Goal: Communication & Community: Answer question/provide support

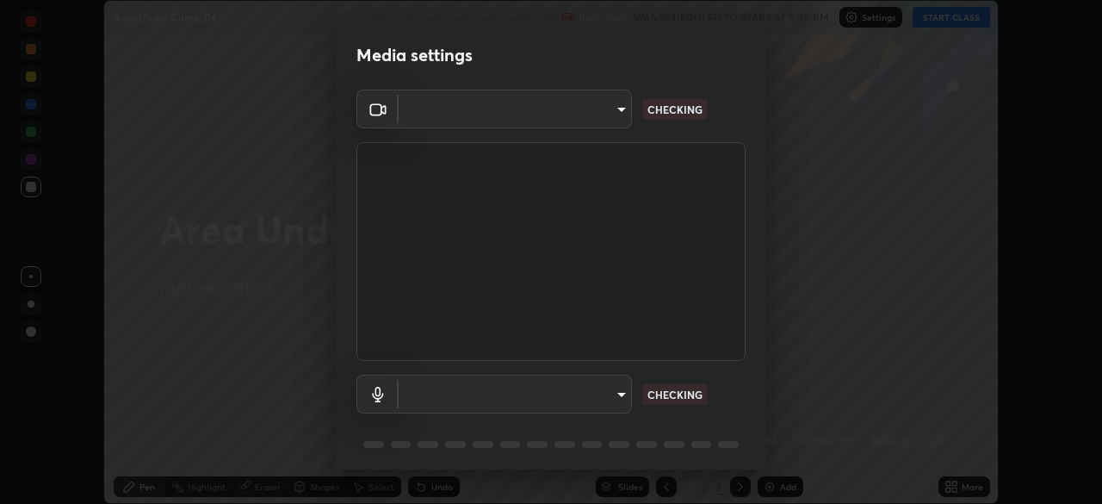
scroll to position [504, 1102]
type input "9d859b0dc9df3993e45d71748640ef8916b2c21d6ac1b4416f64a69378af508e"
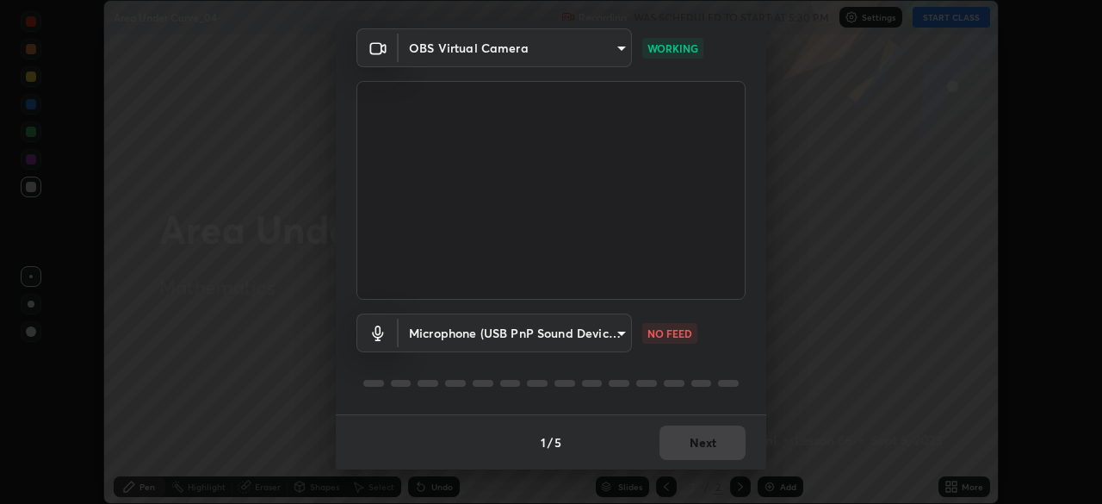
click at [622, 340] on body "Erase all Area Under Curve_04 Recording WAS SCHEDULED TO START AT 5:30 PM Setti…" at bounding box center [551, 252] width 1102 height 504
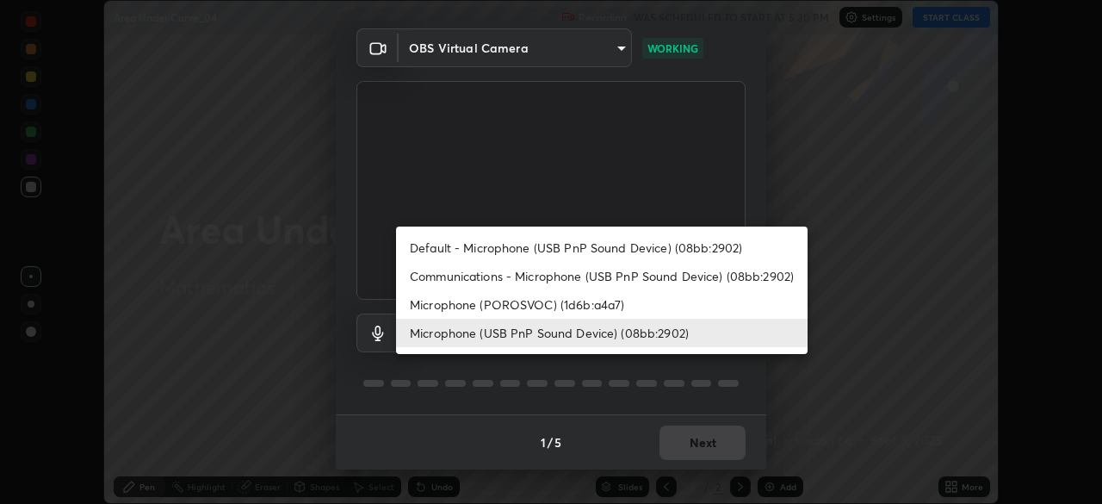
click at [595, 298] on li "Microphone (POROSVOC) (1d6b:a4a7)" at bounding box center [601, 304] width 411 height 28
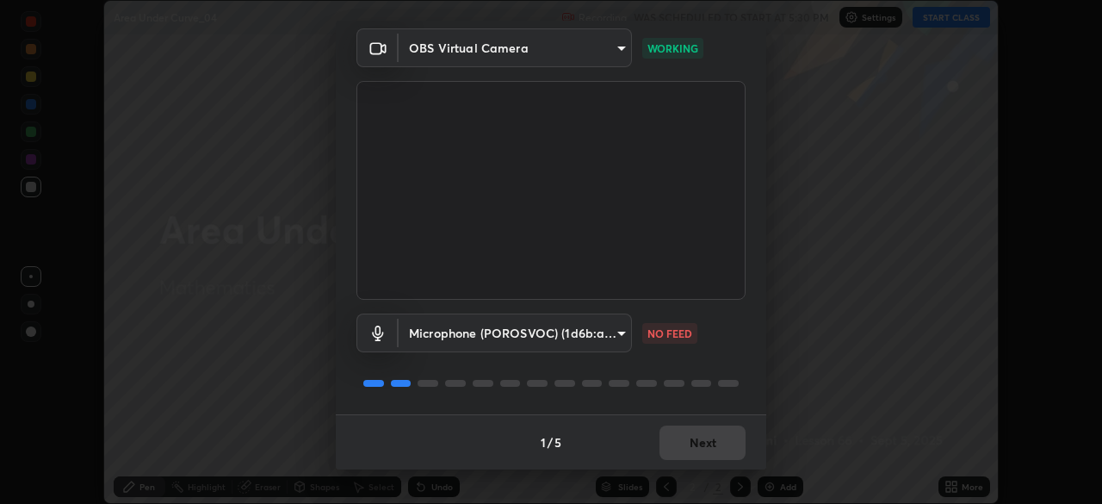
click at [609, 340] on body "Erase all Area Under Curve_04 Recording WAS SCHEDULED TO START AT 5:30 PM Setti…" at bounding box center [551, 252] width 1102 height 504
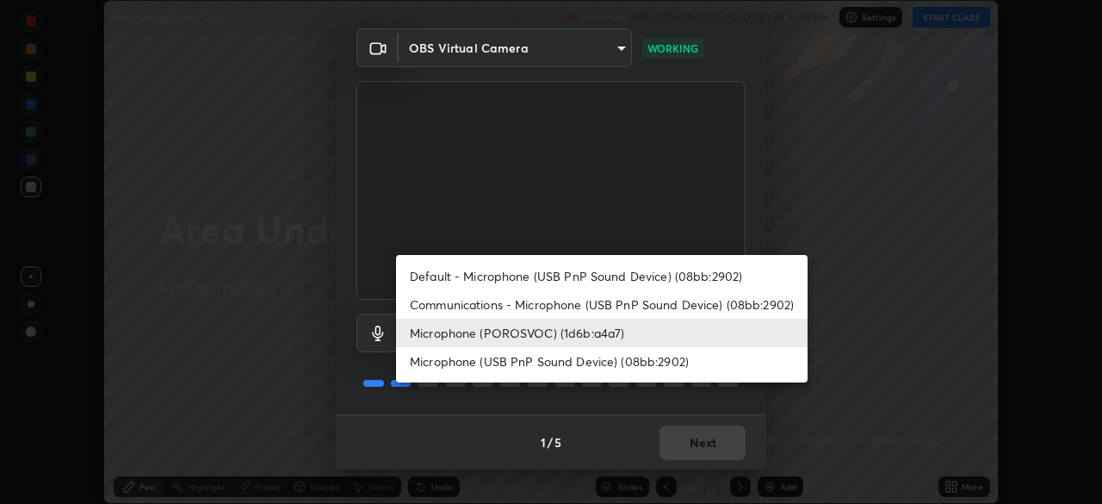
click at [653, 277] on li "Default - Microphone (USB PnP Sound Device) (08bb:2902)" at bounding box center [601, 276] width 411 height 28
type input "default"
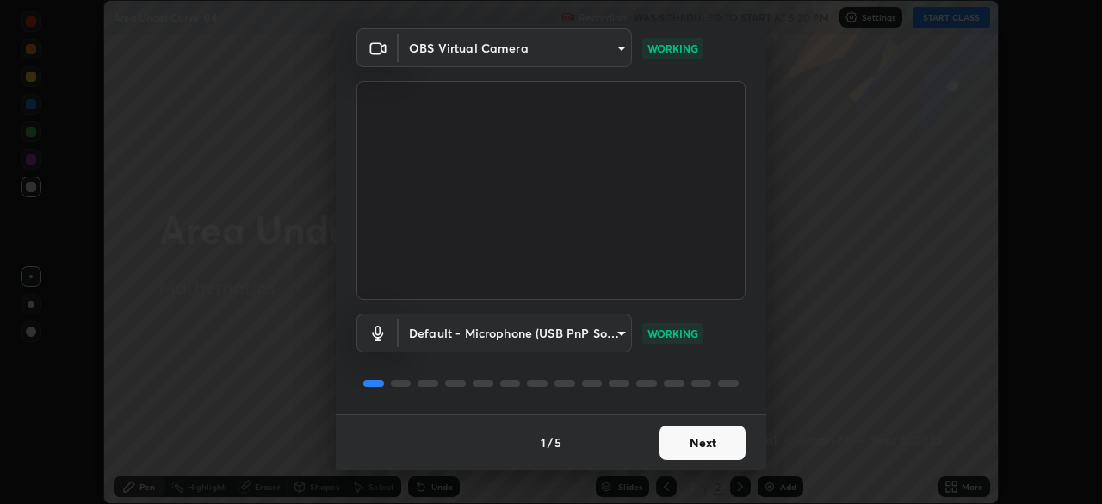
click at [701, 446] on button "Next" at bounding box center [702, 442] width 86 height 34
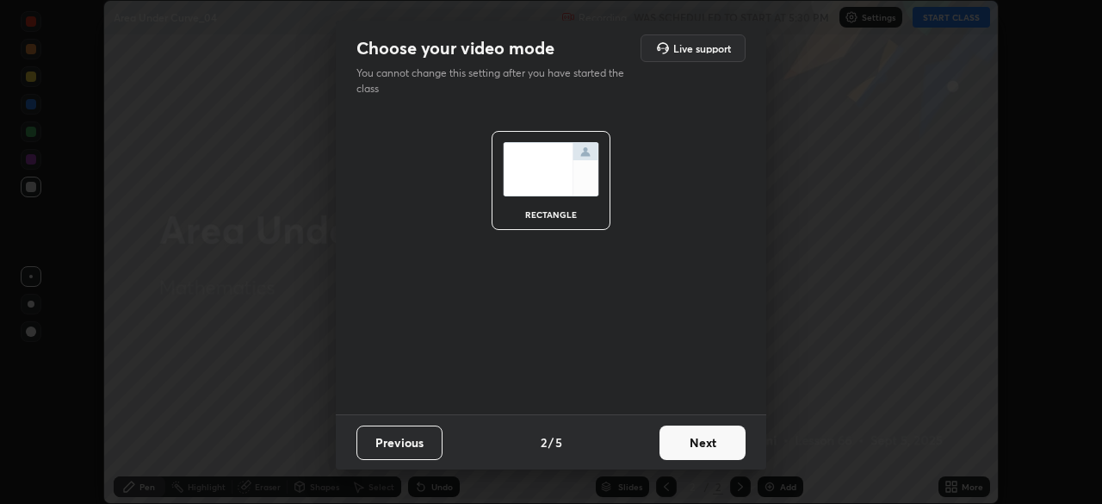
click at [723, 442] on button "Next" at bounding box center [702, 442] width 86 height 34
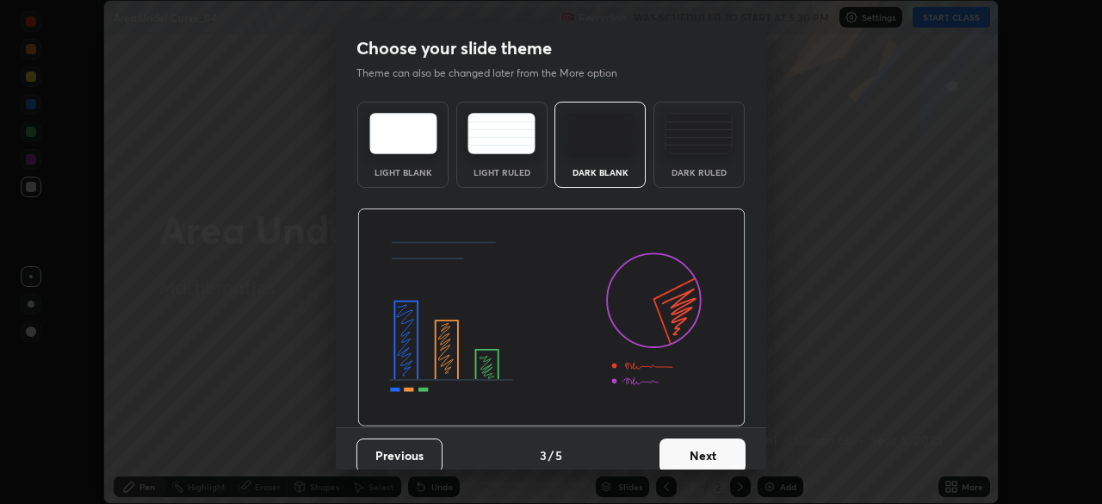
click at [726, 442] on button "Next" at bounding box center [702, 455] width 86 height 34
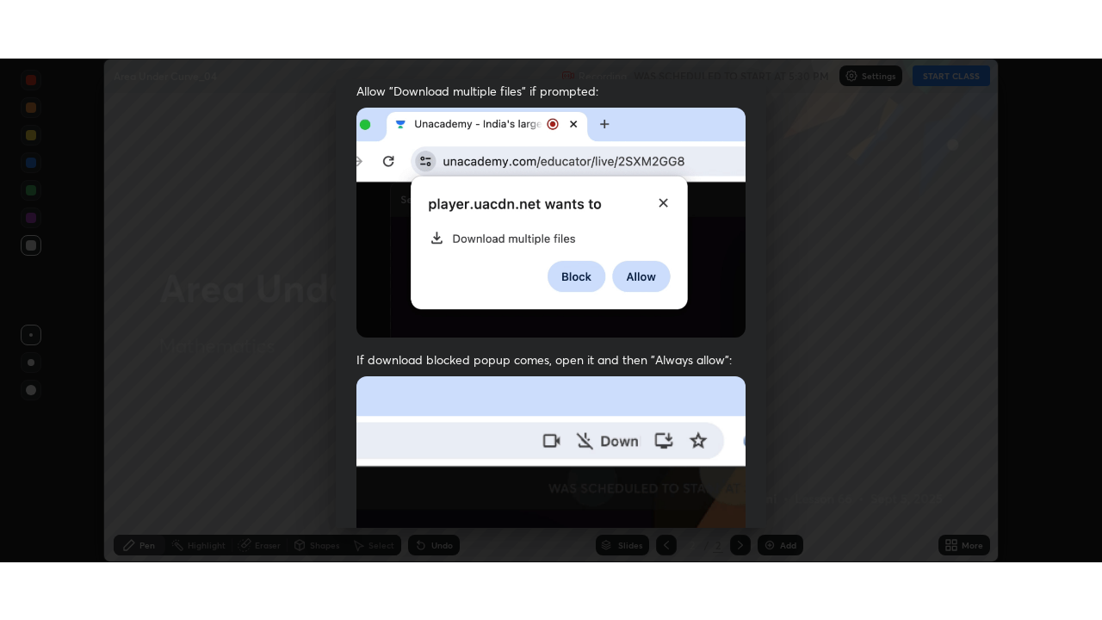
scroll to position [412, 0]
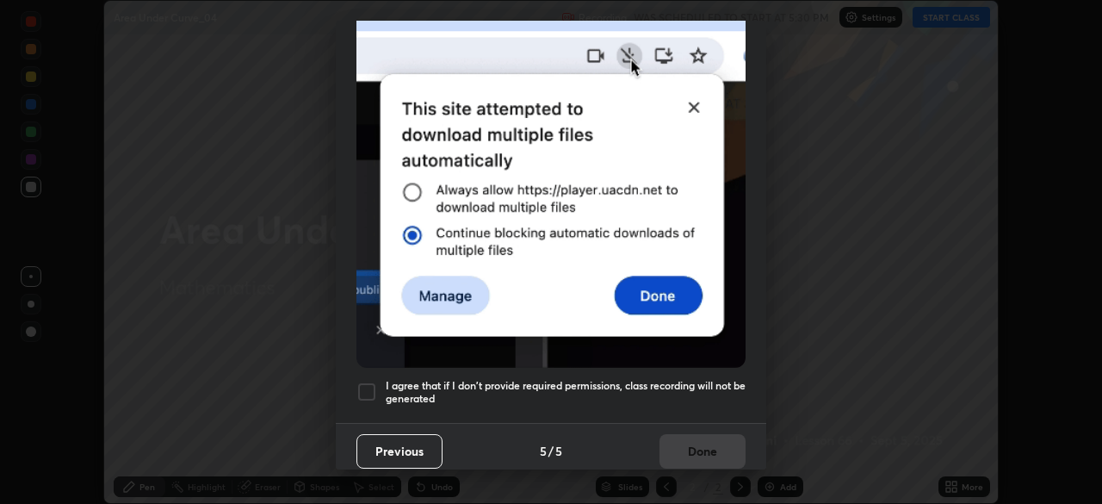
click at [369, 381] on div at bounding box center [366, 391] width 21 height 21
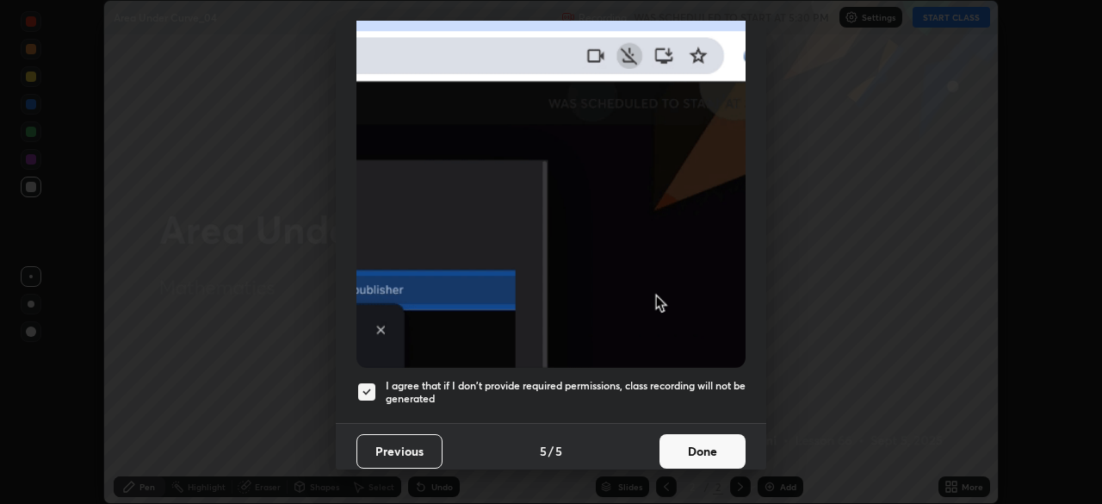
click at [690, 443] on button "Done" at bounding box center [702, 451] width 86 height 34
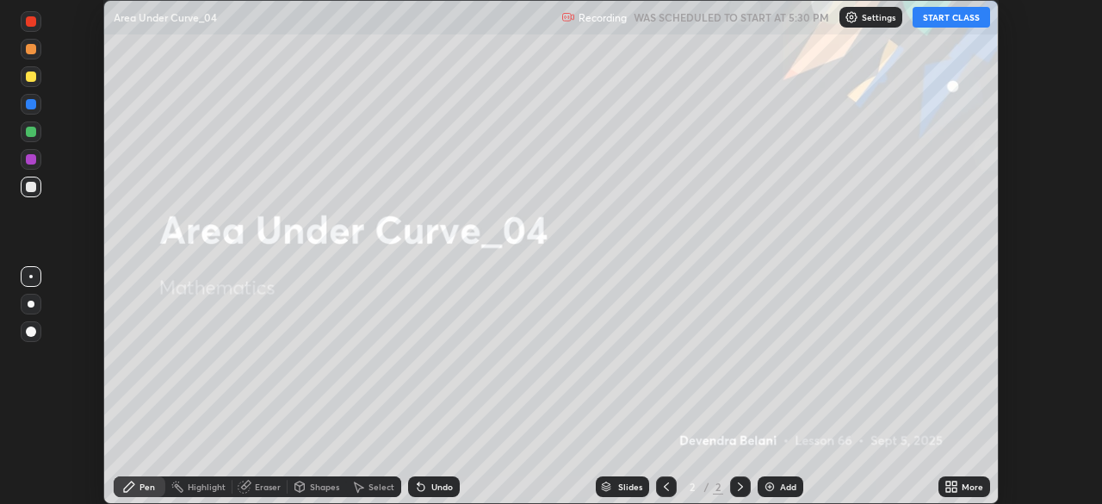
click at [951, 26] on button "START CLASS" at bounding box center [950, 17] width 77 height 21
click at [777, 488] on div "Add" at bounding box center [781, 486] width 46 height 21
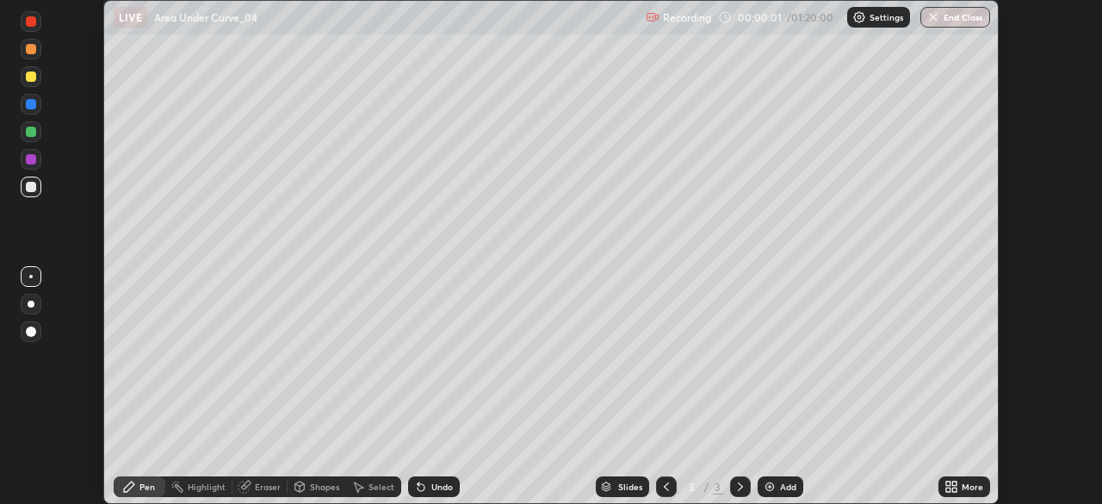
click at [950, 487] on icon at bounding box center [948, 489] width 4 height 4
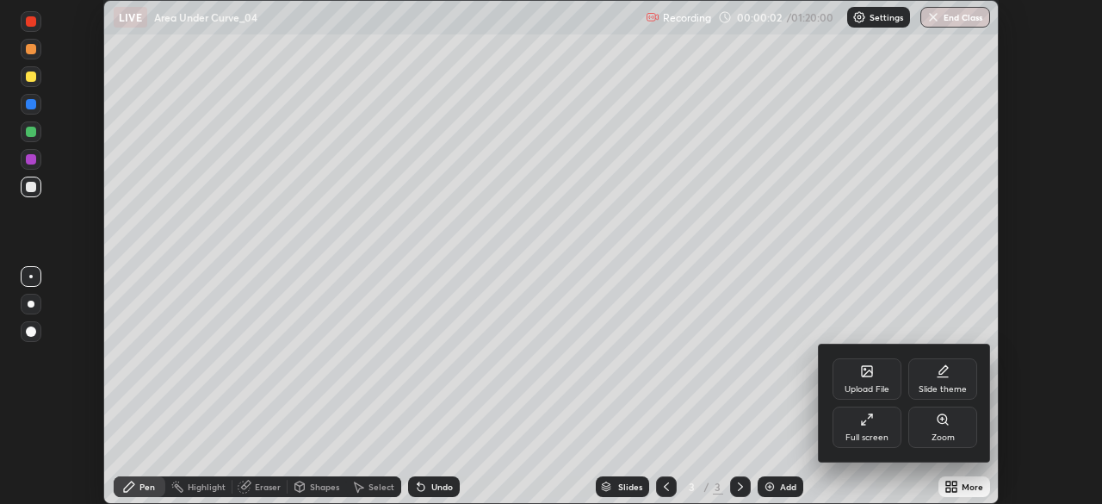
click at [882, 424] on div "Full screen" at bounding box center [866, 426] width 69 height 41
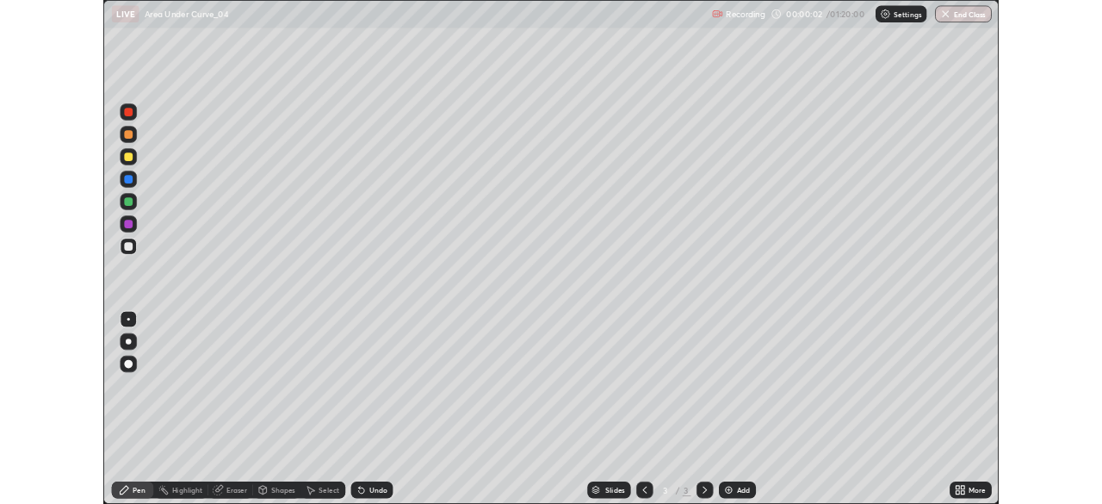
scroll to position [620, 1102]
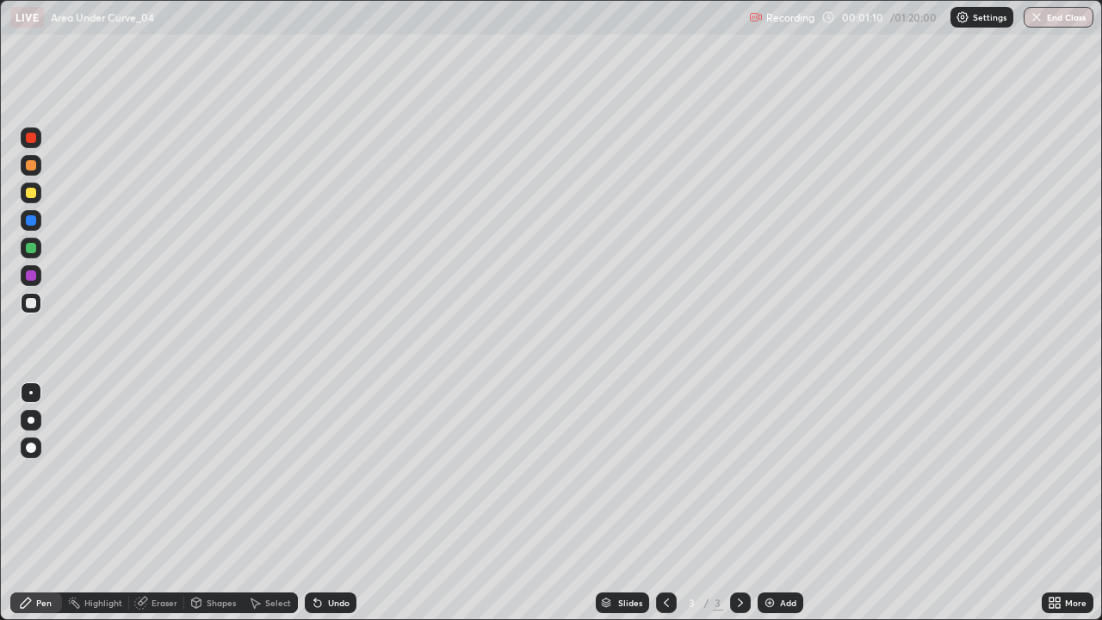
click at [32, 174] on div at bounding box center [31, 165] width 21 height 21
click at [330, 503] on div "Undo" at bounding box center [331, 602] width 52 height 21
click at [323, 503] on div "Undo" at bounding box center [331, 602] width 52 height 21
click at [322, 503] on div "Undo" at bounding box center [331, 602] width 52 height 21
click at [320, 503] on icon at bounding box center [318, 603] width 14 height 14
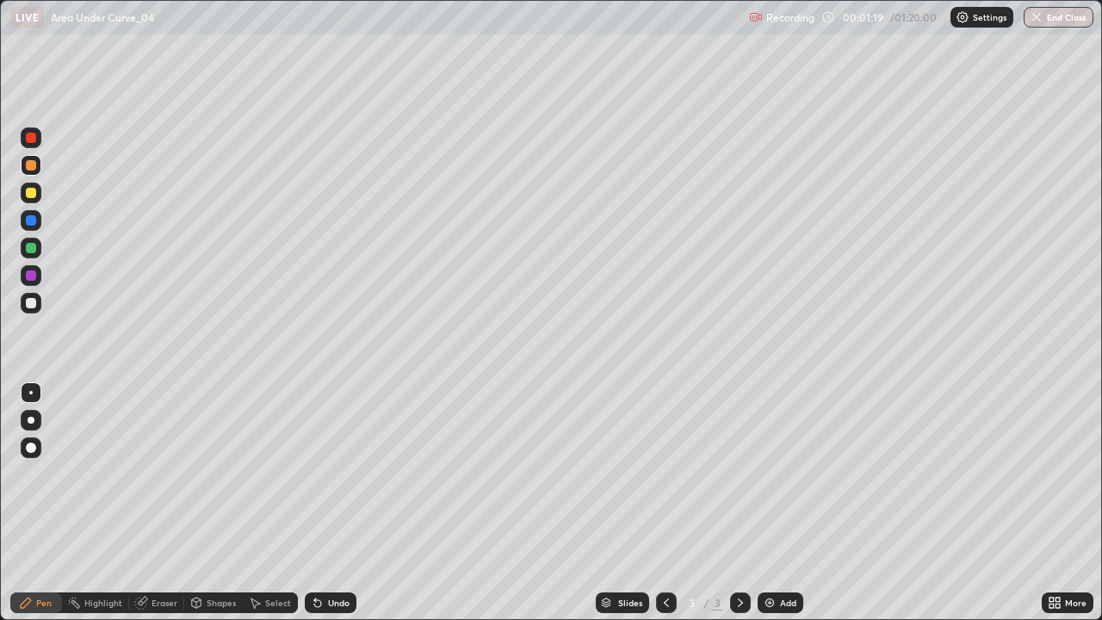
click at [319, 503] on div "Undo" at bounding box center [331, 602] width 52 height 21
click at [35, 306] on div at bounding box center [31, 303] width 10 height 10
click at [159, 503] on div "Eraser" at bounding box center [156, 602] width 55 height 21
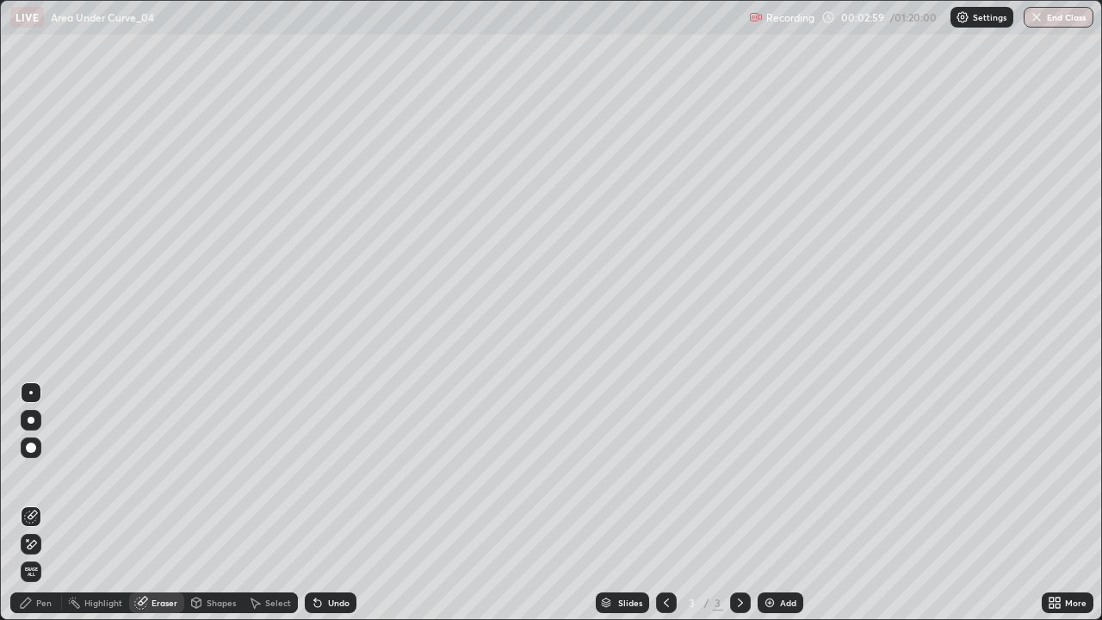
click at [41, 503] on div "Pen" at bounding box center [43, 602] width 15 height 9
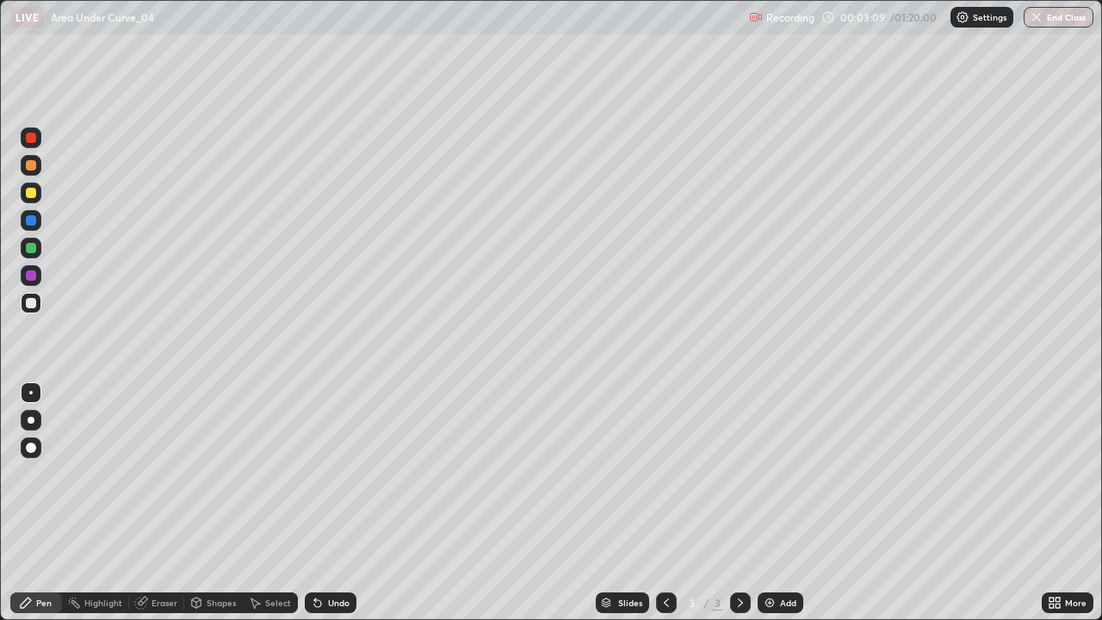
click at [39, 255] on div at bounding box center [31, 248] width 21 height 21
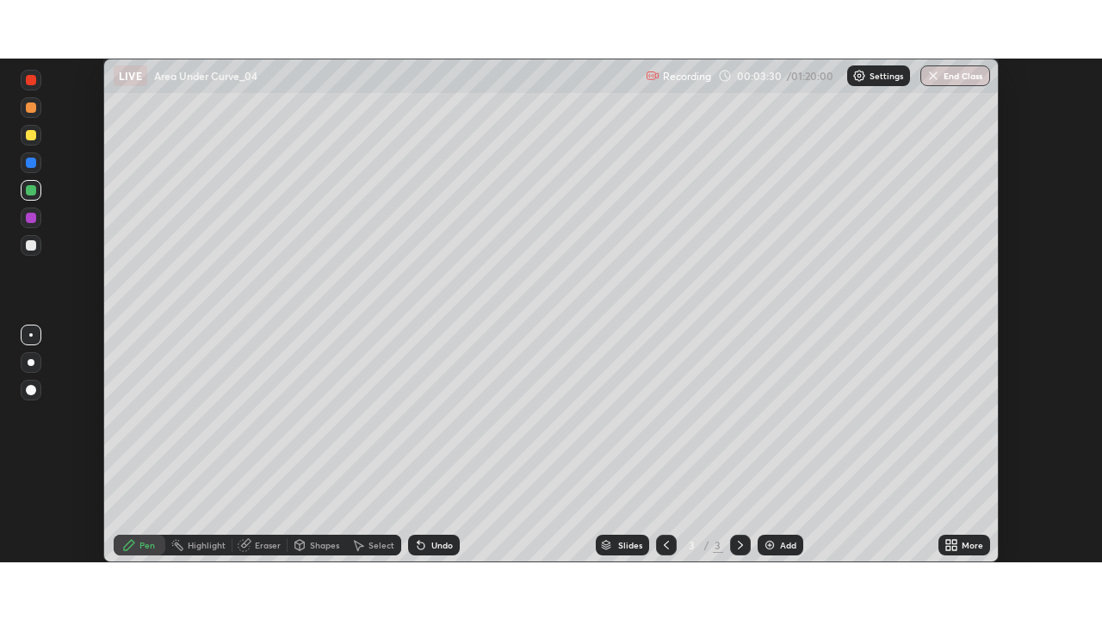
scroll to position [85580, 84982]
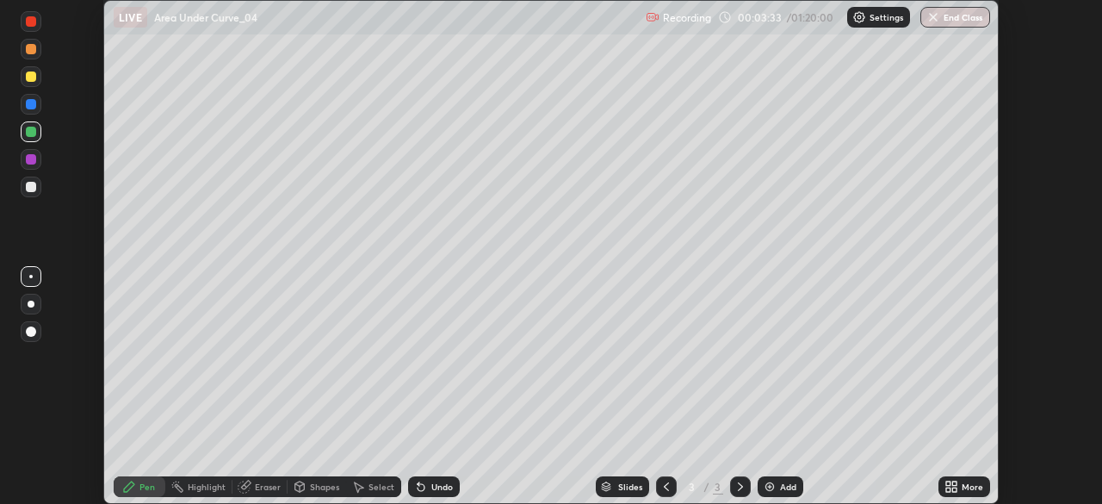
click at [948, 489] on icon at bounding box center [948, 489] width 4 height 4
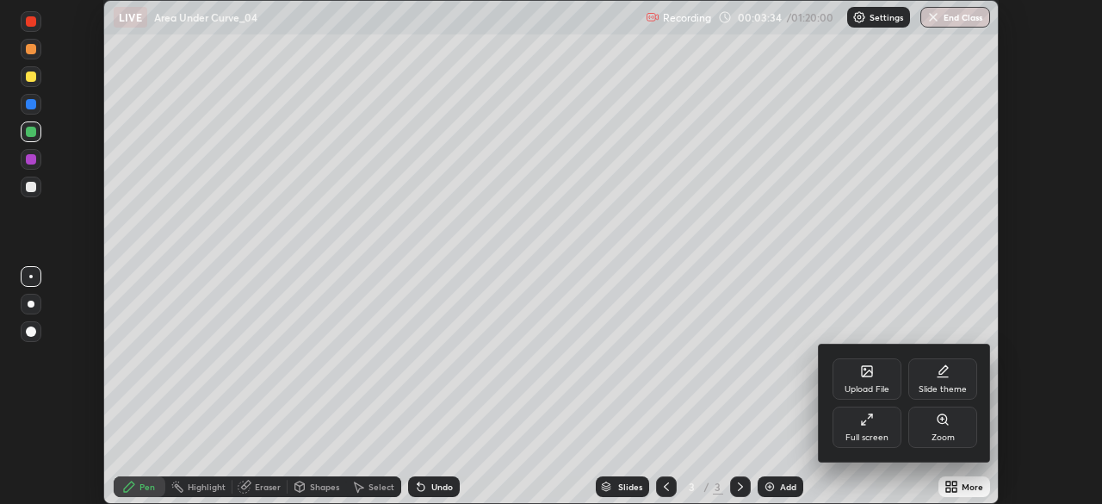
click at [874, 433] on div "Full screen" at bounding box center [866, 437] width 43 height 9
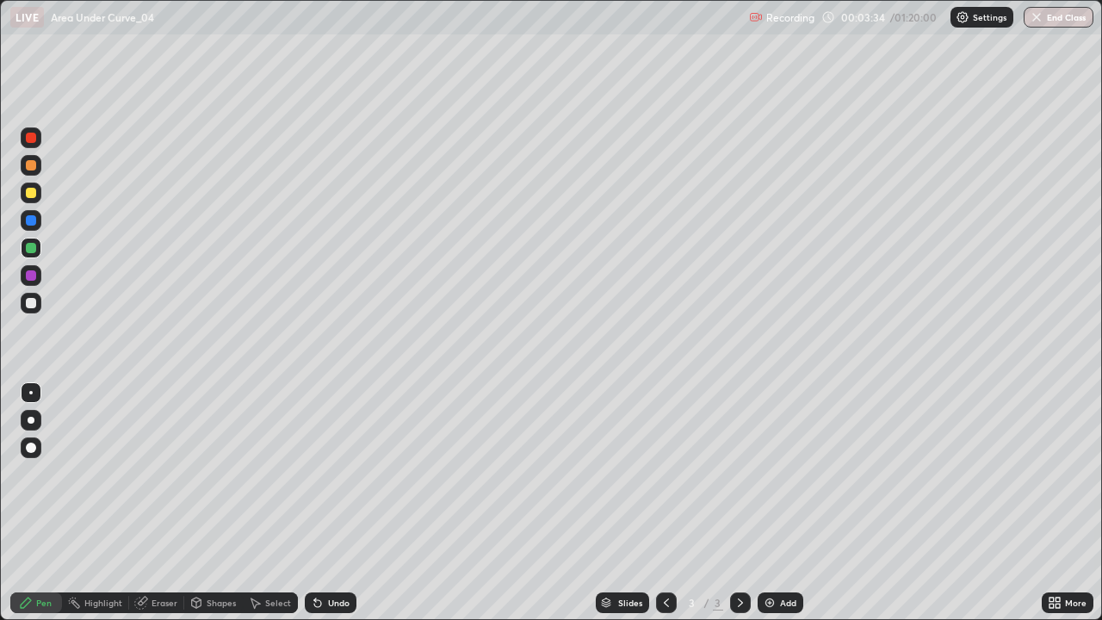
scroll to position [620, 1102]
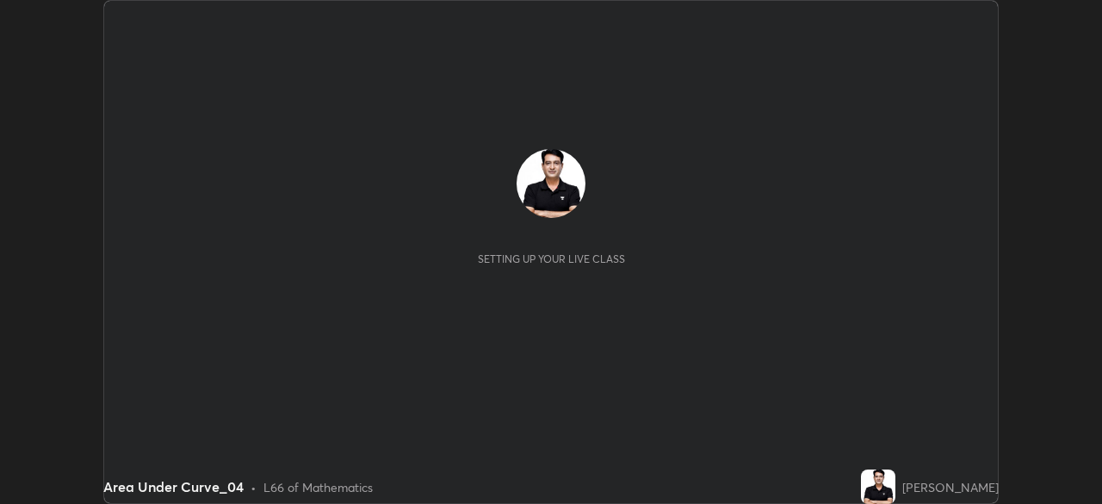
scroll to position [504, 1101]
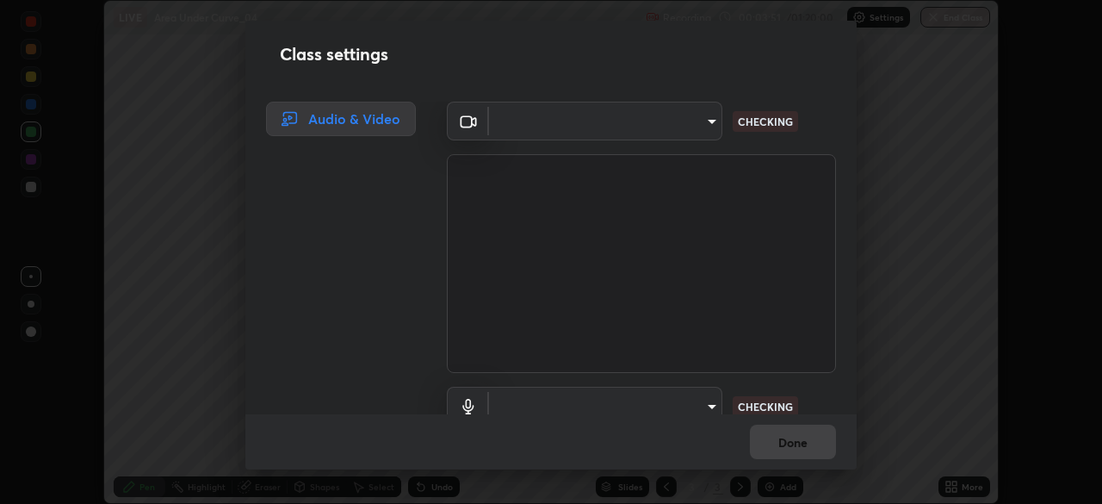
type input "9d859b0dc9df3993e45d71748640ef8916b2c21d6ac1b4416f64a69378af508e"
click at [708, 408] on body "Erase all LIVE Area Under Curve_04 Recording 00:03:59 / 01:20:00 Settings End C…" at bounding box center [551, 252] width 1102 height 504
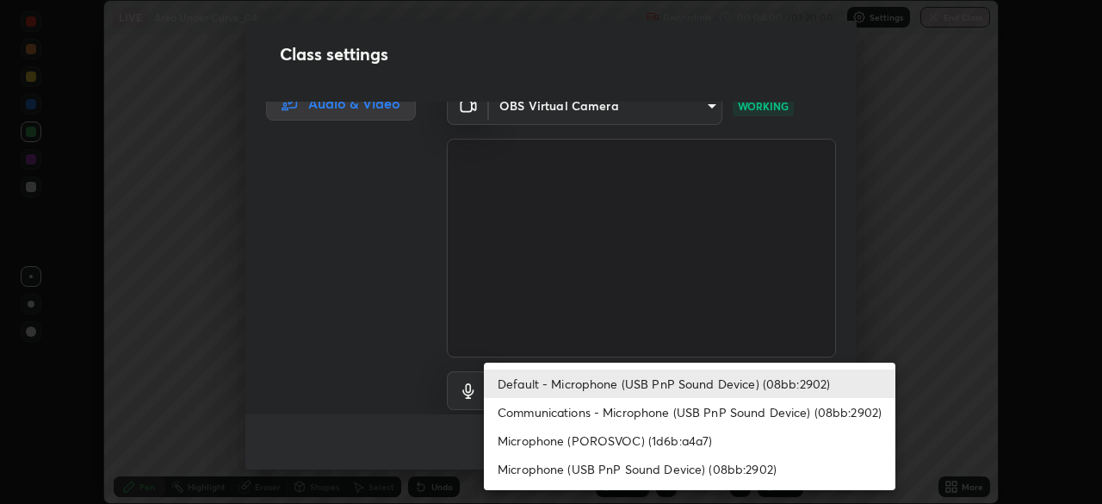
click at [741, 387] on li "Default - Microphone (USB PnP Sound Device) (08bb:2902)" at bounding box center [689, 383] width 411 height 28
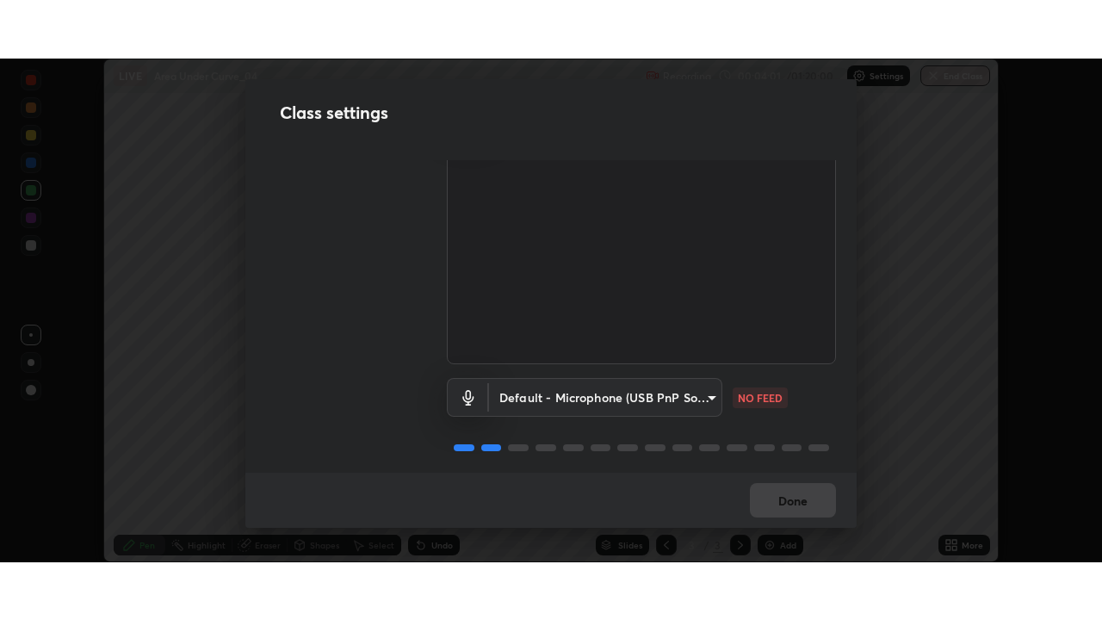
scroll to position [78, 0]
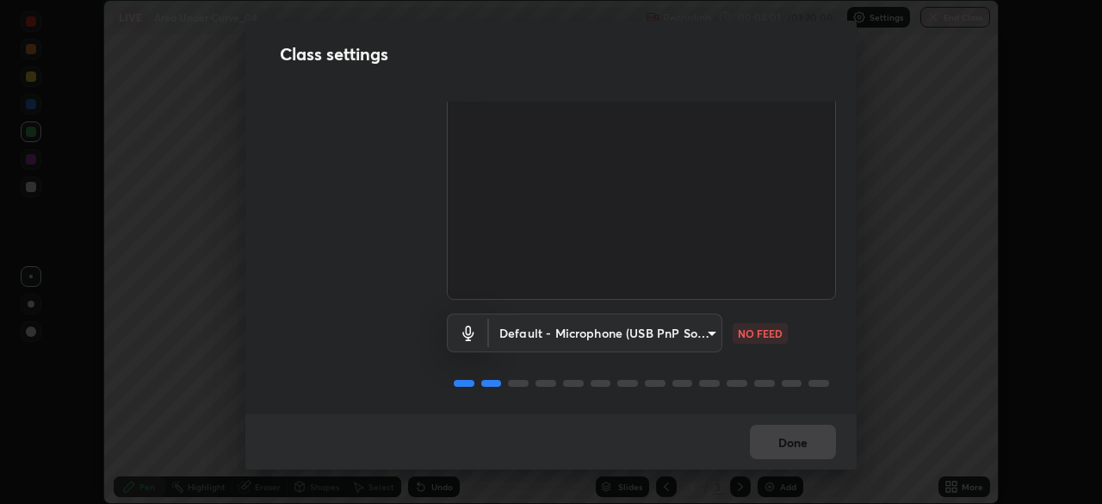
click at [708, 319] on body "Erase all LIVE Area Under Curve_04 Recording 00:04:01 / 01:20:00 Settings End C…" at bounding box center [551, 252] width 1102 height 504
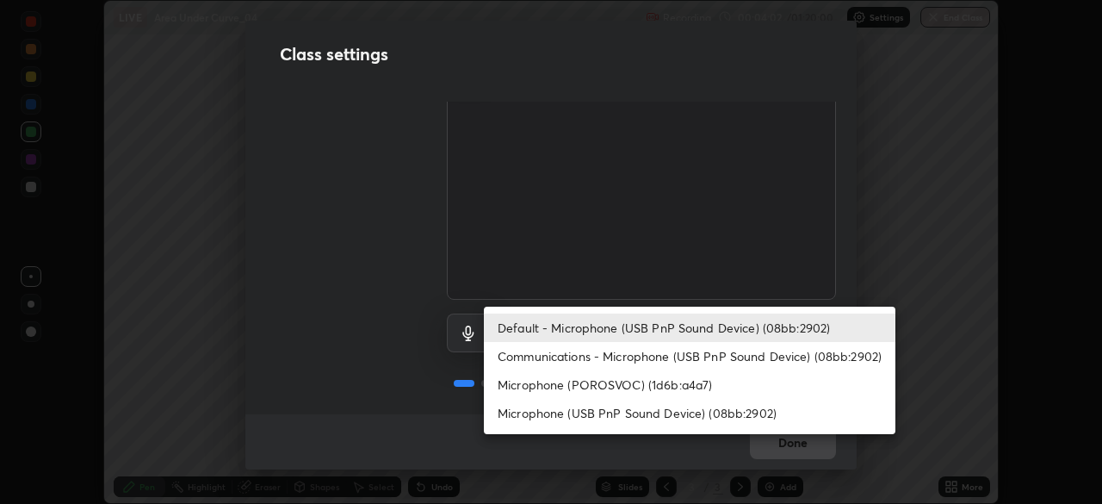
click at [711, 362] on li "Communications - Microphone (USB PnP Sound Device) (08bb:2902)" at bounding box center [689, 356] width 411 height 28
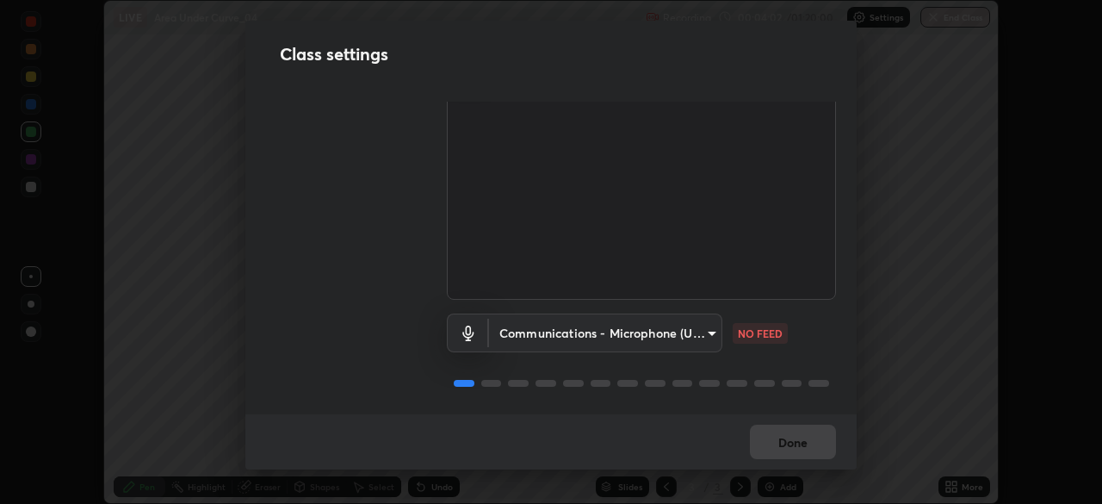
click at [707, 332] on body "Erase all LIVE Area Under Curve_04 Recording 00:04:02 / 01:20:00 Settings End C…" at bounding box center [551, 252] width 1102 height 504
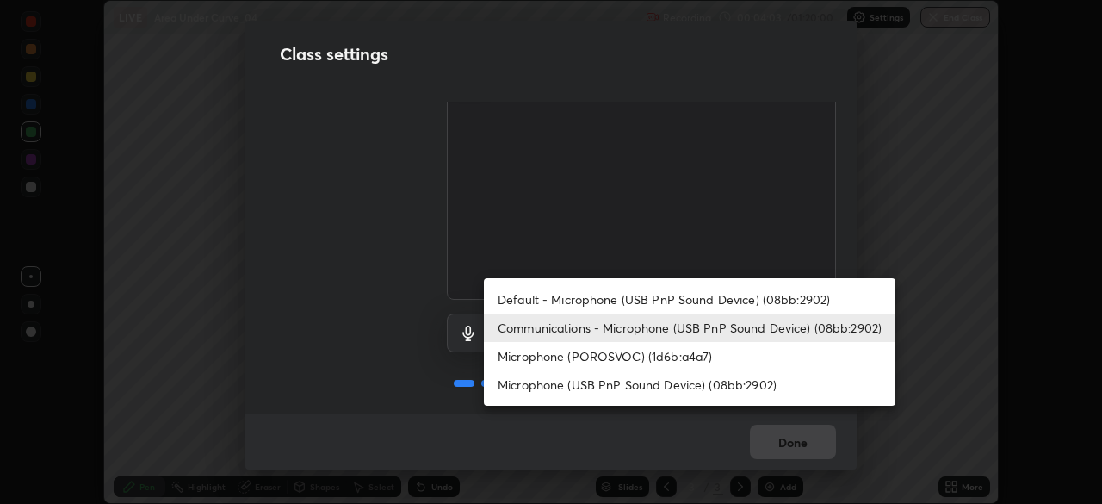
click at [710, 301] on li "Default - Microphone (USB PnP Sound Device) (08bb:2902)" at bounding box center [689, 299] width 411 height 28
type input "default"
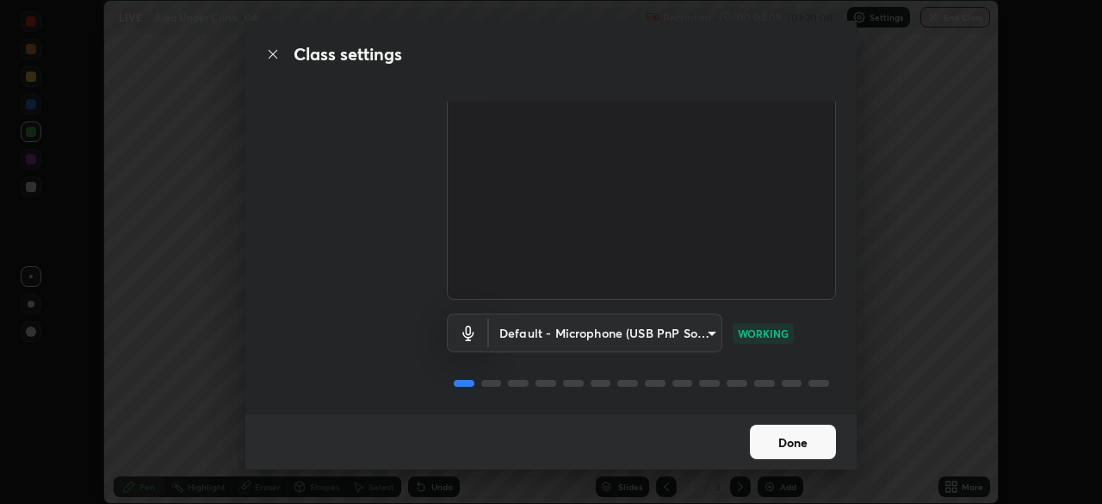
click at [801, 446] on button "Done" at bounding box center [793, 441] width 86 height 34
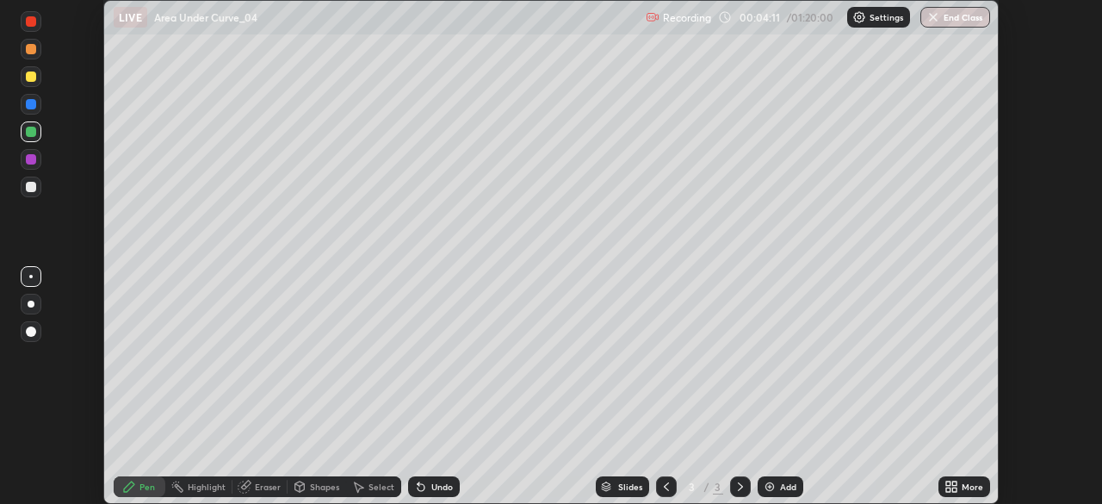
click at [956, 486] on icon at bounding box center [951, 486] width 14 height 14
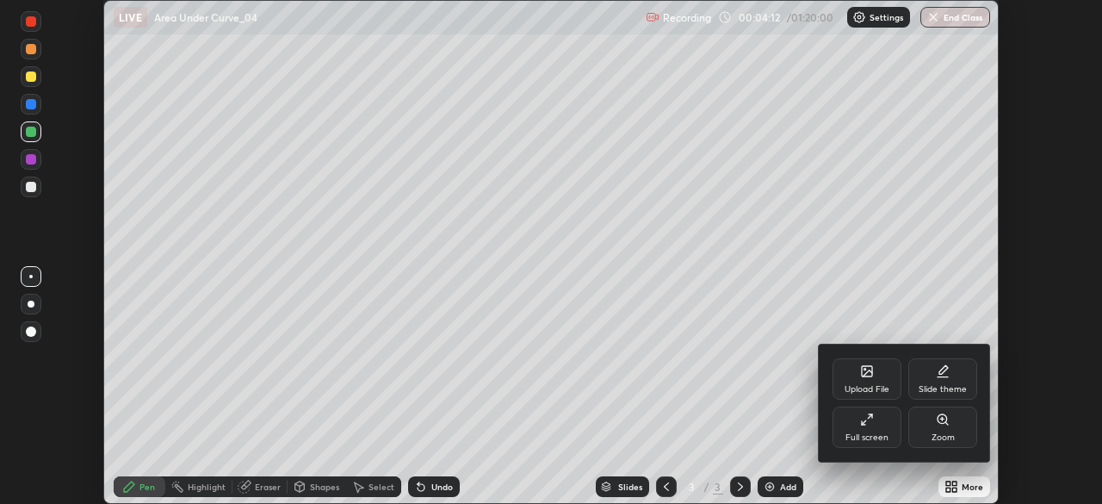
click at [888, 423] on div "Full screen" at bounding box center [866, 426] width 69 height 41
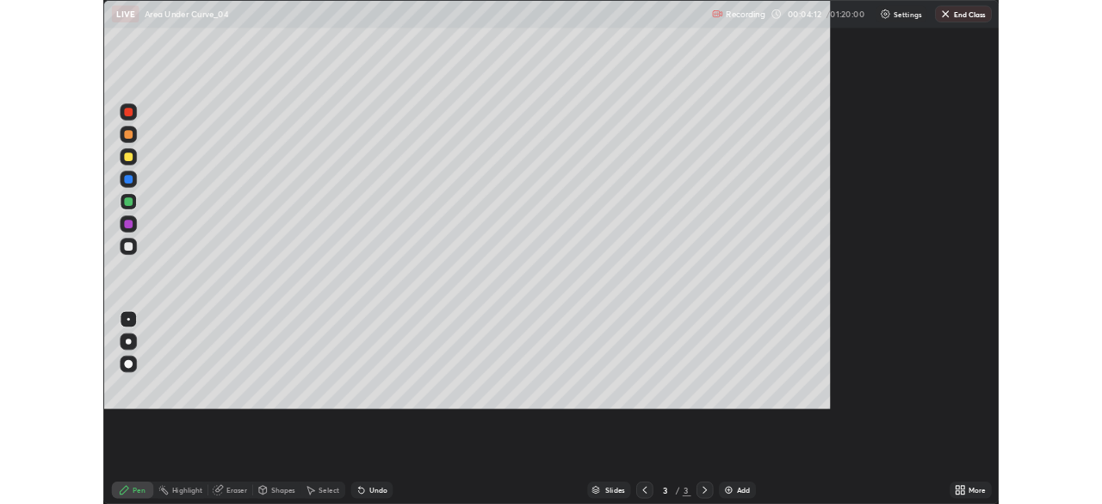
scroll to position [620, 1102]
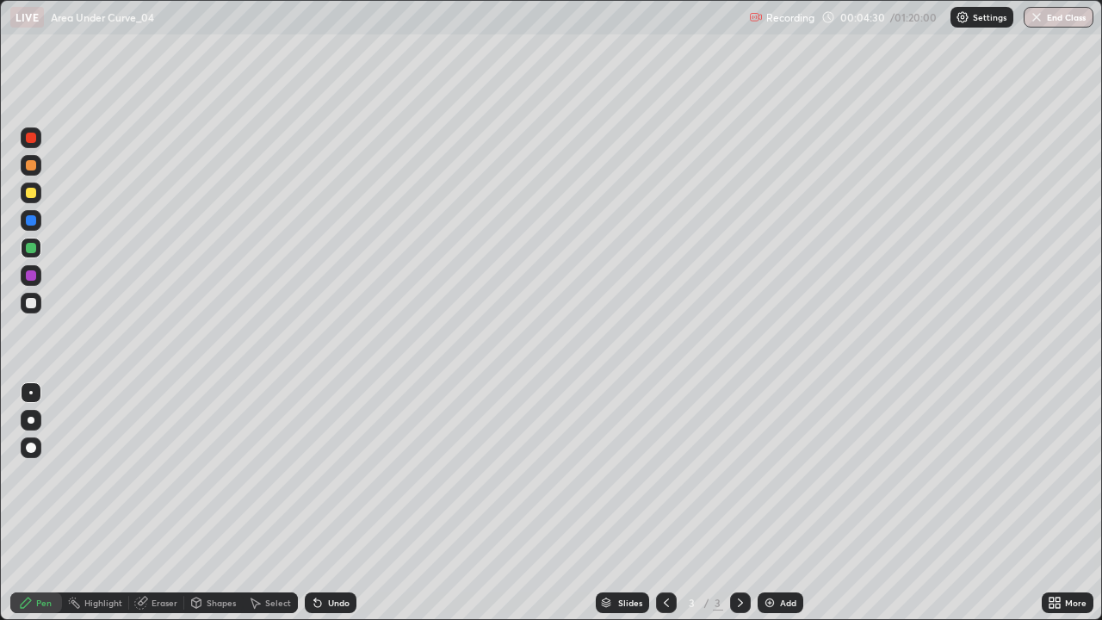
click at [333, 503] on div "Undo" at bounding box center [339, 602] width 22 height 9
click at [340, 503] on div "Undo" at bounding box center [339, 602] width 22 height 9
click at [337, 503] on div "Undo" at bounding box center [339, 602] width 22 height 9
click at [276, 503] on div "Select" at bounding box center [270, 602] width 55 height 21
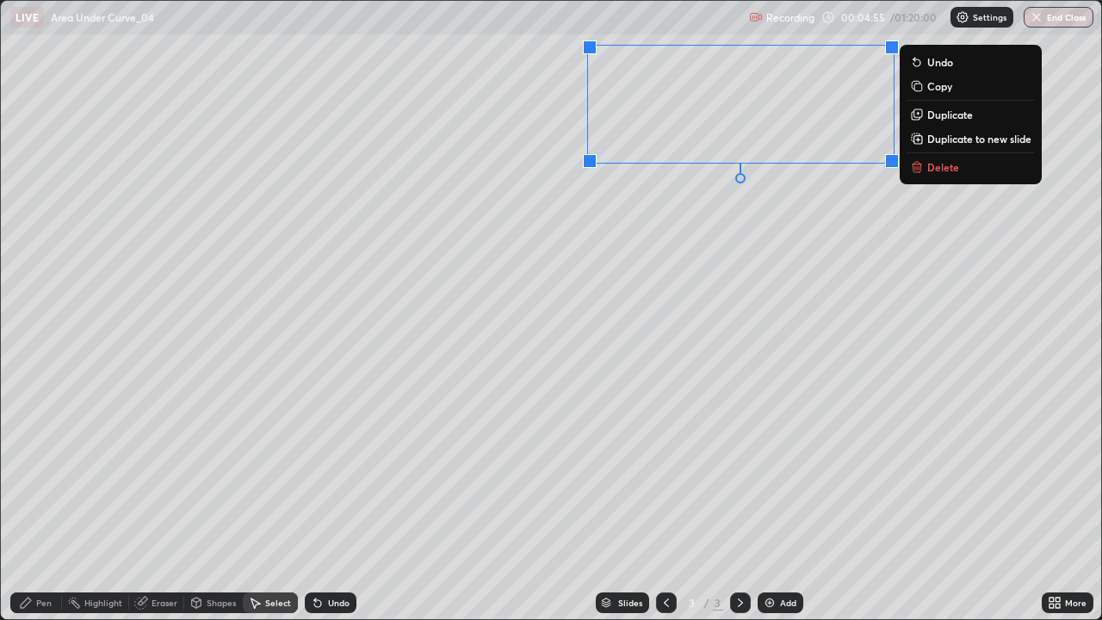
click at [950, 174] on button "Delete" at bounding box center [970, 167] width 128 height 21
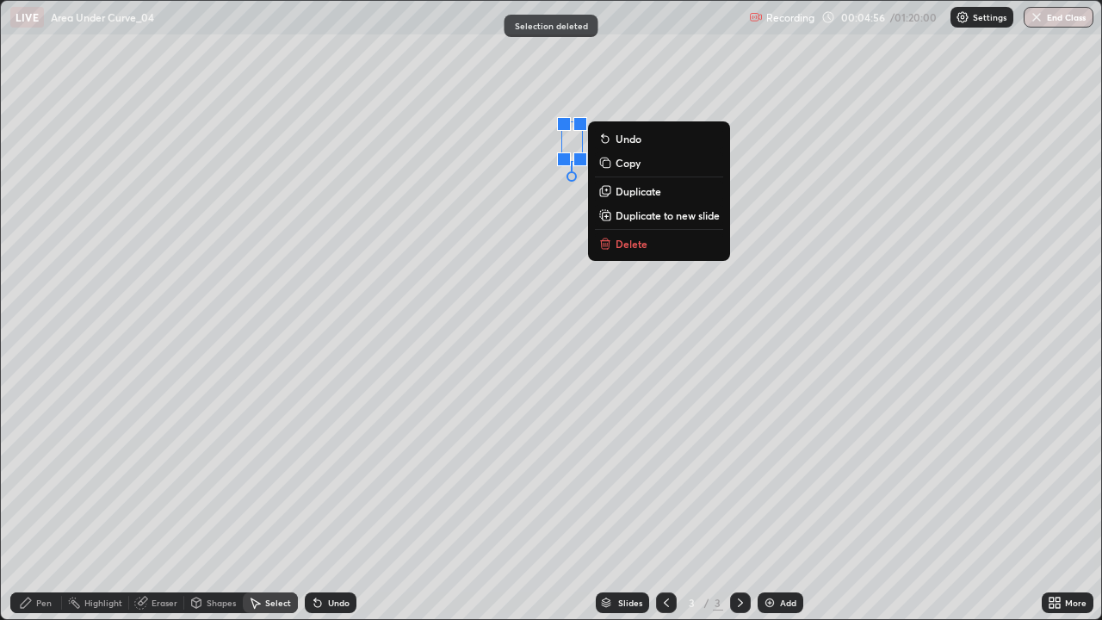
click at [668, 246] on button "Delete" at bounding box center [659, 243] width 128 height 21
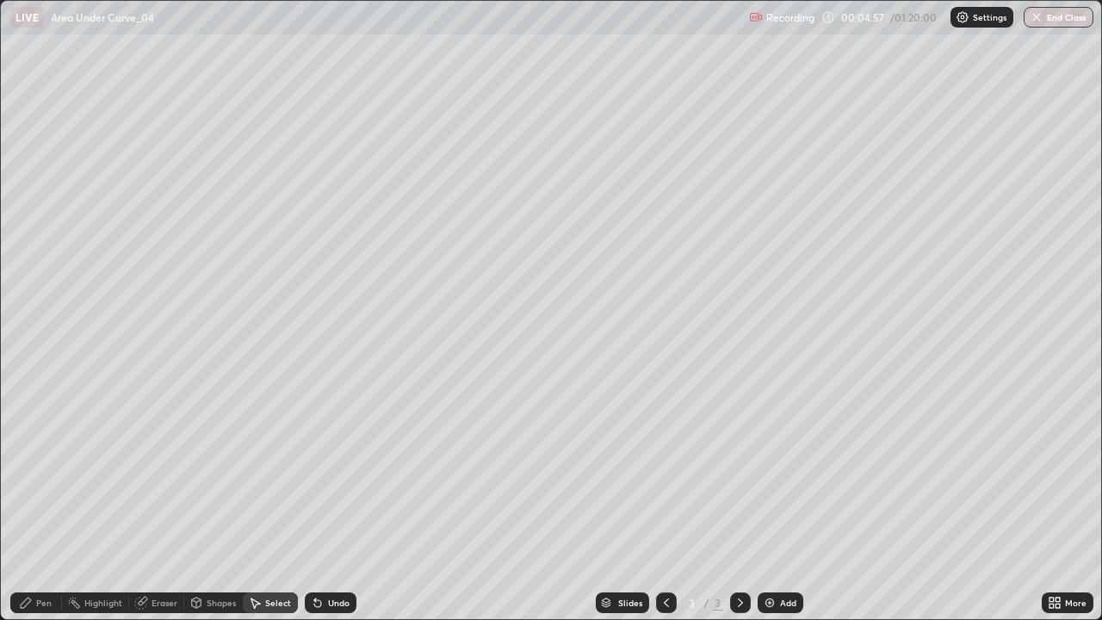
click at [54, 503] on div "Pen" at bounding box center [36, 602] width 52 height 21
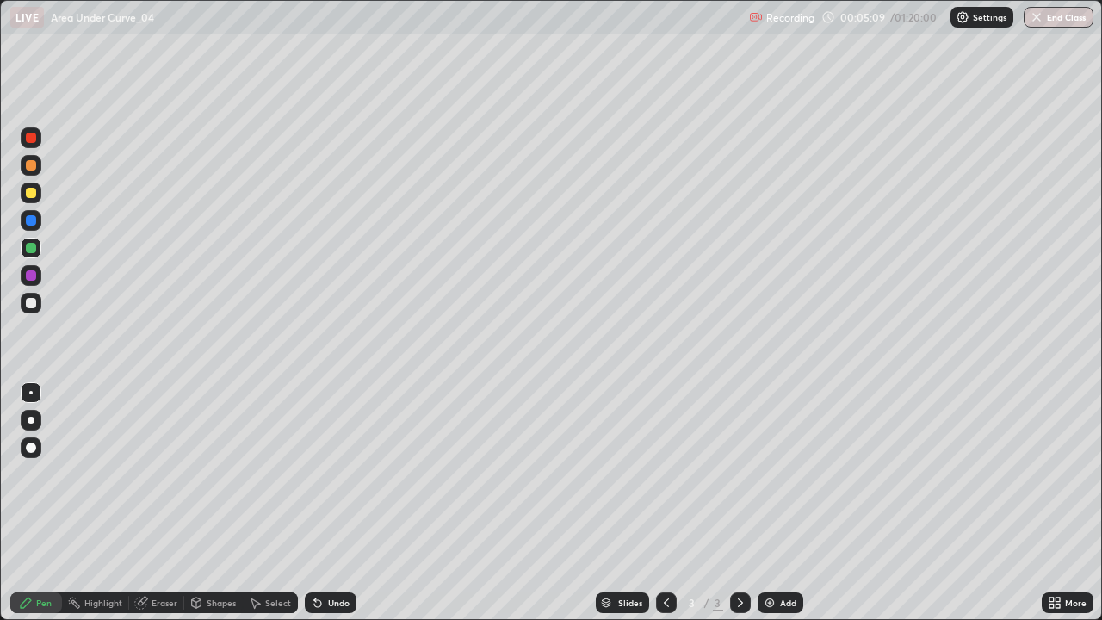
click at [269, 503] on div "Select" at bounding box center [278, 602] width 26 height 9
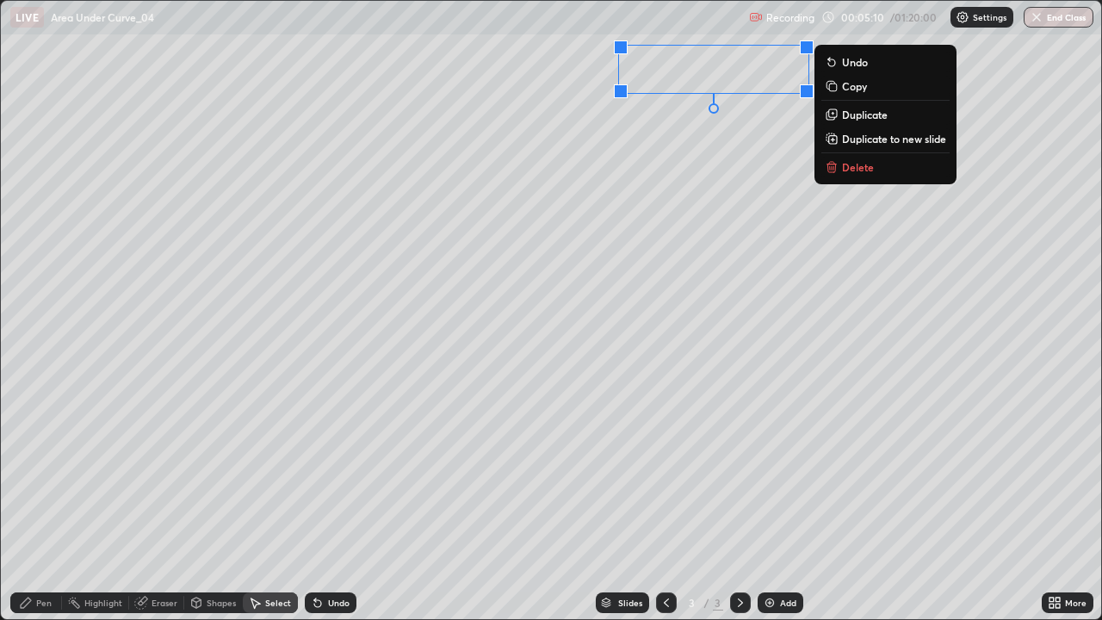
click at [857, 173] on p "Delete" at bounding box center [858, 167] width 32 height 14
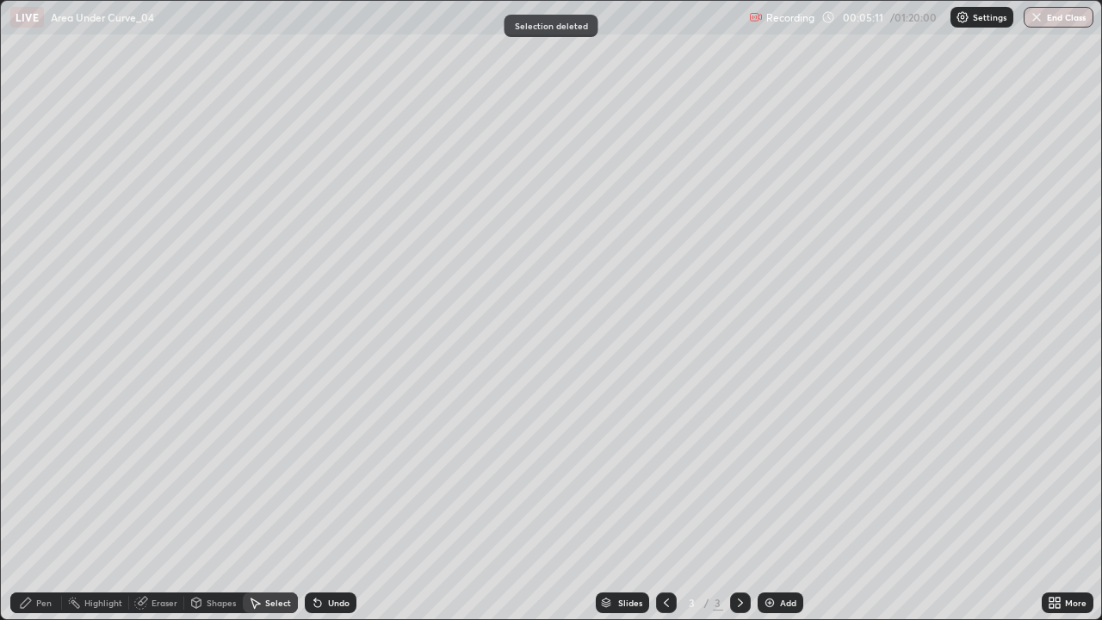
click at [21, 503] on icon at bounding box center [26, 602] width 10 height 10
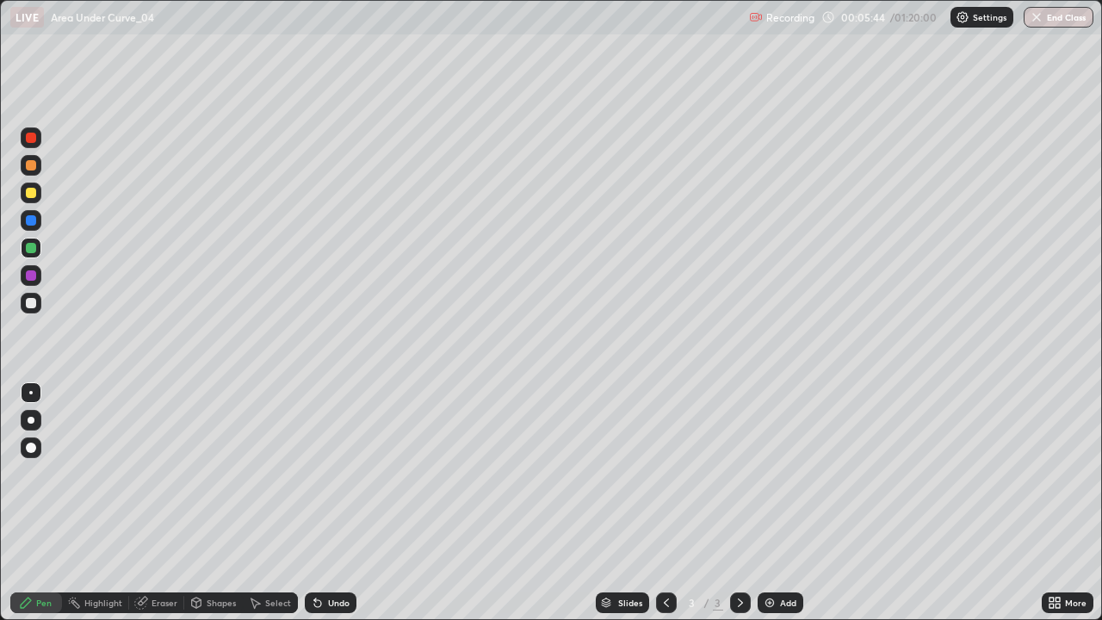
click at [345, 503] on div "Undo" at bounding box center [331, 602] width 52 height 21
click at [331, 503] on div "Undo" at bounding box center [331, 602] width 52 height 21
click at [342, 503] on div "Undo" at bounding box center [339, 602] width 22 height 9
click at [31, 197] on div at bounding box center [31, 193] width 10 height 10
click at [35, 257] on div at bounding box center [31, 248] width 21 height 21
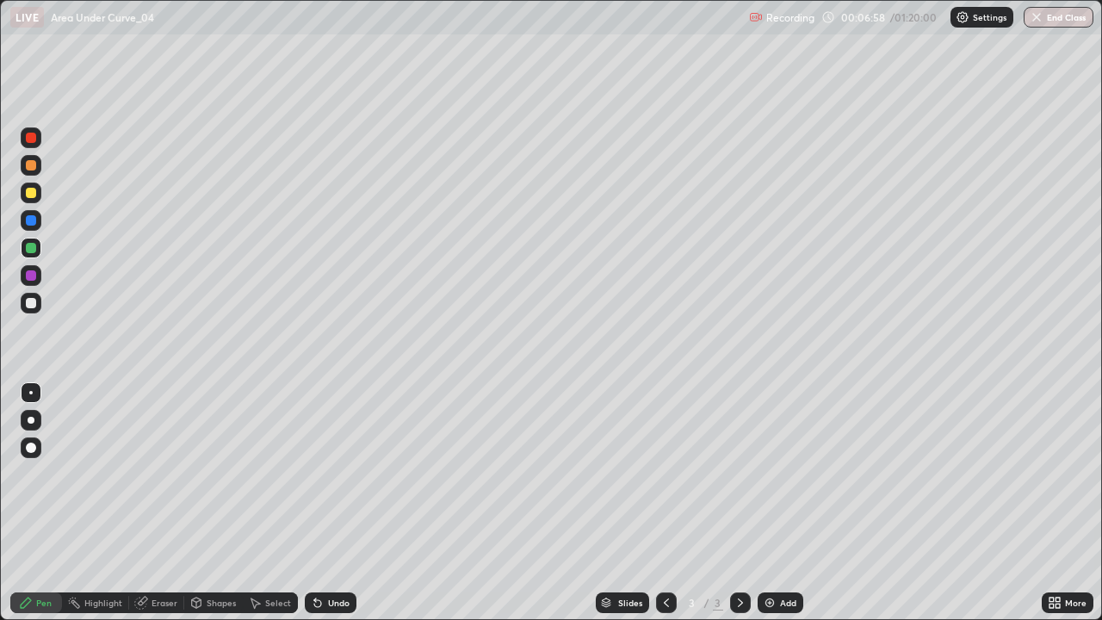
click at [270, 503] on div "Select" at bounding box center [278, 602] width 26 height 9
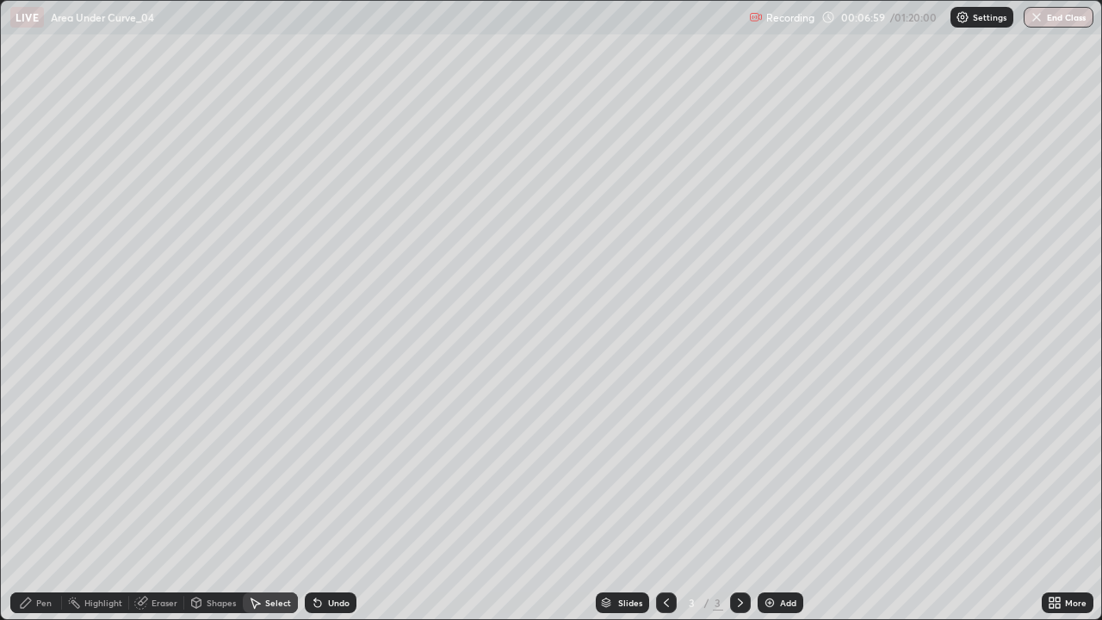
click at [315, 503] on icon at bounding box center [317, 603] width 7 height 7
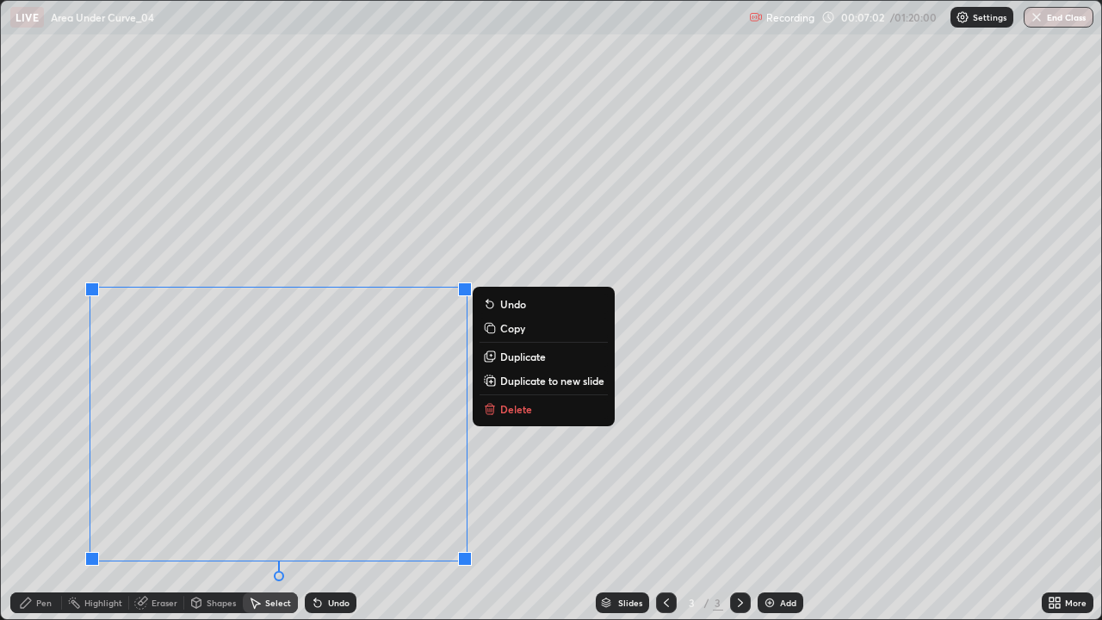
click at [36, 503] on div "Pen" at bounding box center [43, 602] width 15 height 9
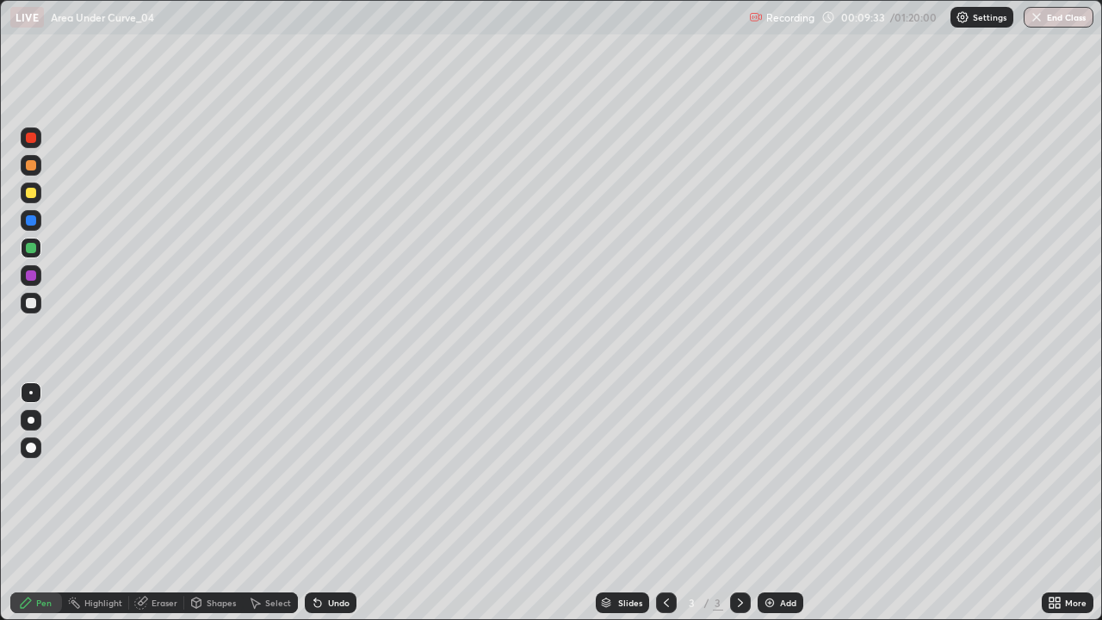
click at [32, 194] on div at bounding box center [31, 193] width 10 height 10
click at [341, 503] on div "Undo" at bounding box center [339, 602] width 22 height 9
click at [342, 503] on div "Undo" at bounding box center [339, 602] width 22 height 9
click at [337, 503] on div "Undo" at bounding box center [339, 602] width 22 height 9
click at [34, 257] on div at bounding box center [31, 248] width 21 height 21
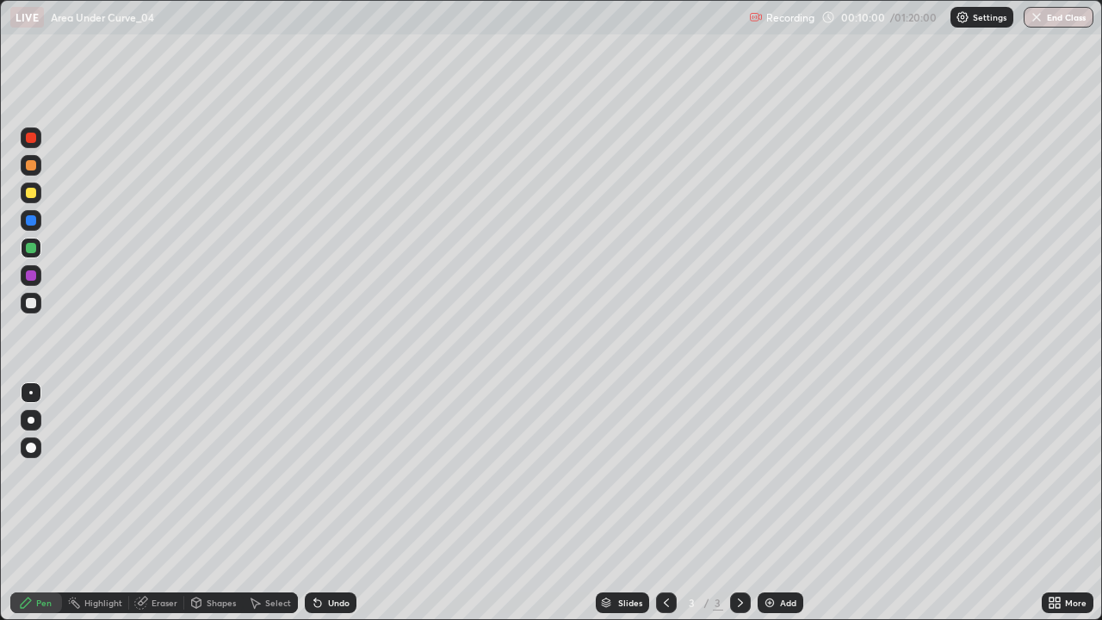
click at [35, 282] on div at bounding box center [31, 275] width 21 height 21
click at [324, 503] on div "Undo" at bounding box center [331, 602] width 52 height 21
click at [318, 503] on icon at bounding box center [318, 603] width 14 height 14
click at [318, 503] on div "Undo" at bounding box center [331, 602] width 52 height 21
click at [329, 503] on div "Undo" at bounding box center [339, 602] width 22 height 9
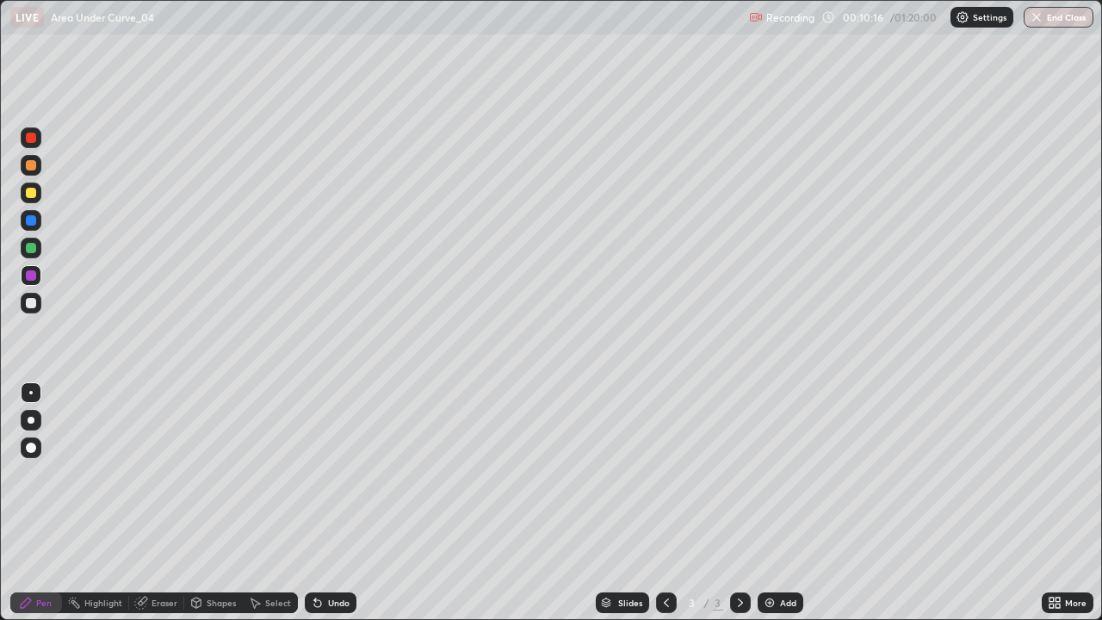
click at [325, 503] on div "Undo" at bounding box center [331, 602] width 52 height 21
click at [320, 503] on icon at bounding box center [318, 603] width 14 height 14
click at [317, 503] on icon at bounding box center [317, 603] width 7 height 7
click at [325, 503] on div "Undo" at bounding box center [331, 602] width 52 height 21
click at [32, 194] on div at bounding box center [31, 193] width 10 height 10
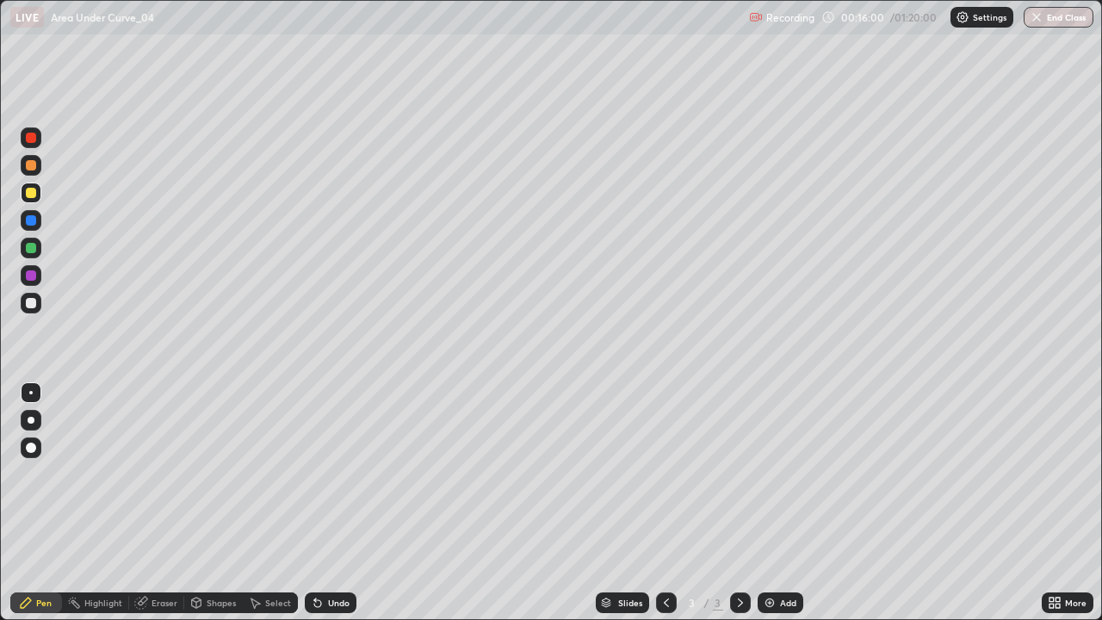
click at [282, 503] on div "Select" at bounding box center [278, 602] width 26 height 9
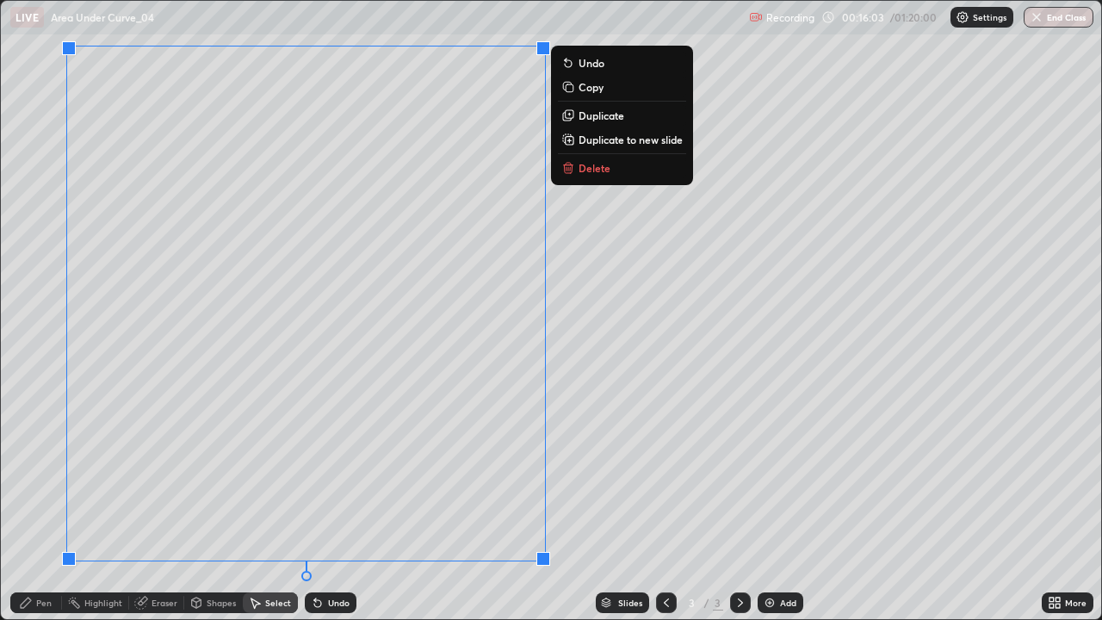
click at [636, 175] on button "Delete" at bounding box center [622, 168] width 128 height 21
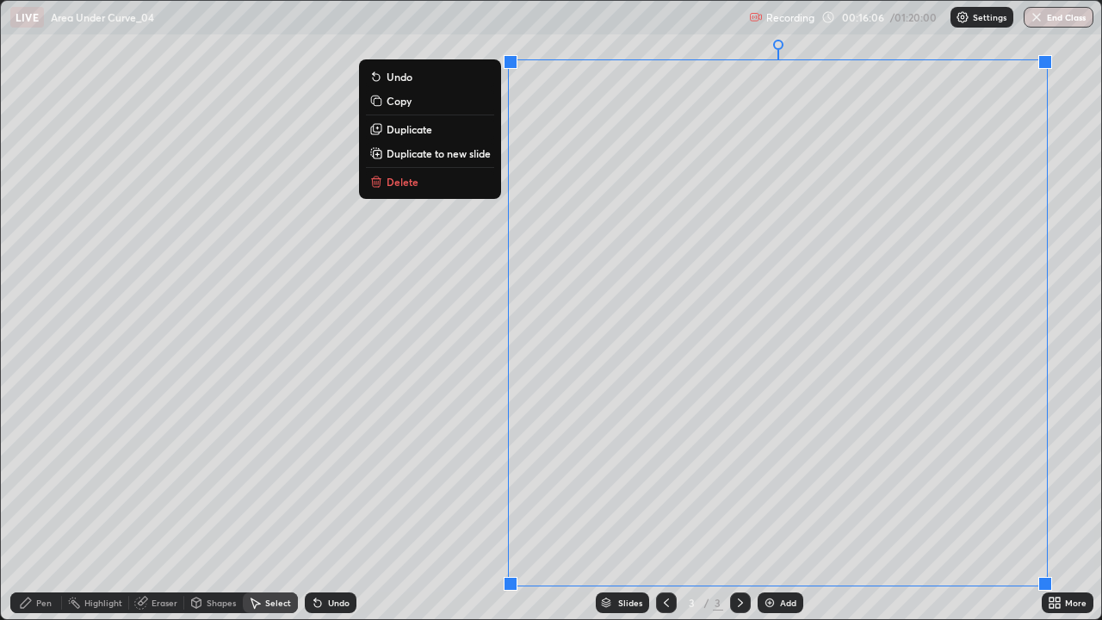
click at [453, 186] on button "Delete" at bounding box center [430, 181] width 128 height 21
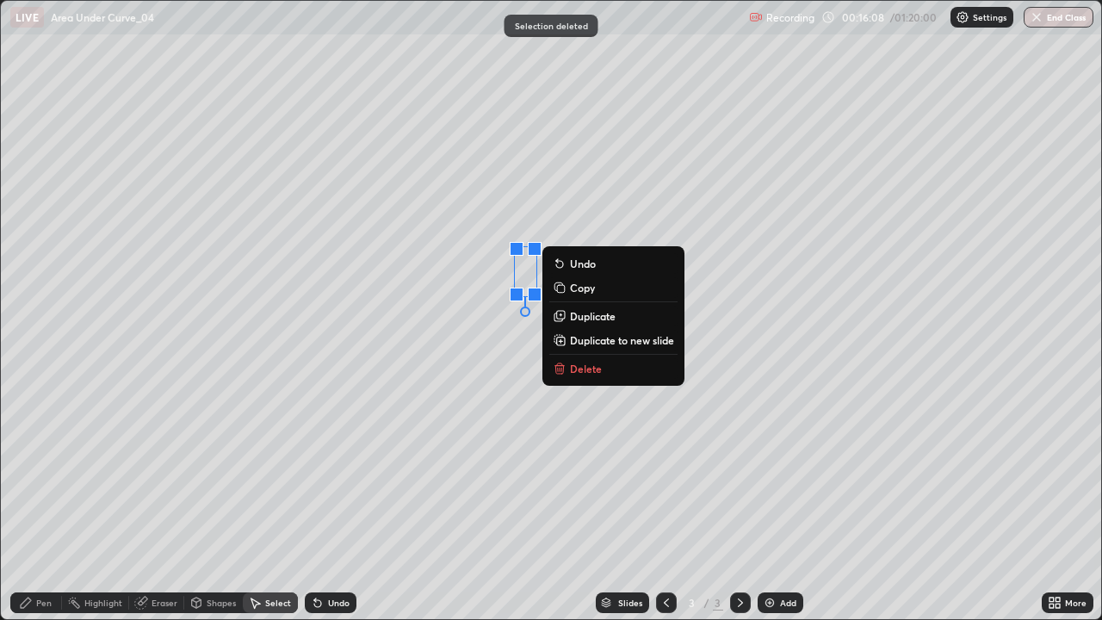
click at [581, 376] on button "Delete" at bounding box center [613, 368] width 128 height 21
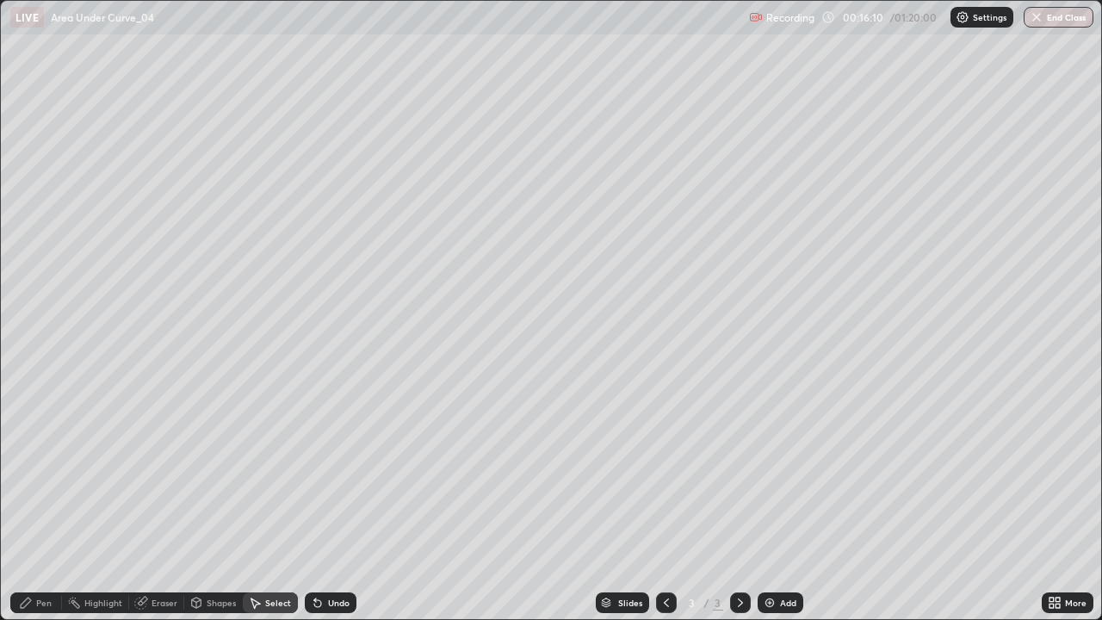
click at [47, 503] on div "Pen" at bounding box center [43, 602] width 15 height 9
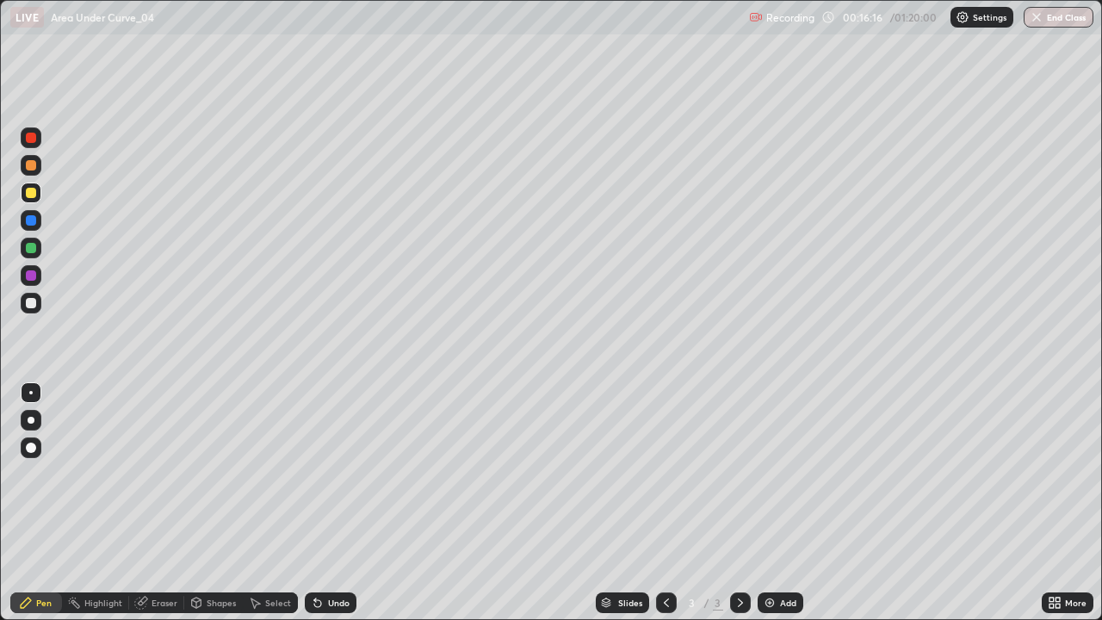
click at [37, 170] on div at bounding box center [31, 165] width 21 height 21
click at [40, 202] on div at bounding box center [31, 193] width 21 height 28
click at [343, 503] on div "Undo" at bounding box center [339, 602] width 22 height 9
click at [338, 503] on div "Undo" at bounding box center [339, 602] width 22 height 9
click at [337, 503] on div "Undo" at bounding box center [339, 602] width 22 height 9
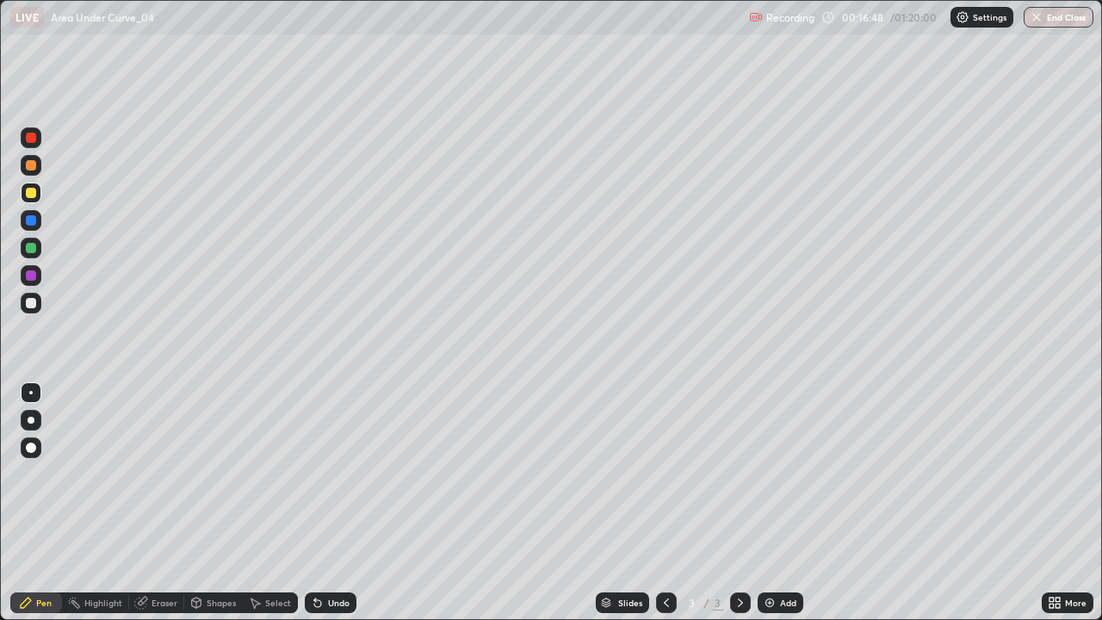
click at [344, 503] on div "Undo" at bounding box center [331, 602] width 52 height 21
click at [167, 503] on div "Eraser" at bounding box center [165, 602] width 26 height 9
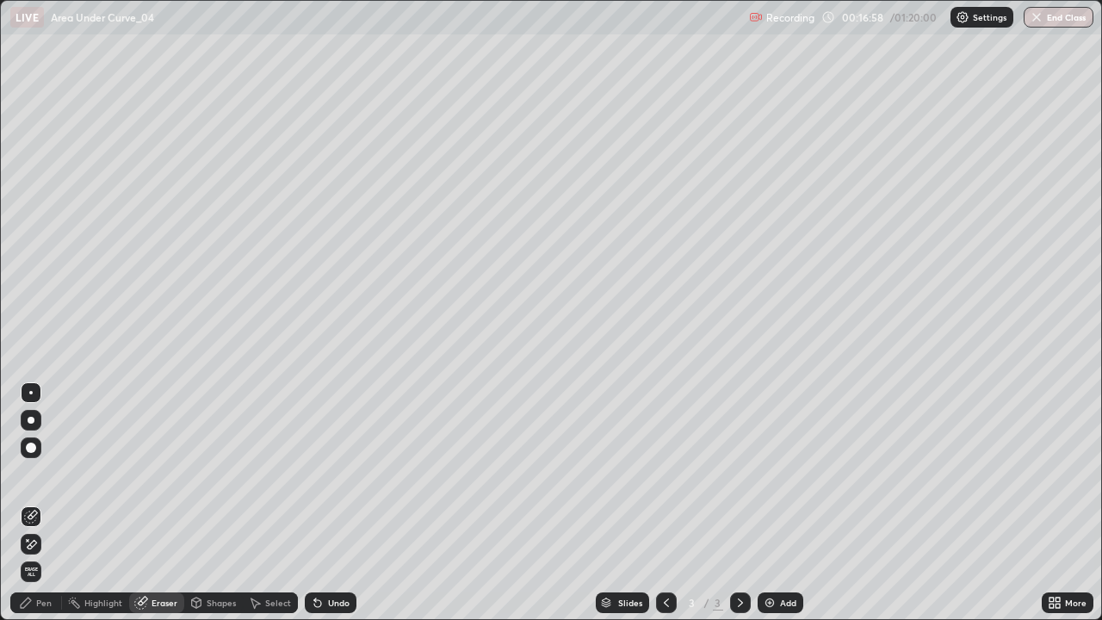
click at [69, 503] on circle at bounding box center [69, 601] width 2 height 2
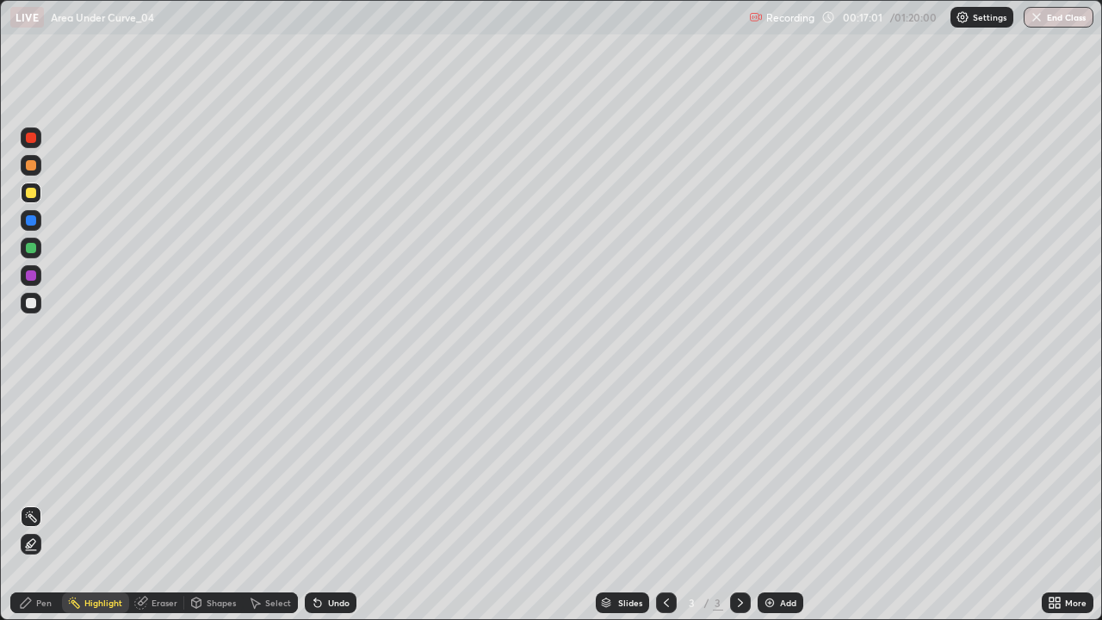
click at [35, 503] on div "Pen" at bounding box center [36, 602] width 52 height 21
click at [173, 503] on div "Eraser" at bounding box center [156, 602] width 55 height 21
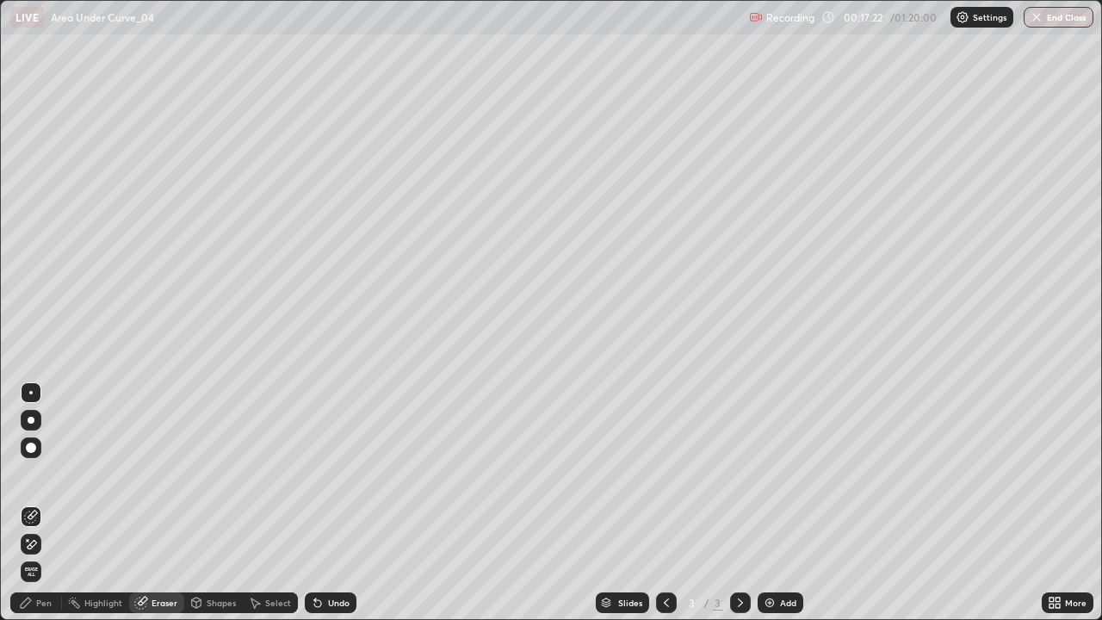
click at [51, 503] on div "Pen" at bounding box center [36, 602] width 52 height 21
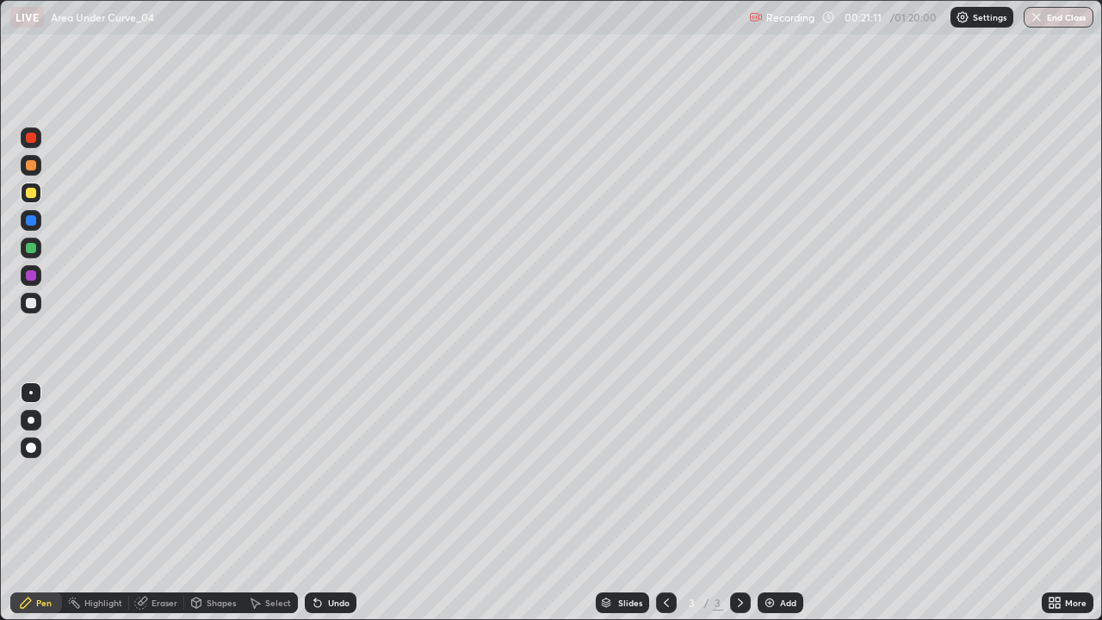
click at [792, 503] on div "Add" at bounding box center [788, 602] width 16 height 9
click at [37, 249] on div at bounding box center [31, 248] width 21 height 21
click at [25, 255] on div at bounding box center [31, 248] width 21 height 21
click at [32, 218] on div at bounding box center [31, 220] width 10 height 10
click at [34, 197] on div at bounding box center [31, 193] width 10 height 10
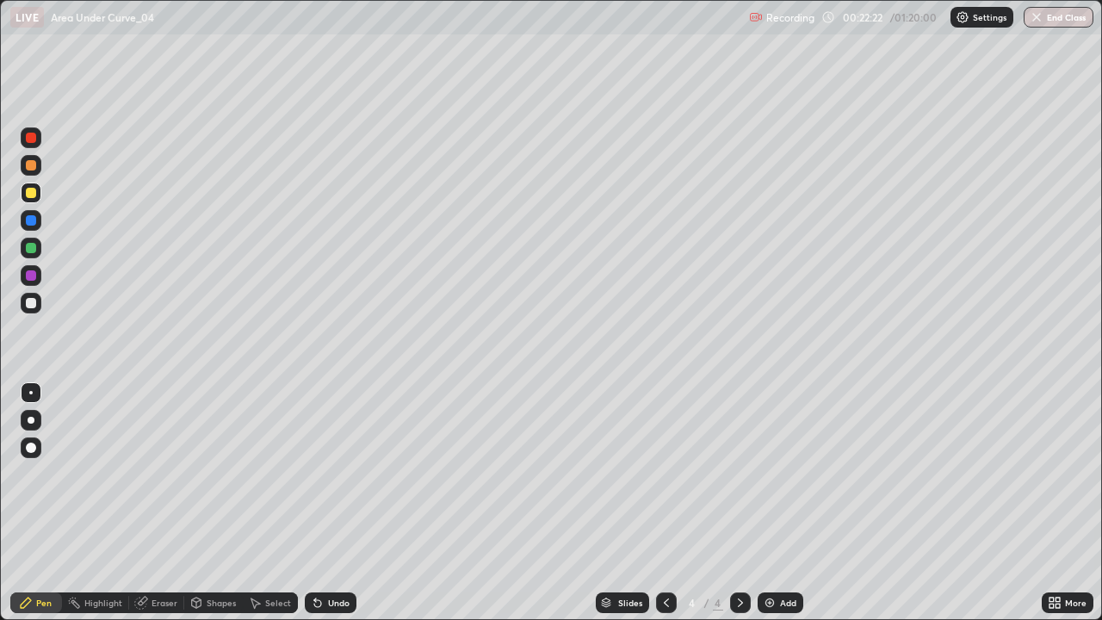
click at [349, 503] on div "Undo" at bounding box center [331, 602] width 52 height 21
click at [341, 503] on div "Undo" at bounding box center [331, 602] width 52 height 21
click at [343, 503] on div "Undo" at bounding box center [331, 602] width 52 height 21
click at [34, 302] on div at bounding box center [31, 303] width 10 height 10
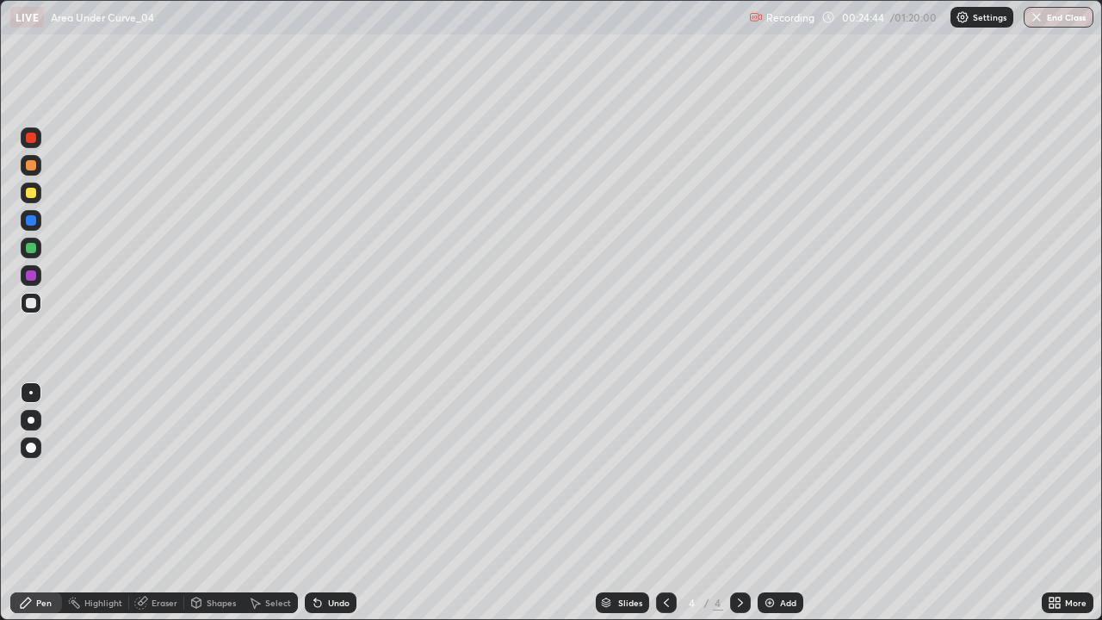
click at [33, 284] on div at bounding box center [31, 275] width 21 height 21
click at [31, 196] on div at bounding box center [31, 193] width 10 height 10
click at [275, 503] on div "Select" at bounding box center [278, 602] width 26 height 9
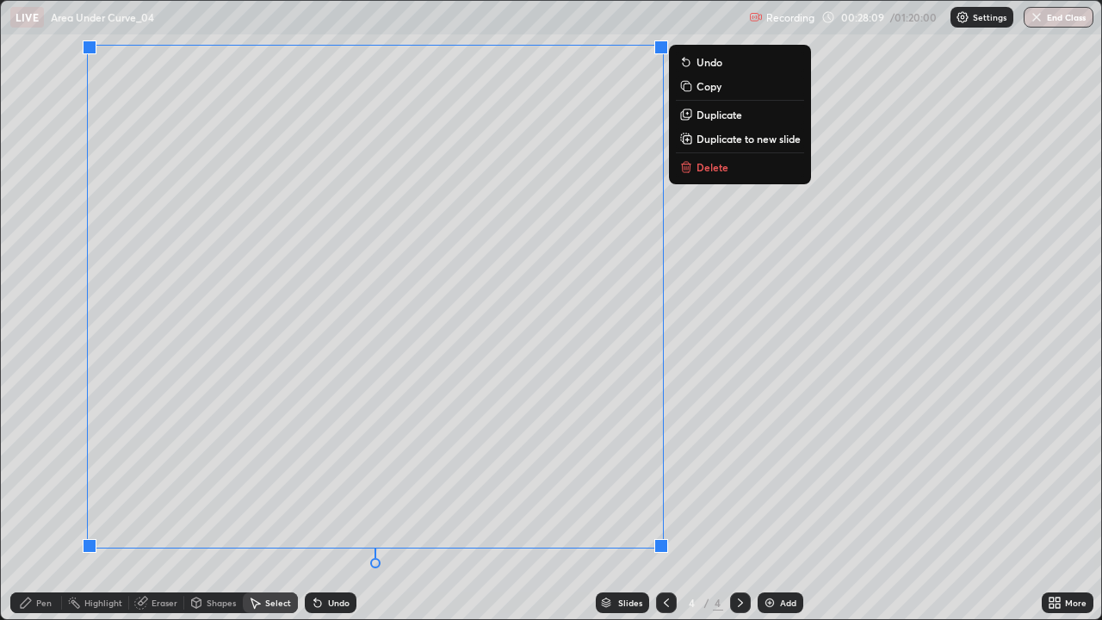
click at [705, 167] on p "Delete" at bounding box center [712, 167] width 32 height 14
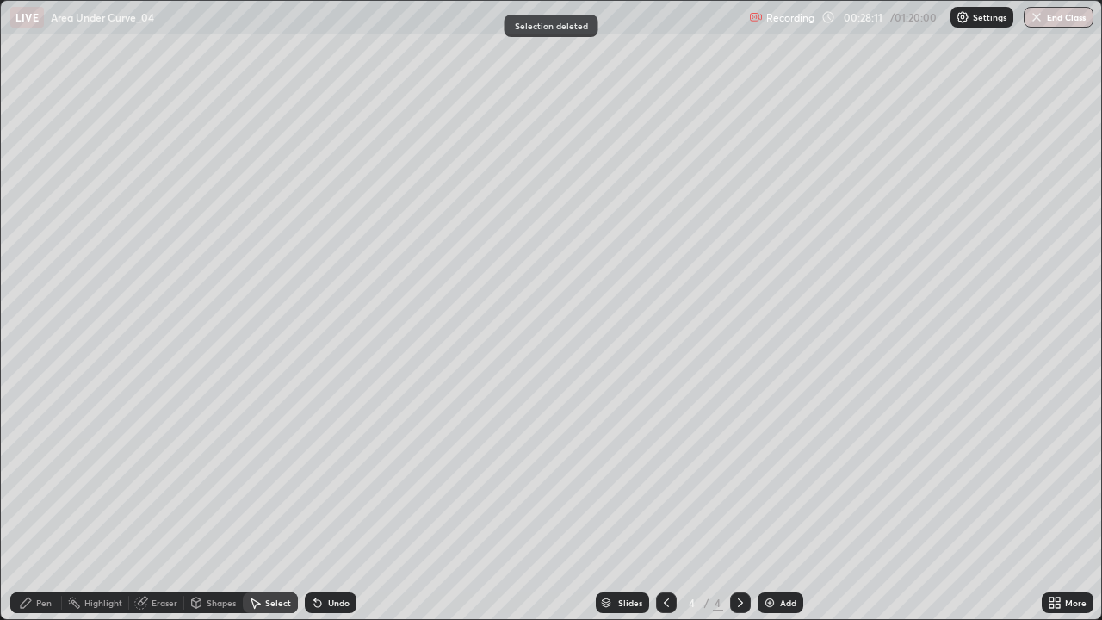
click at [43, 503] on div "Pen" at bounding box center [43, 602] width 15 height 9
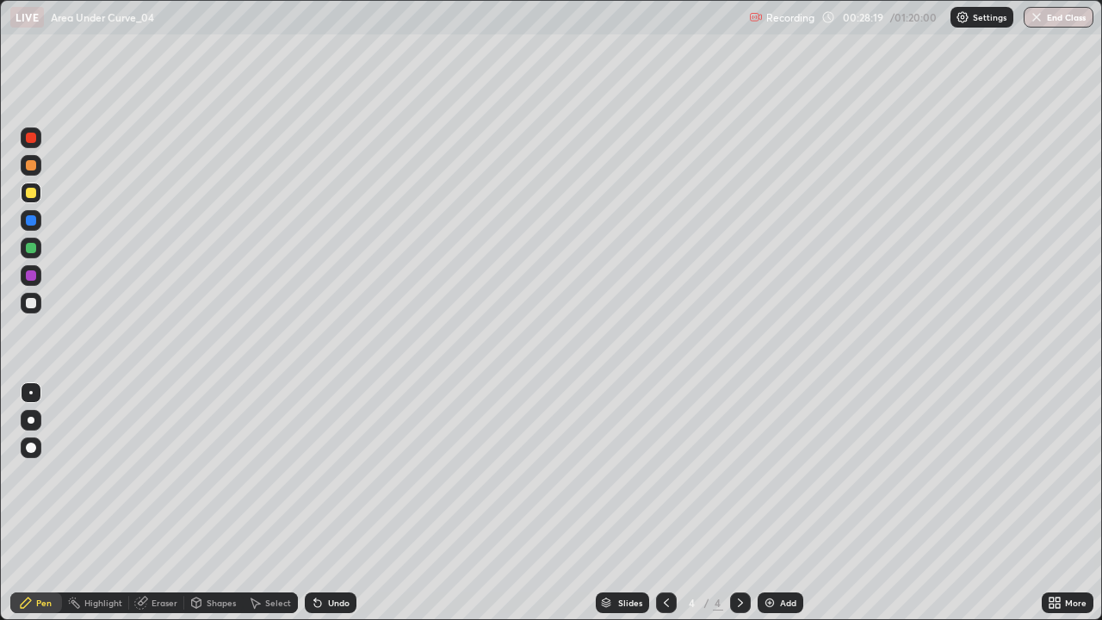
click at [33, 145] on div at bounding box center [31, 137] width 21 height 21
click at [327, 503] on div "Undo" at bounding box center [331, 602] width 52 height 21
click at [331, 503] on div "Undo" at bounding box center [339, 602] width 22 height 9
click at [328, 503] on div "Undo" at bounding box center [339, 602] width 22 height 9
click at [322, 503] on div "Undo" at bounding box center [331, 602] width 52 height 21
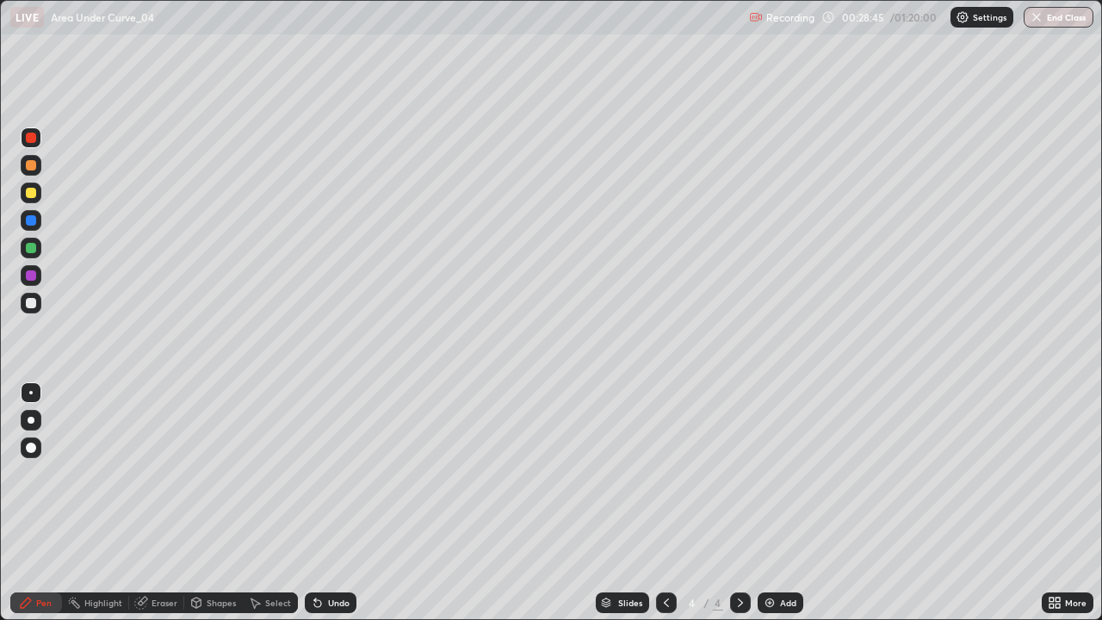
click at [315, 503] on icon at bounding box center [317, 603] width 7 height 7
click at [317, 503] on icon at bounding box center [318, 603] width 14 height 14
click at [314, 503] on icon at bounding box center [317, 603] width 7 height 7
click at [312, 503] on icon at bounding box center [318, 603] width 14 height 14
click at [314, 503] on icon at bounding box center [315, 599] width 2 height 2
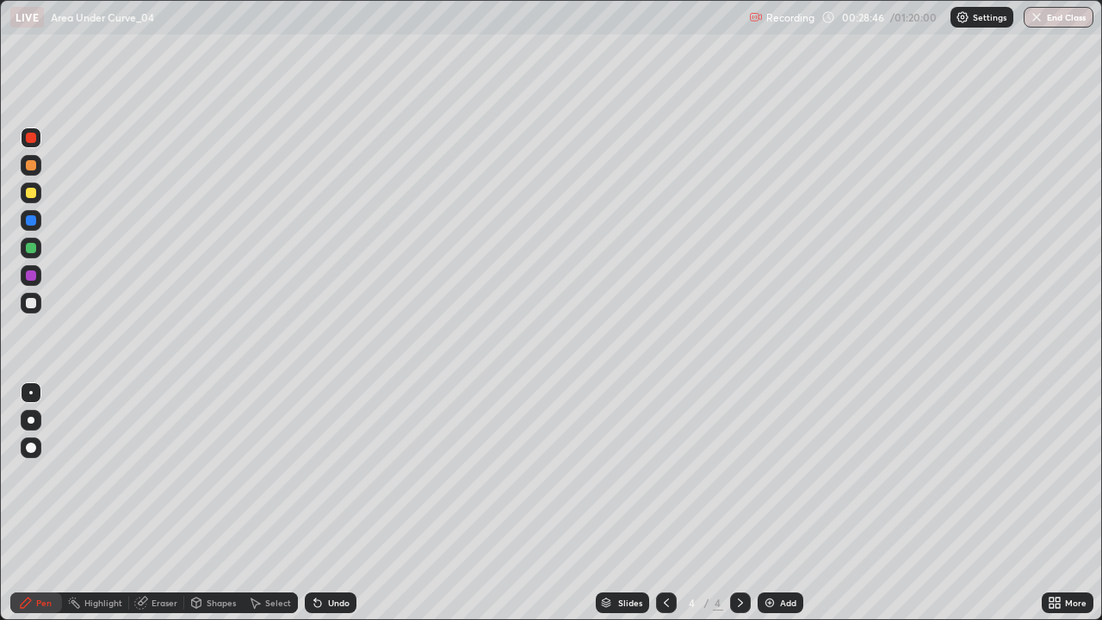
click at [314, 503] on icon at bounding box center [317, 603] width 7 height 7
click at [314, 503] on icon at bounding box center [315, 599] width 2 height 2
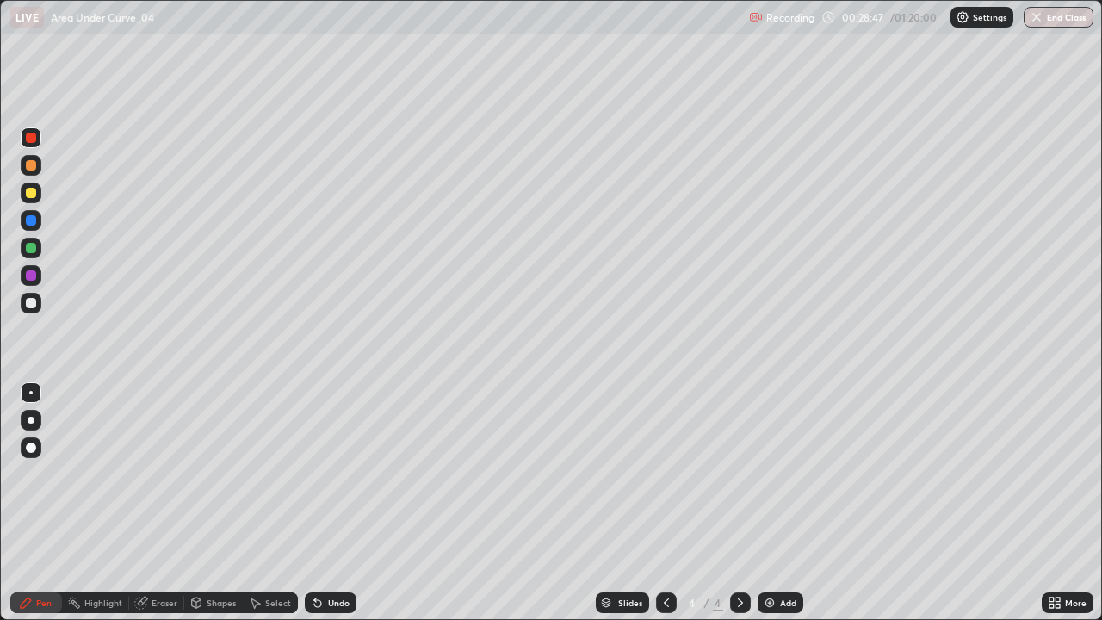
click at [314, 503] on icon at bounding box center [315, 599] width 2 height 2
click at [331, 503] on div "Undo" at bounding box center [331, 602] width 52 height 21
click at [337, 503] on div "Undo" at bounding box center [331, 602] width 52 height 21
click at [333, 503] on div "Undo" at bounding box center [339, 602] width 22 height 9
click at [325, 503] on div "Undo" at bounding box center [331, 602] width 52 height 21
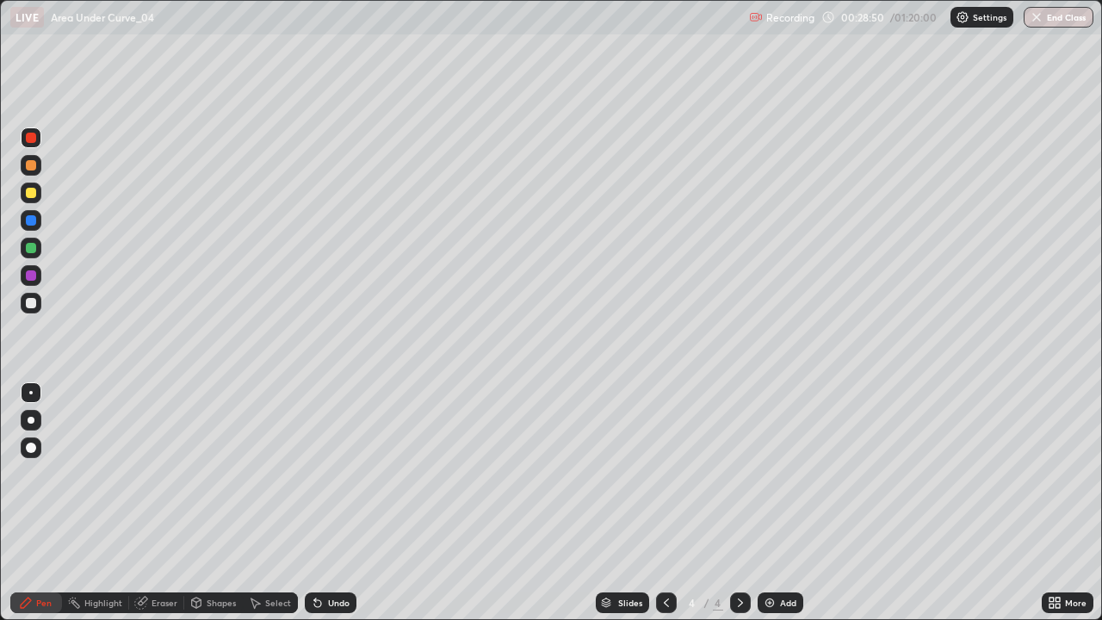
click at [328, 503] on div "Undo" at bounding box center [339, 602] width 22 height 9
click at [34, 201] on div at bounding box center [31, 192] width 21 height 21
click at [333, 503] on div "Undo" at bounding box center [339, 602] width 22 height 9
click at [328, 503] on div "Undo" at bounding box center [339, 602] width 22 height 9
click at [325, 503] on div "Undo" at bounding box center [331, 602] width 52 height 21
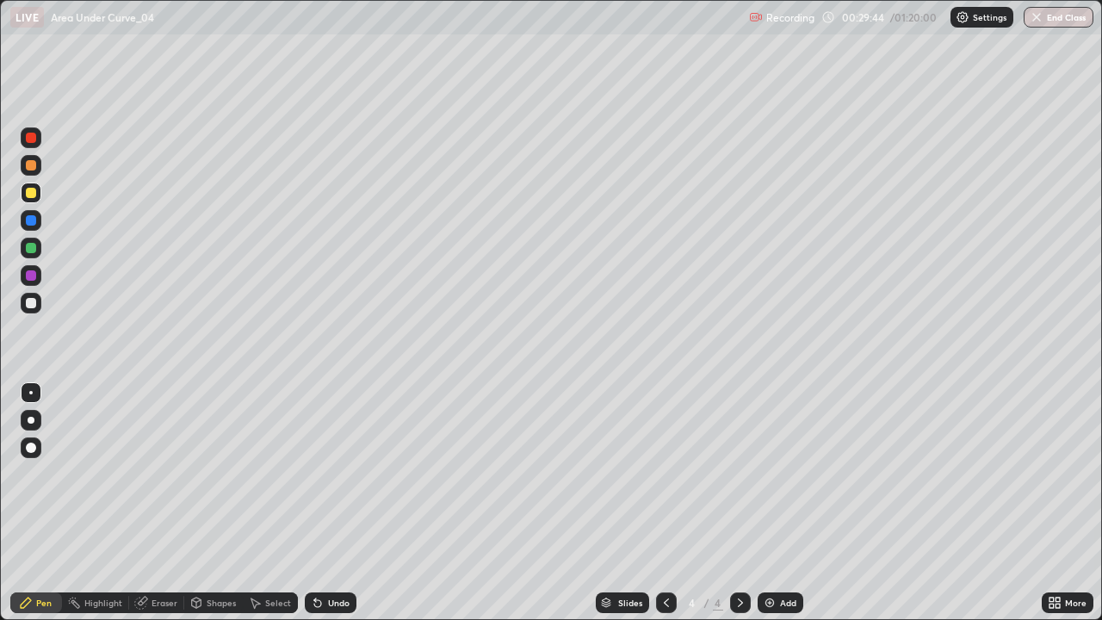
click at [33, 220] on div at bounding box center [31, 220] width 10 height 10
click at [344, 503] on div "Undo" at bounding box center [339, 602] width 22 height 9
click at [333, 503] on div "Undo" at bounding box center [331, 602] width 52 height 21
click at [37, 198] on div at bounding box center [31, 192] width 21 height 21
click at [265, 503] on div "Select" at bounding box center [278, 602] width 26 height 9
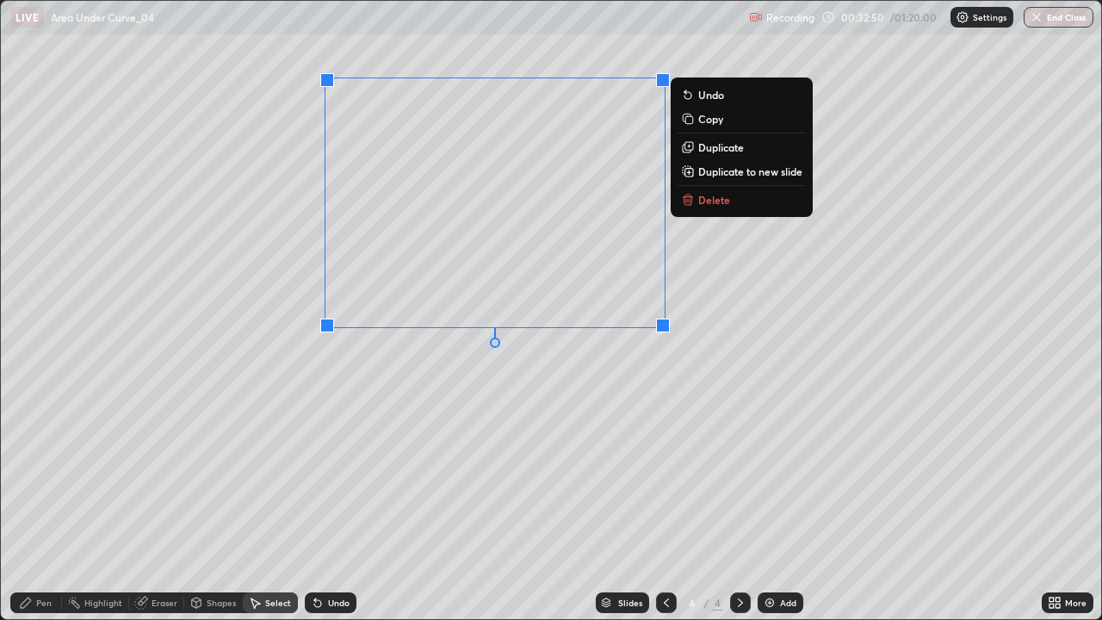
click at [707, 207] on button "Delete" at bounding box center [741, 199] width 128 height 21
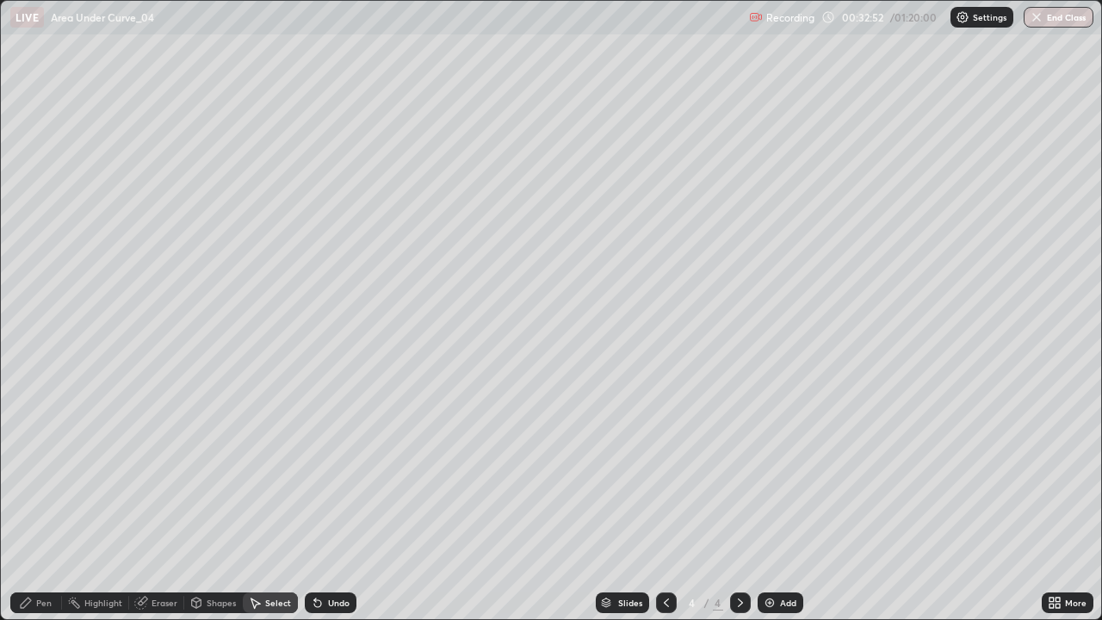
click at [343, 503] on div "Undo" at bounding box center [339, 602] width 22 height 9
click at [162, 503] on div "Eraser" at bounding box center [156, 602] width 55 height 21
click at [269, 503] on div "Select" at bounding box center [278, 602] width 26 height 9
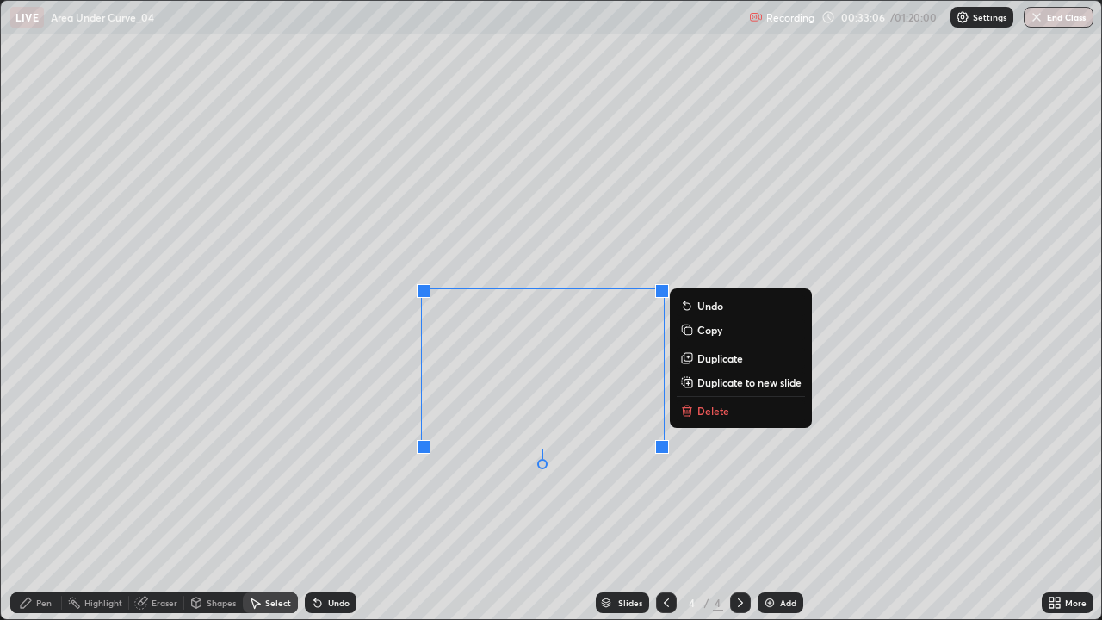
click at [730, 416] on button "Delete" at bounding box center [741, 410] width 128 height 21
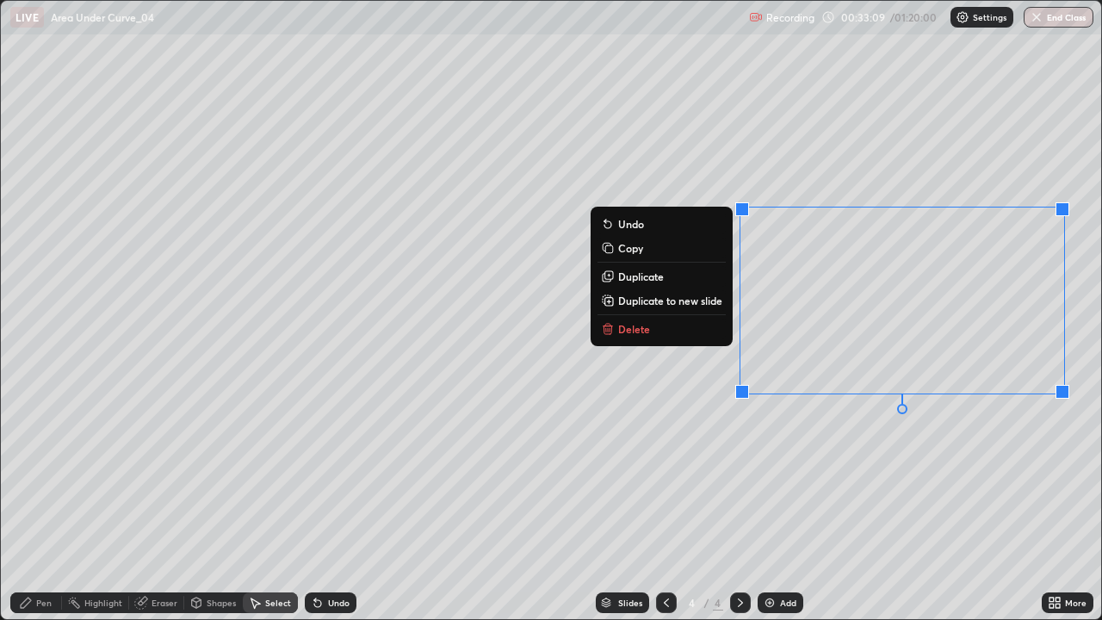
click at [665, 330] on button "Delete" at bounding box center [661, 329] width 128 height 21
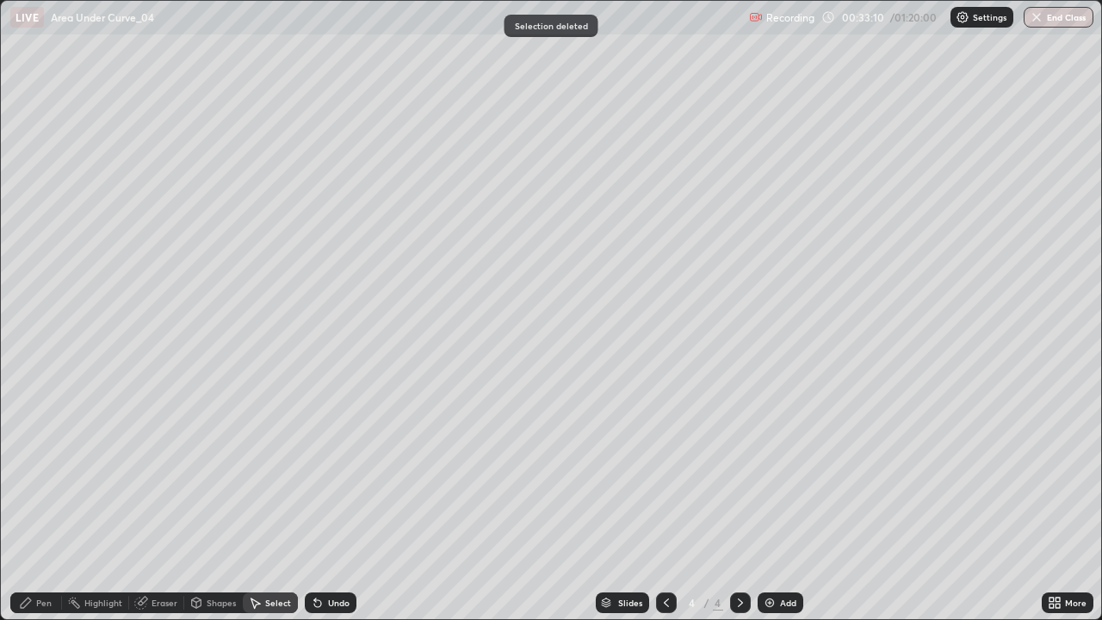
click at [53, 503] on div "Pen" at bounding box center [36, 602] width 52 height 21
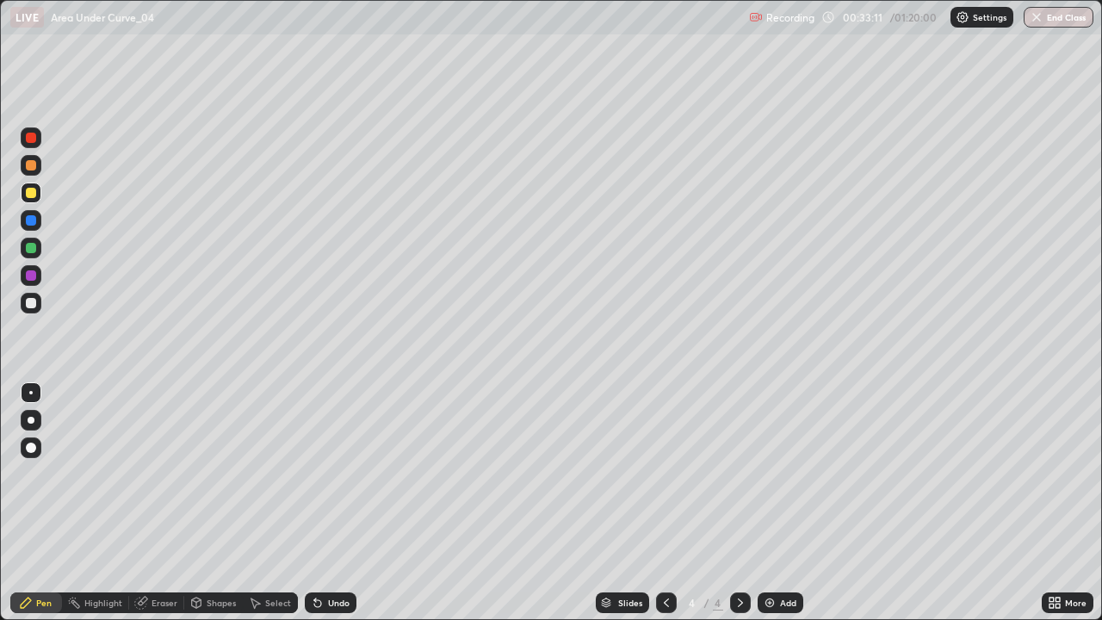
click at [34, 305] on div at bounding box center [31, 303] width 10 height 10
click at [39, 277] on div at bounding box center [31, 275] width 21 height 21
click at [339, 503] on div "Undo" at bounding box center [339, 602] width 22 height 9
click at [336, 503] on div "Undo" at bounding box center [339, 602] width 22 height 9
click at [28, 225] on div at bounding box center [31, 220] width 10 height 10
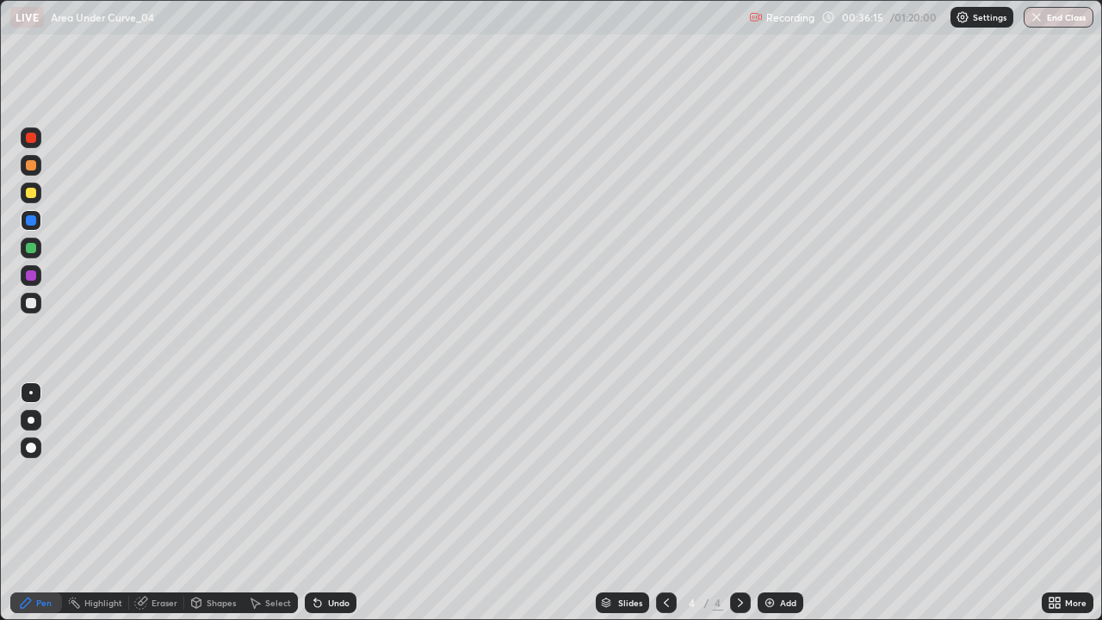
click at [265, 503] on div "Select" at bounding box center [278, 602] width 26 height 9
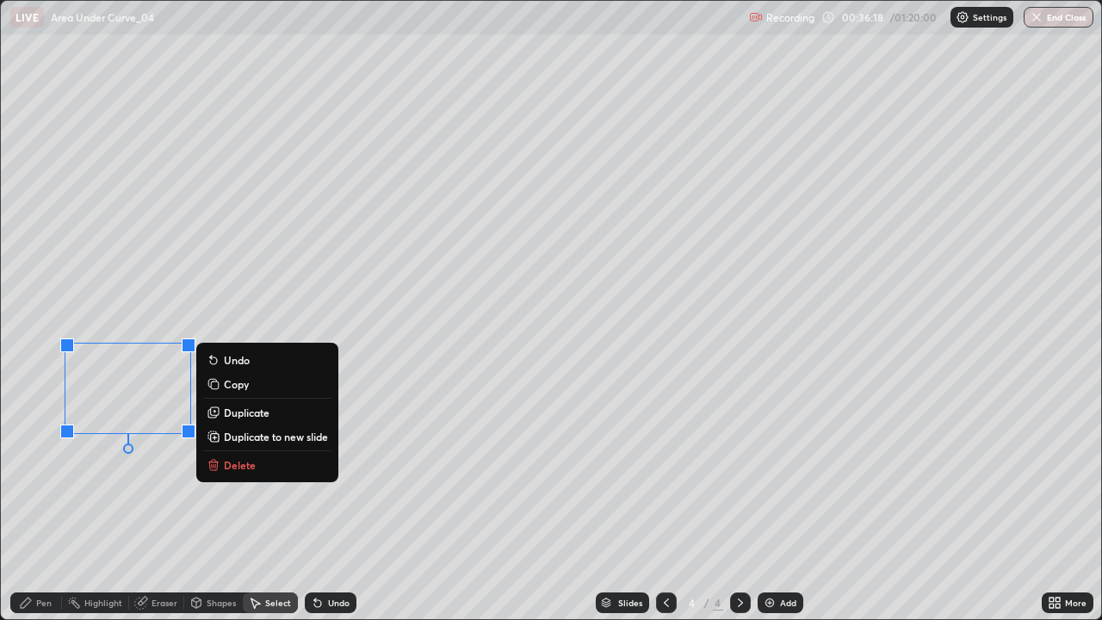
click at [269, 503] on div "Select" at bounding box center [270, 602] width 55 height 21
click at [214, 503] on div "0 ° Undo Copy Duplicate Duplicate to new slide Delete" at bounding box center [551, 310] width 1100 height 618
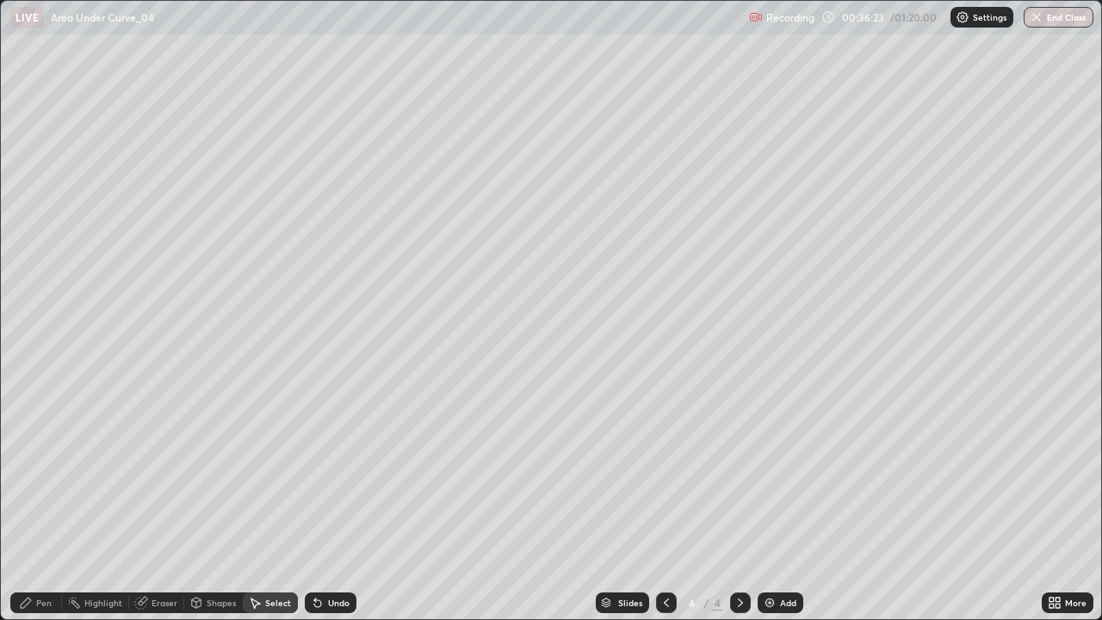
click at [766, 503] on img at bounding box center [770, 603] width 14 height 14
click at [48, 503] on div "Pen" at bounding box center [43, 602] width 15 height 9
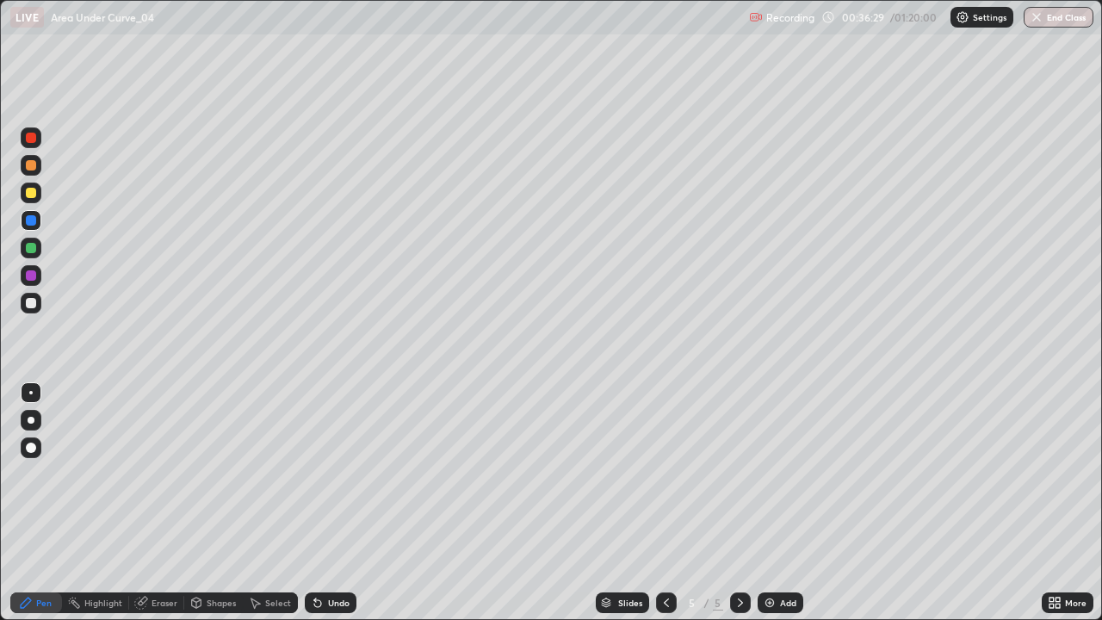
click at [328, 503] on div "Undo" at bounding box center [339, 602] width 22 height 9
click at [331, 503] on div "Undo" at bounding box center [339, 602] width 22 height 9
click at [336, 503] on div "Undo" at bounding box center [339, 602] width 22 height 9
click at [342, 503] on div "Undo" at bounding box center [339, 602] width 22 height 9
click at [346, 503] on div "Undo" at bounding box center [339, 602] width 22 height 9
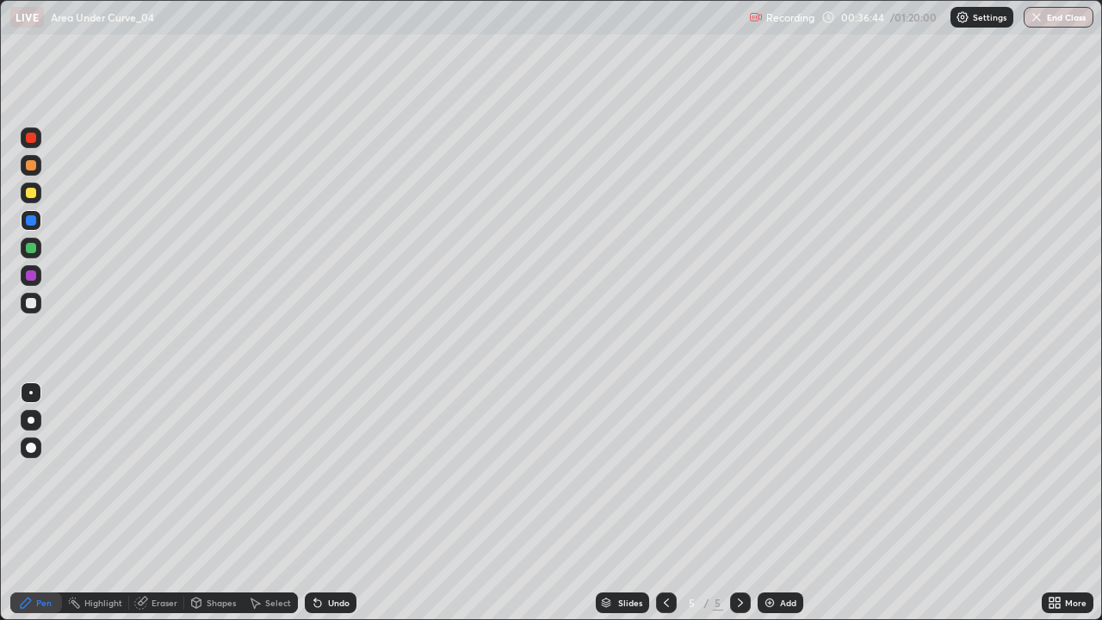
click at [662, 503] on icon at bounding box center [666, 603] width 14 height 14
click at [739, 503] on icon at bounding box center [740, 603] width 14 height 14
click at [665, 503] on icon at bounding box center [666, 603] width 14 height 14
click at [738, 503] on icon at bounding box center [740, 603] width 14 height 14
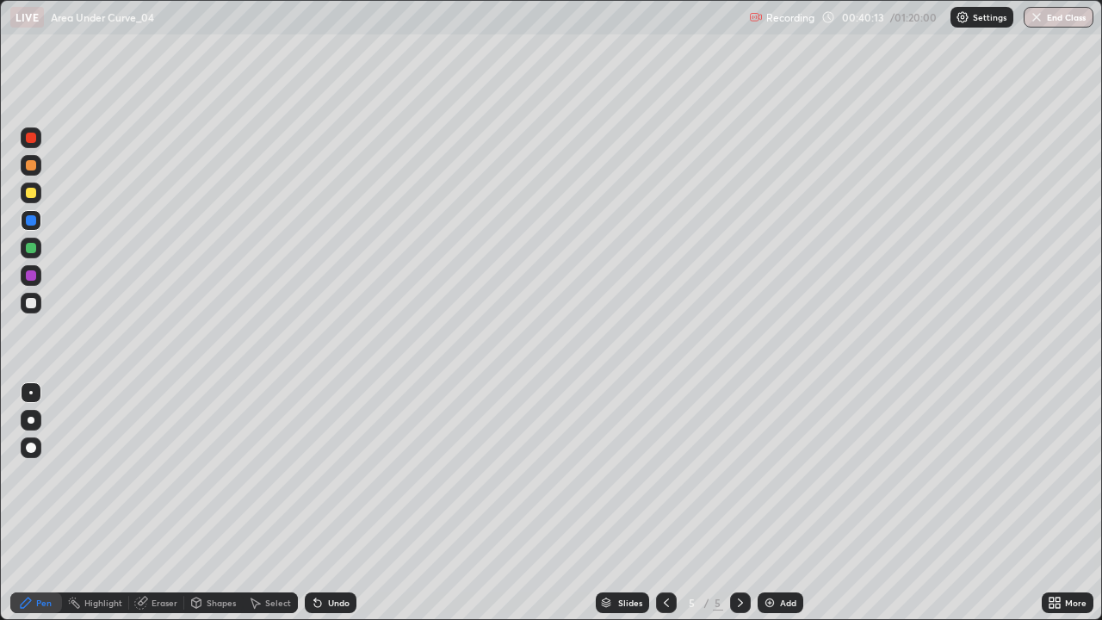
click at [775, 503] on div "Add" at bounding box center [781, 602] width 46 height 21
click at [31, 196] on div at bounding box center [31, 193] width 10 height 10
click at [331, 503] on div "Undo" at bounding box center [331, 602] width 52 height 21
click at [348, 503] on div "Undo" at bounding box center [331, 602] width 52 height 21
click at [347, 503] on div "Undo" at bounding box center [339, 602] width 22 height 9
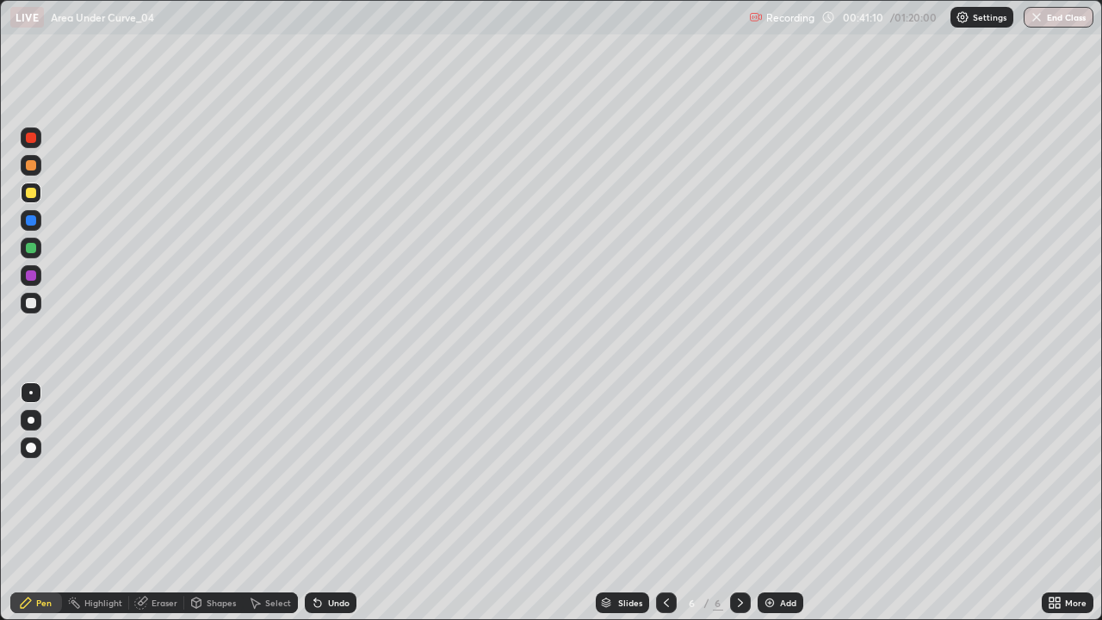
click at [338, 503] on div "Undo" at bounding box center [339, 602] width 22 height 9
click at [332, 503] on div "Undo" at bounding box center [339, 602] width 22 height 9
click at [325, 503] on div "Undo" at bounding box center [331, 602] width 52 height 21
click at [318, 503] on icon at bounding box center [318, 603] width 14 height 14
click at [315, 503] on icon at bounding box center [317, 603] width 7 height 7
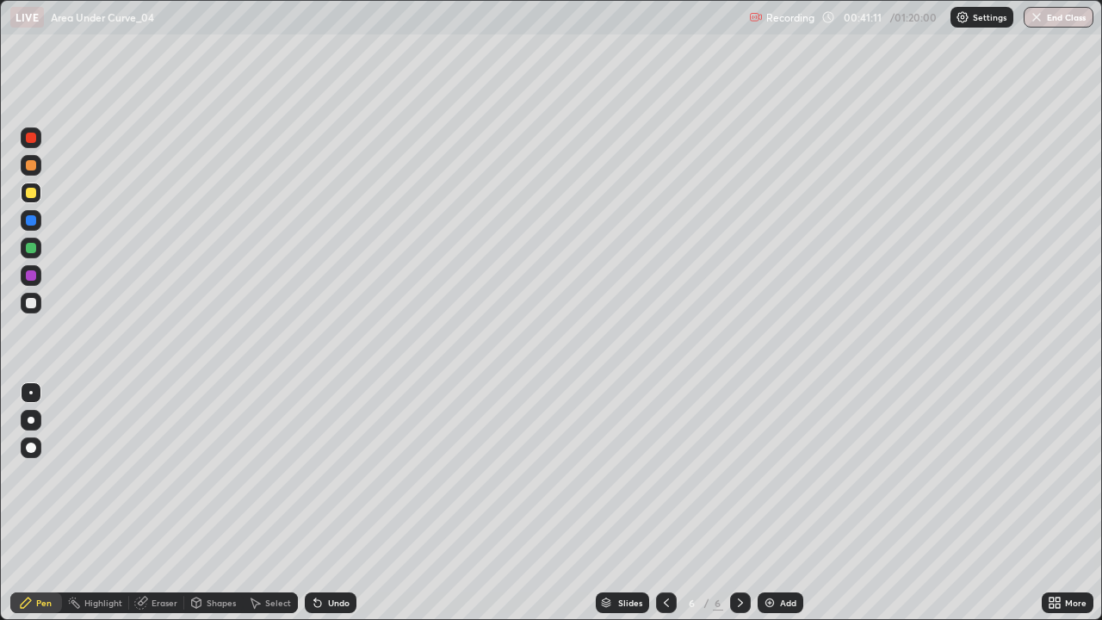
click at [314, 503] on icon at bounding box center [317, 603] width 7 height 7
click at [337, 503] on div "Undo" at bounding box center [339, 602] width 22 height 9
click at [339, 503] on div "Undo" at bounding box center [339, 602] width 22 height 9
click at [333, 503] on div "Undo" at bounding box center [331, 602] width 52 height 21
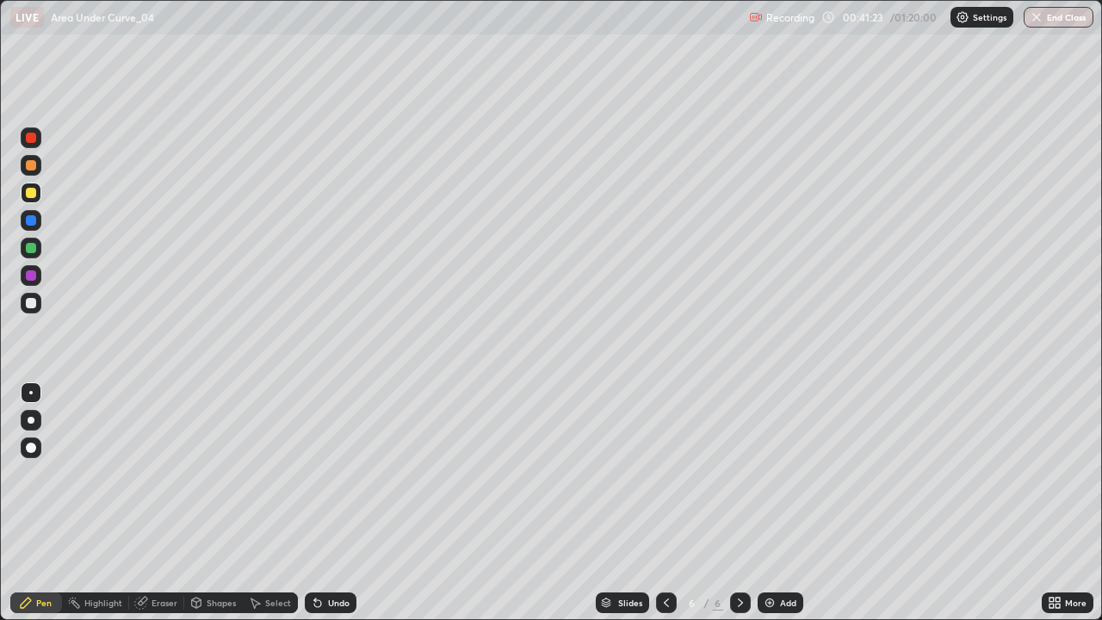
click at [327, 503] on div "Undo" at bounding box center [331, 602] width 52 height 21
click at [324, 503] on div "Undo" at bounding box center [331, 602] width 52 height 21
click at [325, 503] on div "Undo" at bounding box center [331, 602] width 52 height 21
click at [34, 280] on div at bounding box center [31, 275] width 10 height 10
click at [269, 503] on div "Select" at bounding box center [278, 602] width 26 height 9
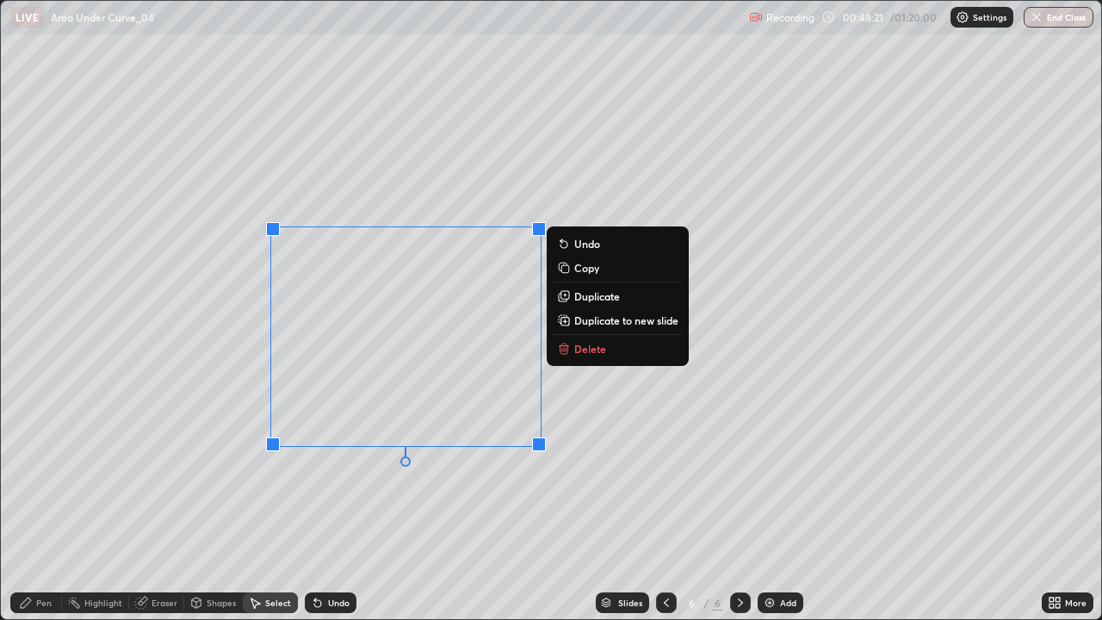
click at [585, 351] on p "Delete" at bounding box center [590, 349] width 32 height 14
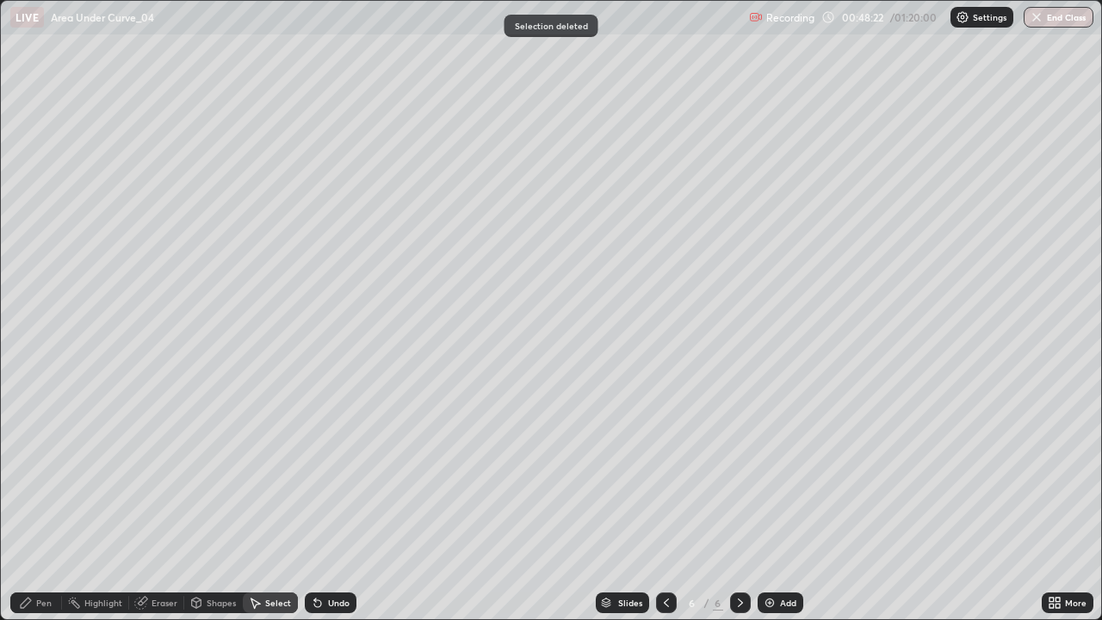
click at [42, 503] on div "Pen" at bounding box center [36, 602] width 52 height 21
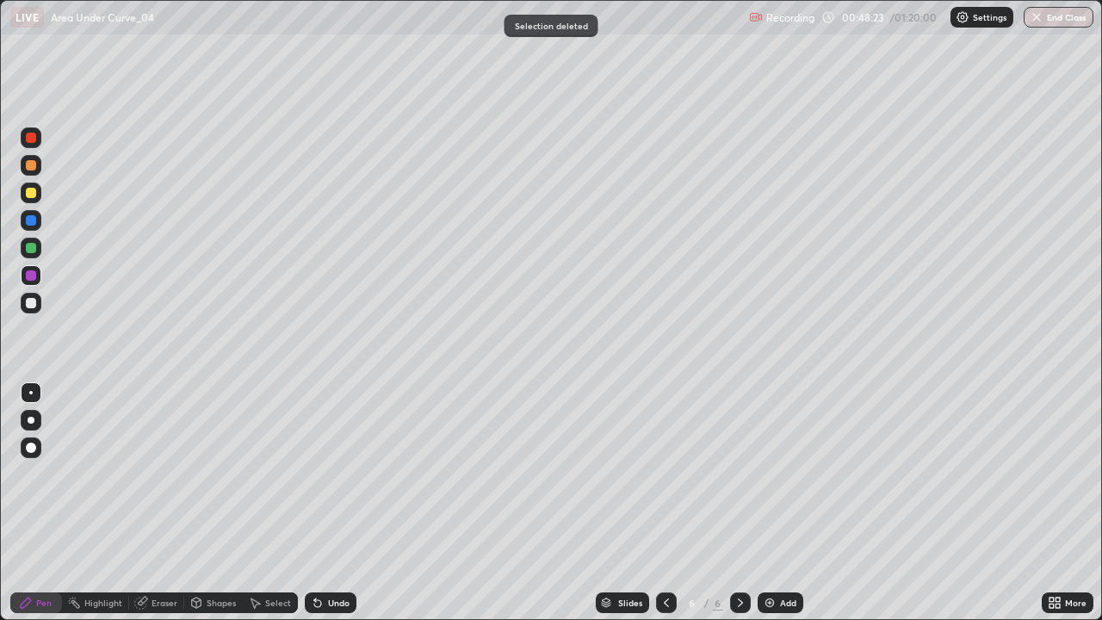
click at [34, 279] on div at bounding box center [31, 275] width 10 height 10
click at [38, 308] on div at bounding box center [31, 303] width 21 height 21
click at [30, 254] on div at bounding box center [31, 248] width 21 height 21
click at [39, 312] on div at bounding box center [31, 303] width 21 height 28
click at [182, 503] on div "Eraser" at bounding box center [156, 602] width 55 height 34
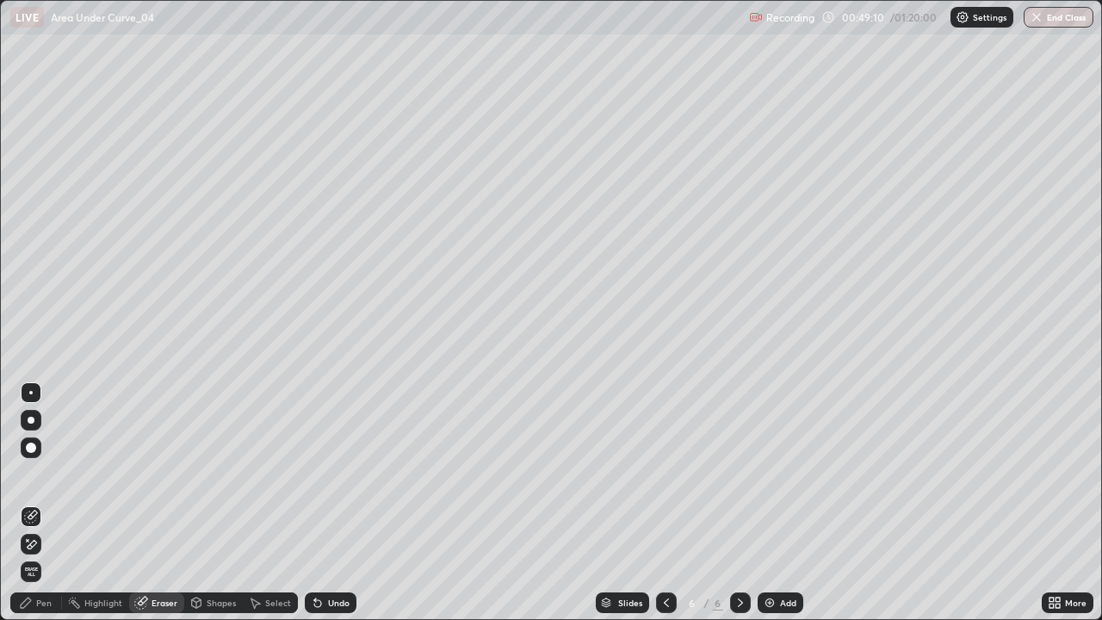
click at [51, 503] on div "Pen" at bounding box center [43, 602] width 15 height 9
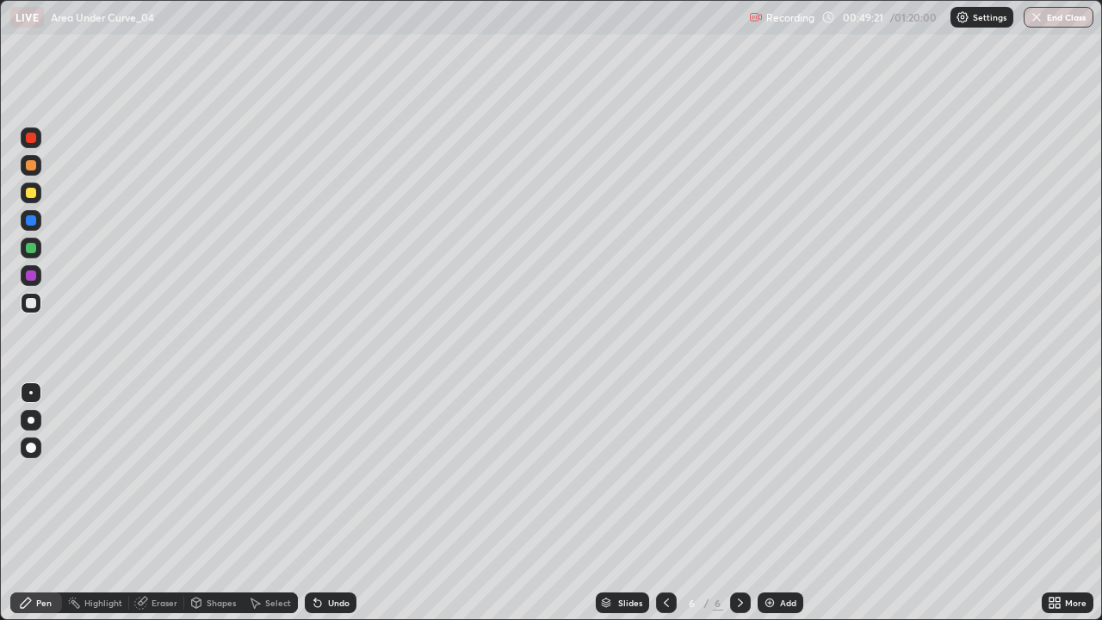
click at [33, 195] on div at bounding box center [31, 193] width 10 height 10
click at [31, 139] on div at bounding box center [31, 138] width 10 height 10
click at [209, 503] on div "Shapes" at bounding box center [221, 602] width 29 height 9
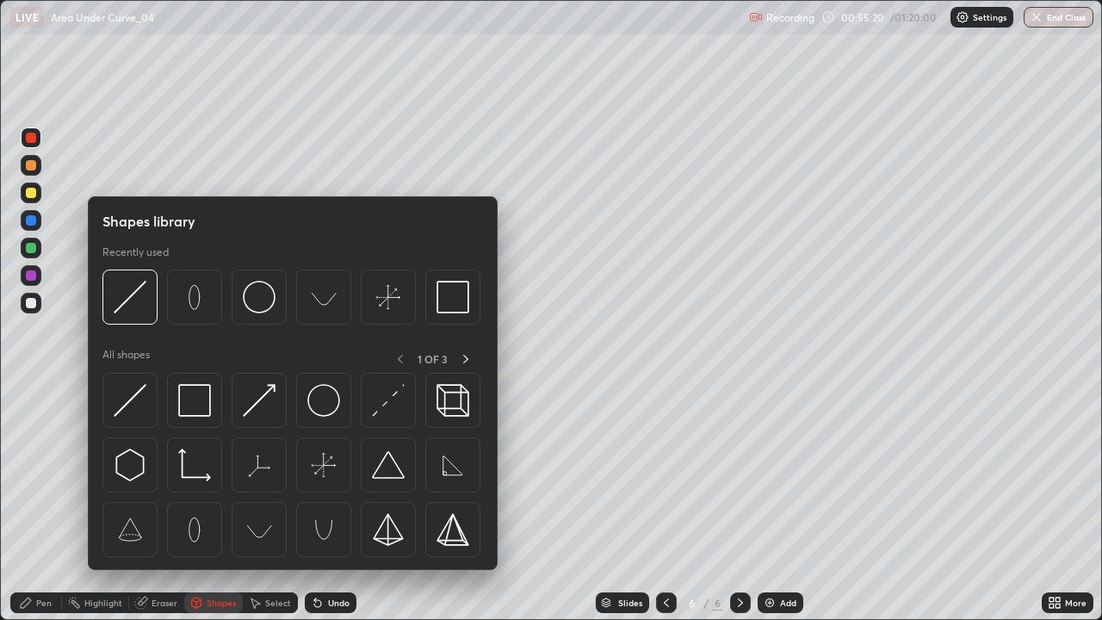
click at [175, 503] on div "Eraser" at bounding box center [165, 602] width 26 height 9
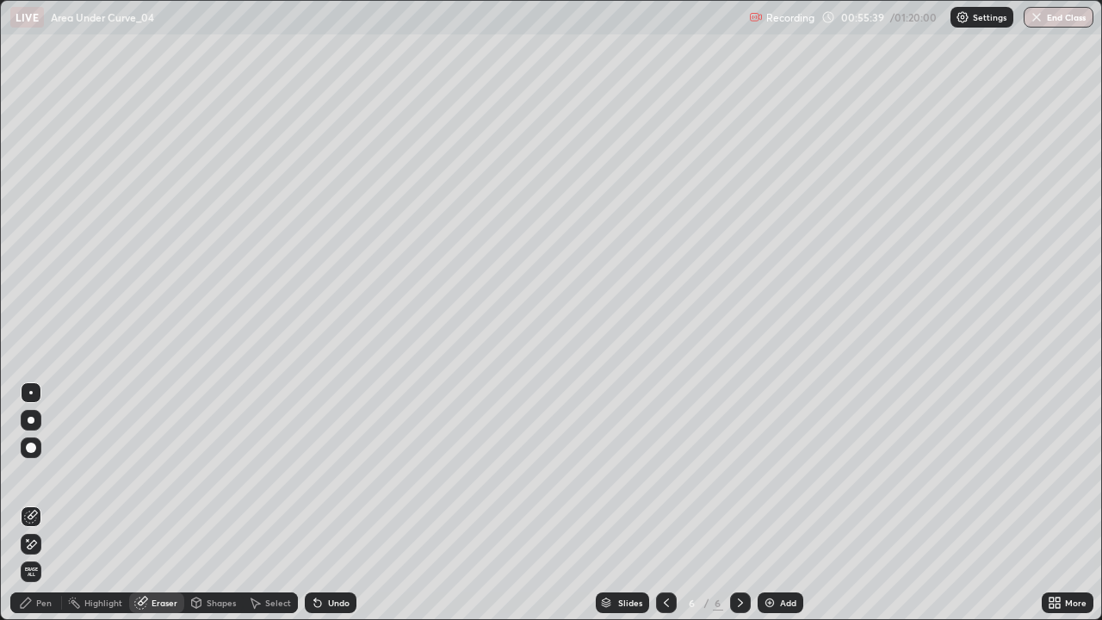
click at [277, 503] on div "Select" at bounding box center [270, 602] width 55 height 21
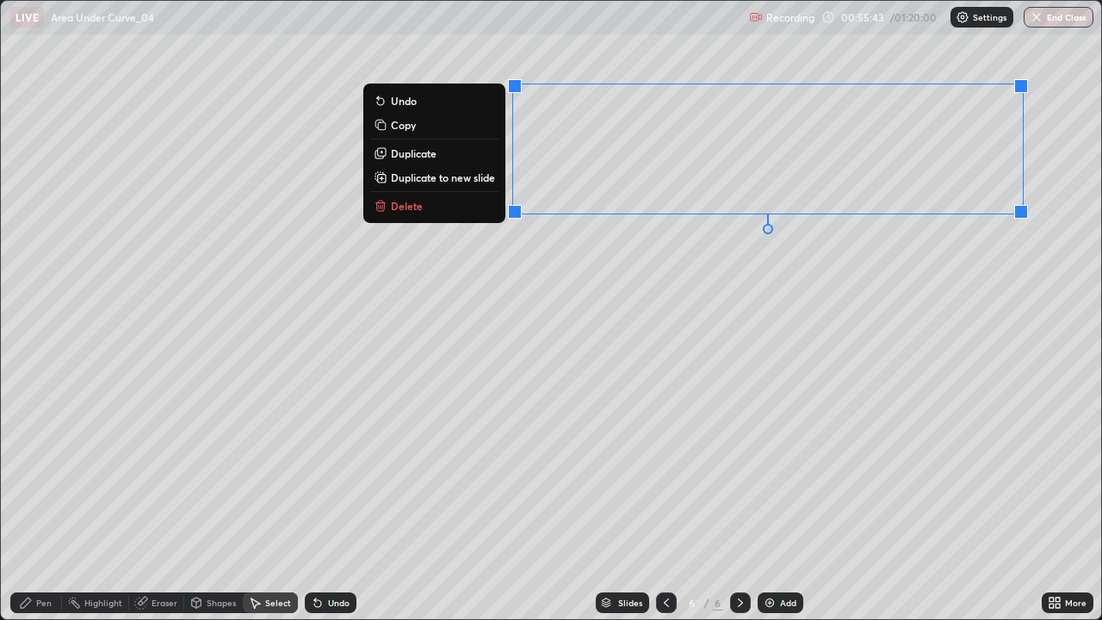
click at [677, 241] on div "0 ° Undo Copy Duplicate Duplicate to new slide Delete" at bounding box center [551, 310] width 1100 height 618
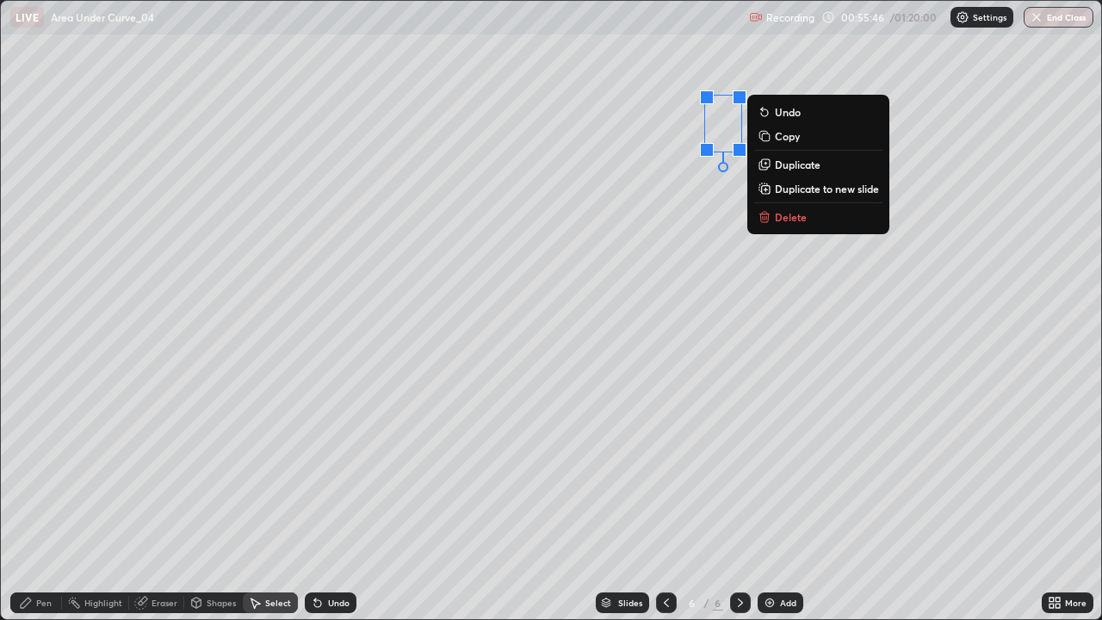
click at [622, 294] on div "0 ° Undo Copy Duplicate Duplicate to new slide Delete" at bounding box center [551, 310] width 1100 height 618
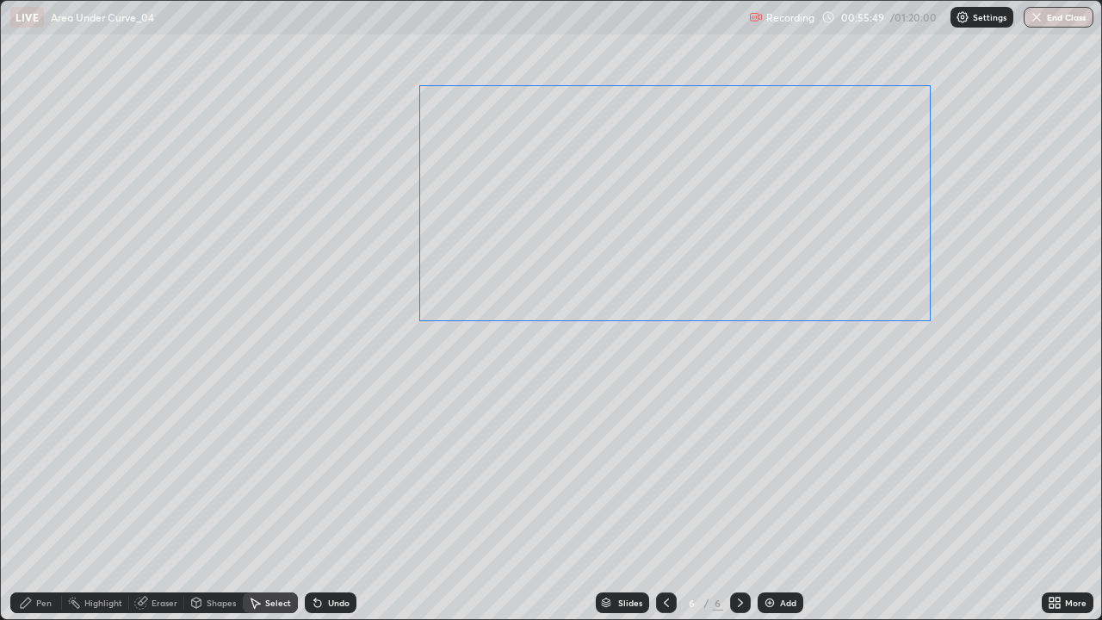
click at [692, 335] on div "0 ° Undo Copy Duplicate Duplicate to new slide Delete" at bounding box center [551, 310] width 1100 height 618
click at [51, 503] on div "Pen" at bounding box center [43, 602] width 15 height 9
click at [53, 503] on div "Pen" at bounding box center [36, 602] width 52 height 21
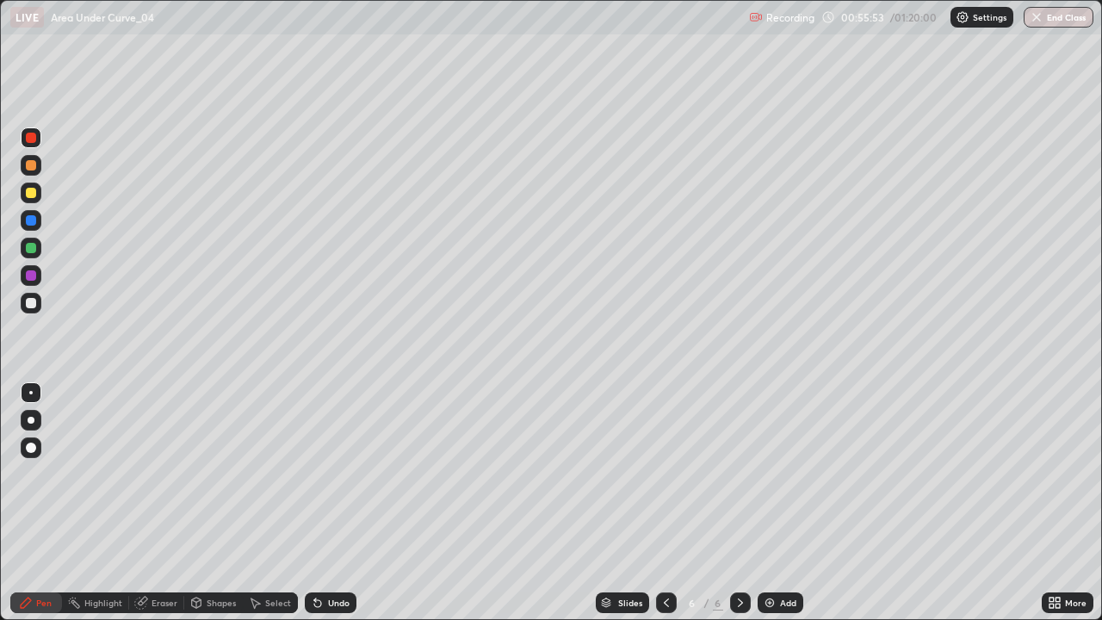
click at [328, 503] on div "Undo" at bounding box center [339, 602] width 22 height 9
click at [334, 503] on div "Undo" at bounding box center [339, 602] width 22 height 9
click at [163, 503] on div "Eraser" at bounding box center [165, 602] width 26 height 9
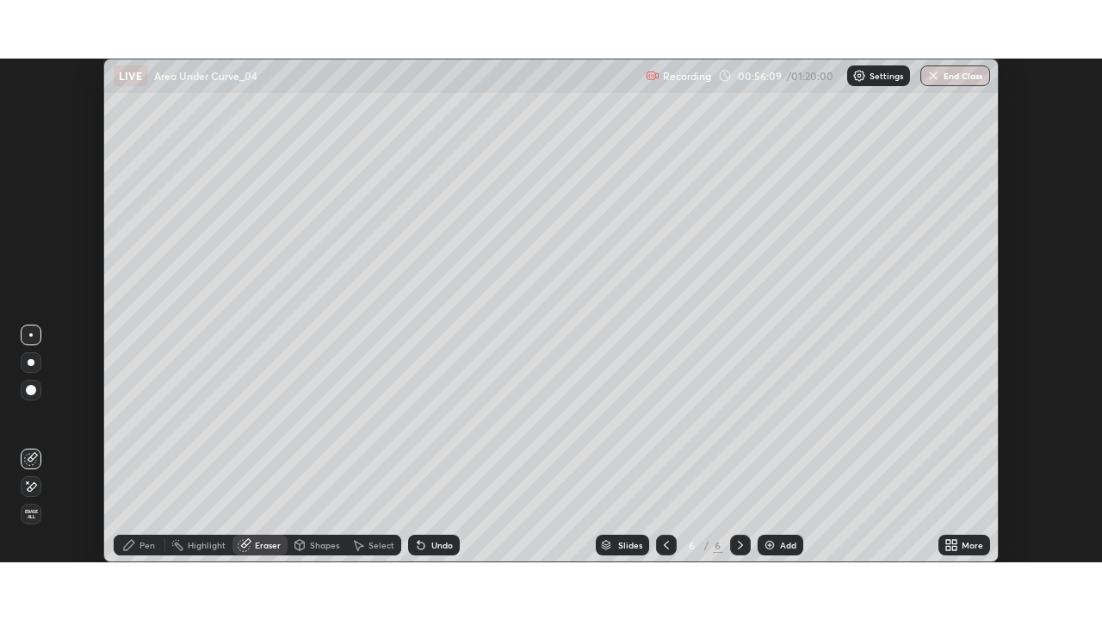
scroll to position [85580, 84982]
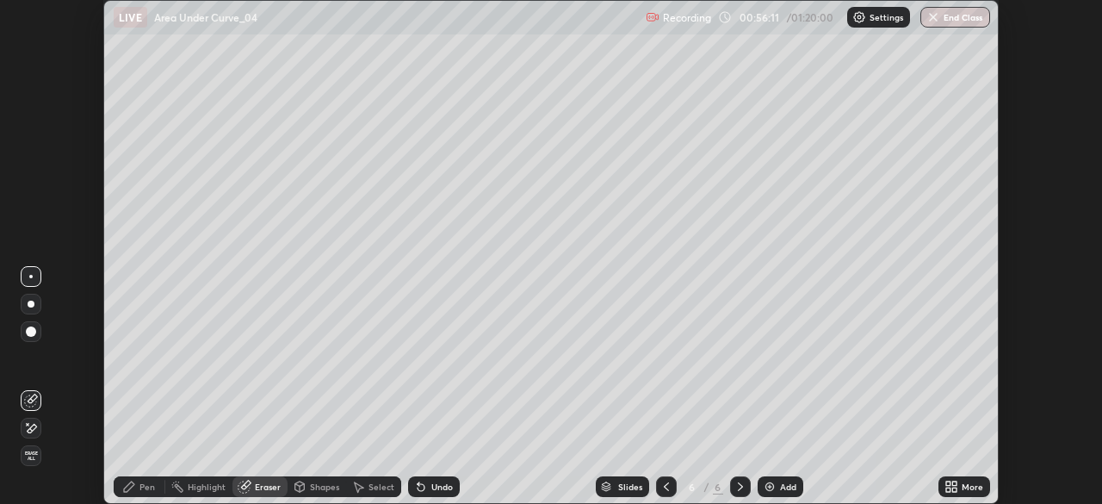
click at [947, 483] on icon at bounding box center [948, 483] width 4 height 4
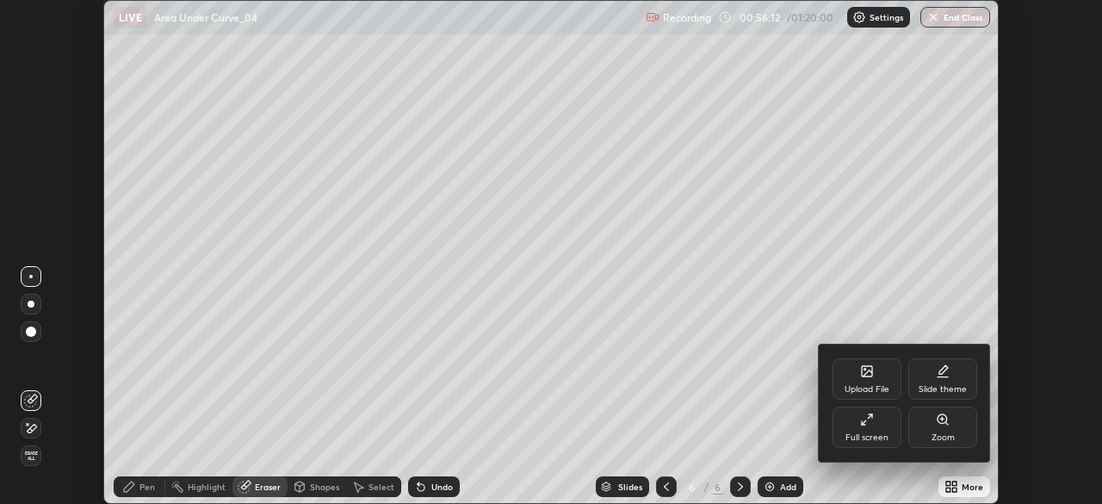
click at [869, 430] on div "Full screen" at bounding box center [866, 426] width 69 height 41
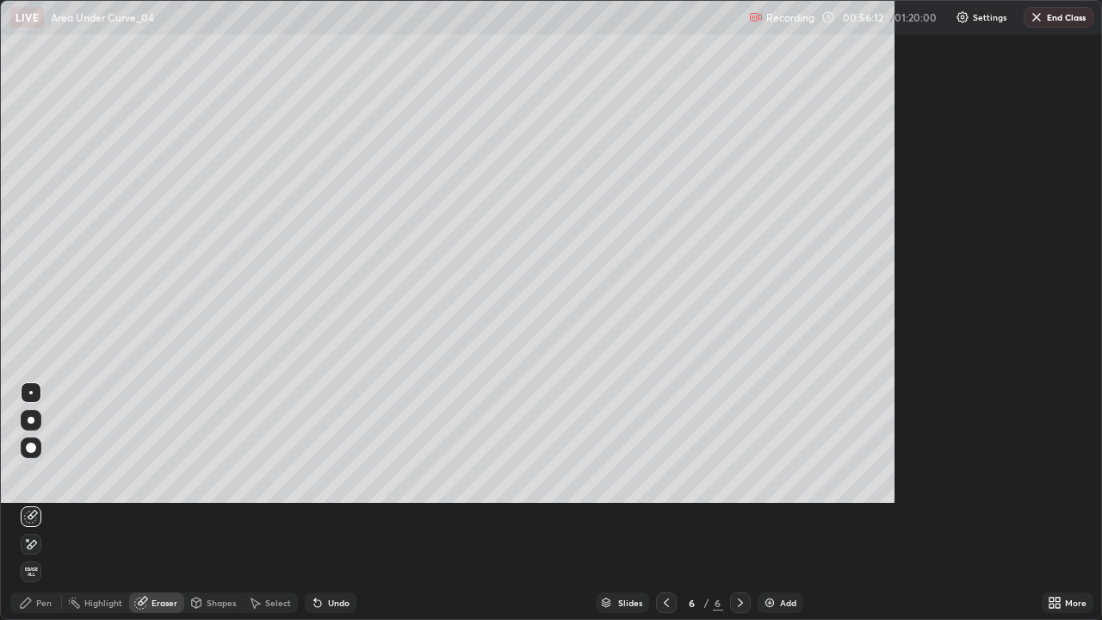
scroll to position [620, 1102]
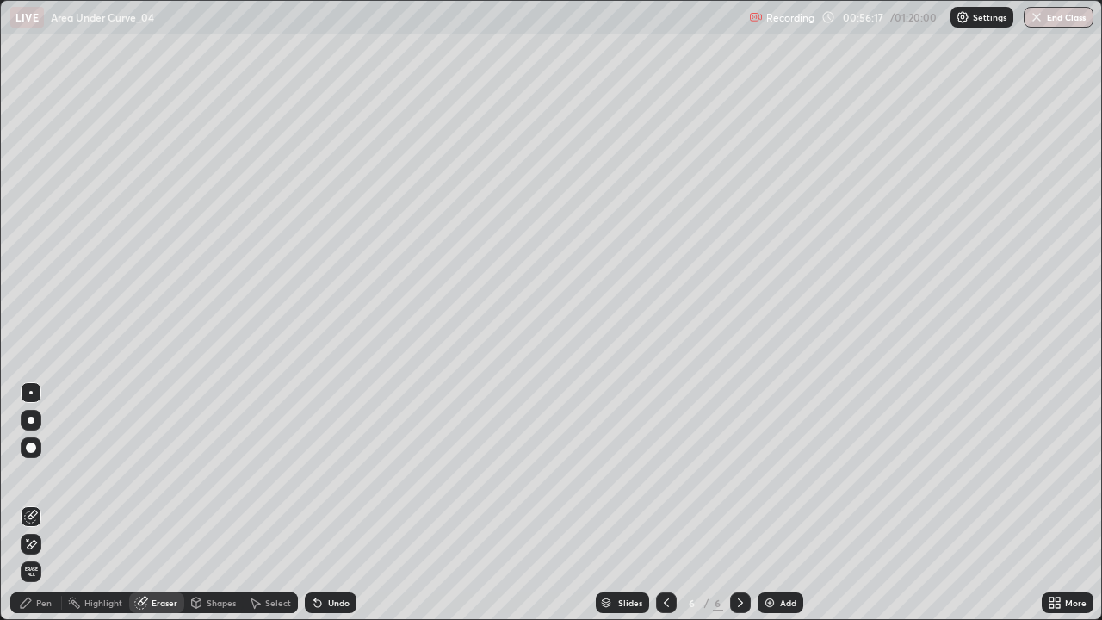
click at [69, 503] on circle at bounding box center [69, 601] width 2 height 2
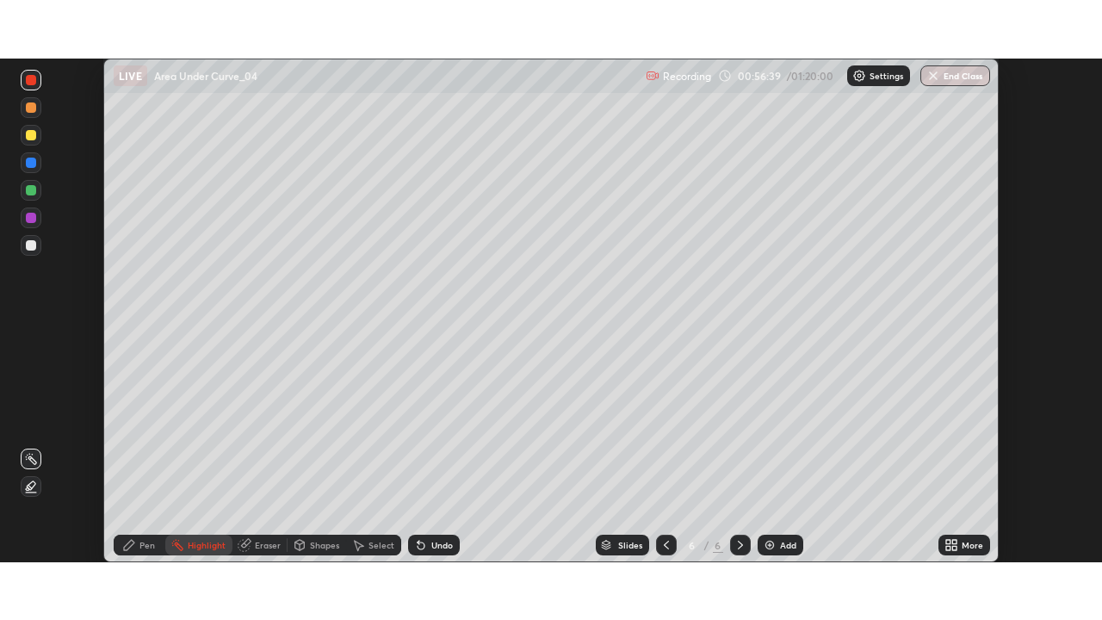
scroll to position [504, 1102]
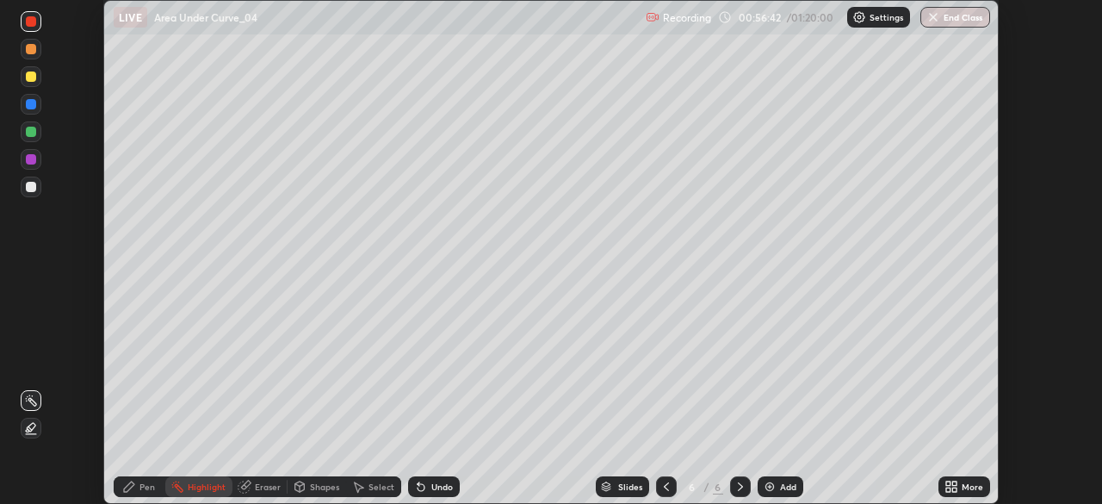
click at [948, 488] on icon at bounding box center [948, 489] width 4 height 4
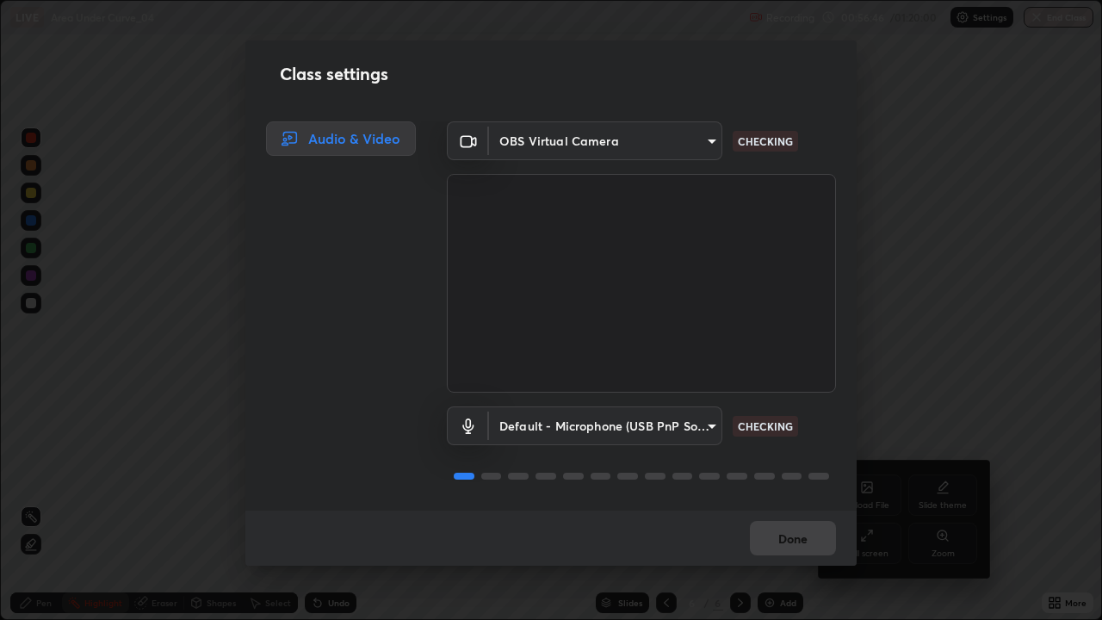
scroll to position [2, 0]
click at [714, 430] on body "Erase all LIVE Area Under Curve_04 Recording 00:56:47 / 01:20:00 Settings End C…" at bounding box center [551, 310] width 1102 height 620
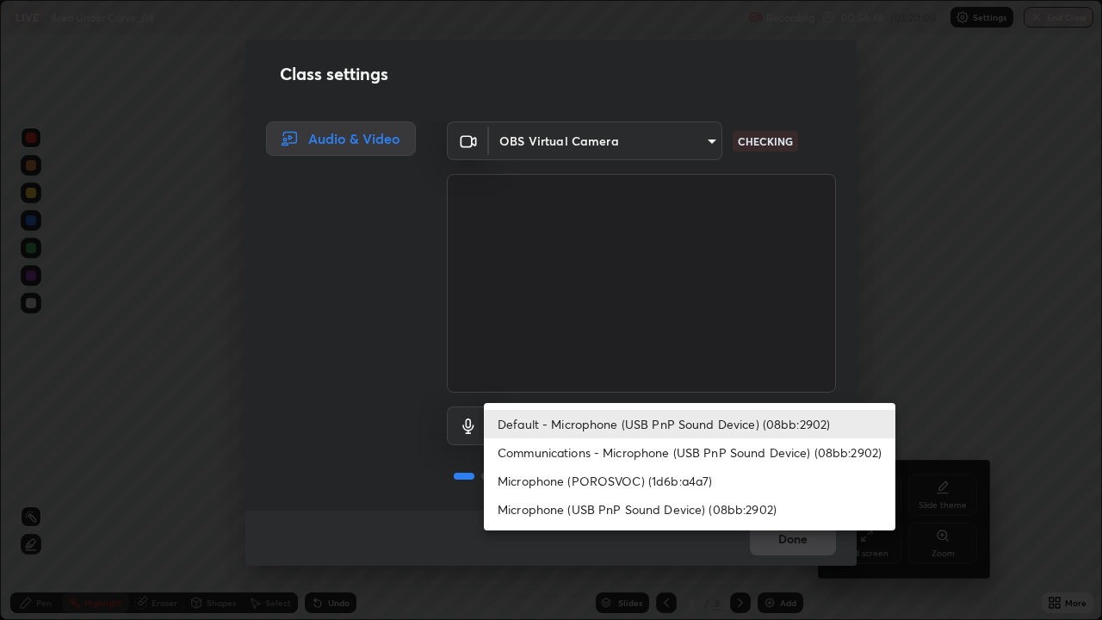
click at [689, 480] on li "Microphone (POROSVOC) (1d6b:a4a7)" at bounding box center [689, 481] width 411 height 28
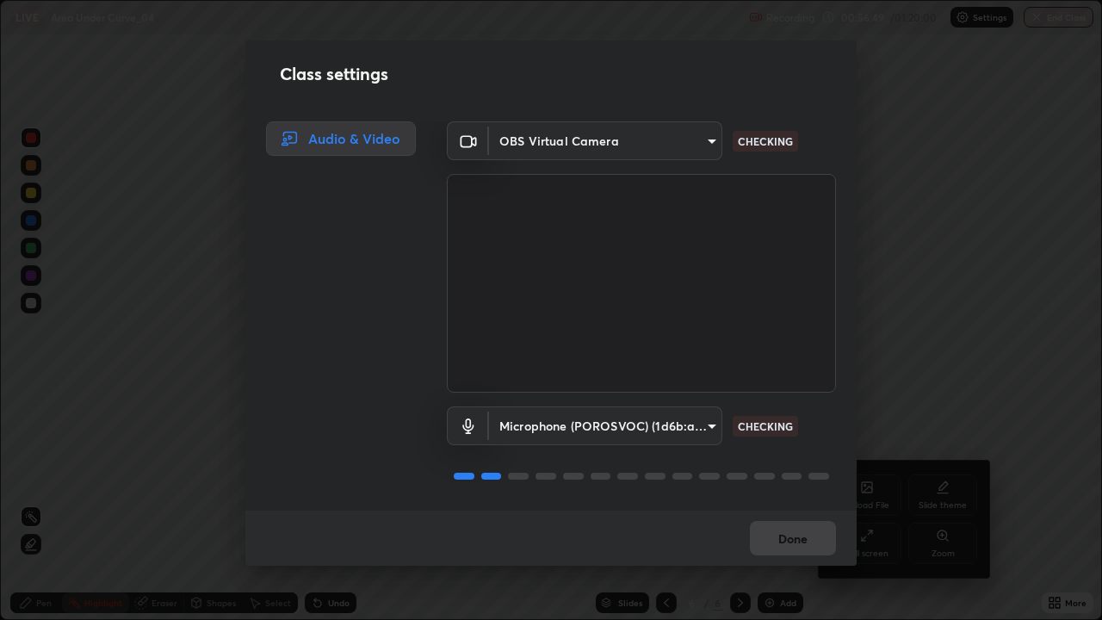
click at [703, 422] on body "Erase all LIVE Area Under Curve_04 Recording 00:56:49 / 01:20:00 Settings End C…" at bounding box center [551, 310] width 1102 height 620
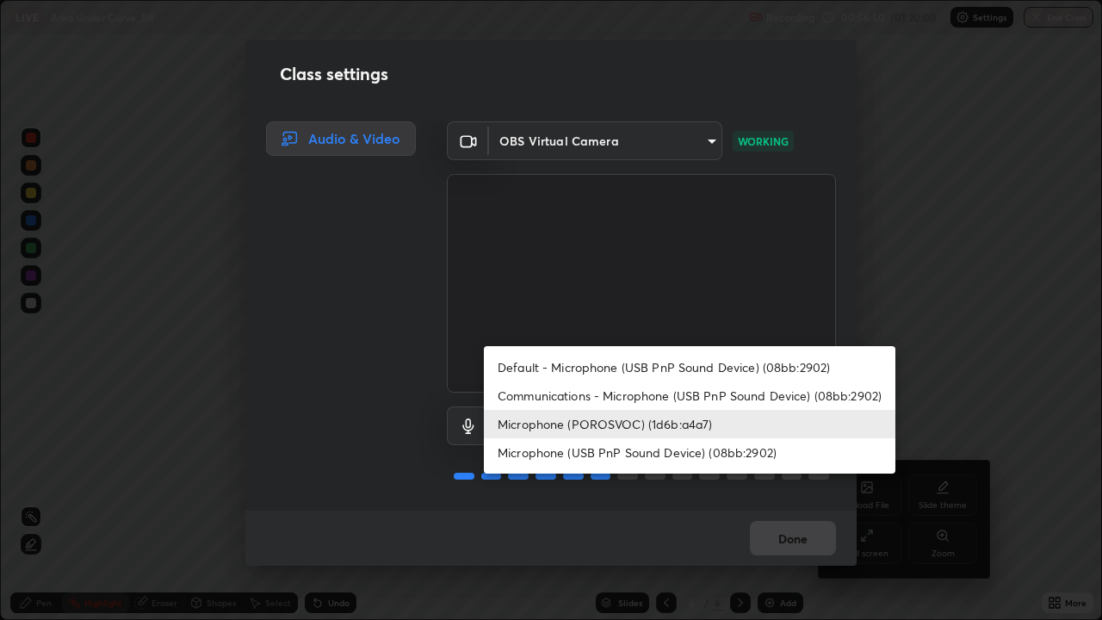
click at [667, 368] on li "Default - Microphone (USB PnP Sound Device) (08bb:2902)" at bounding box center [689, 367] width 411 height 28
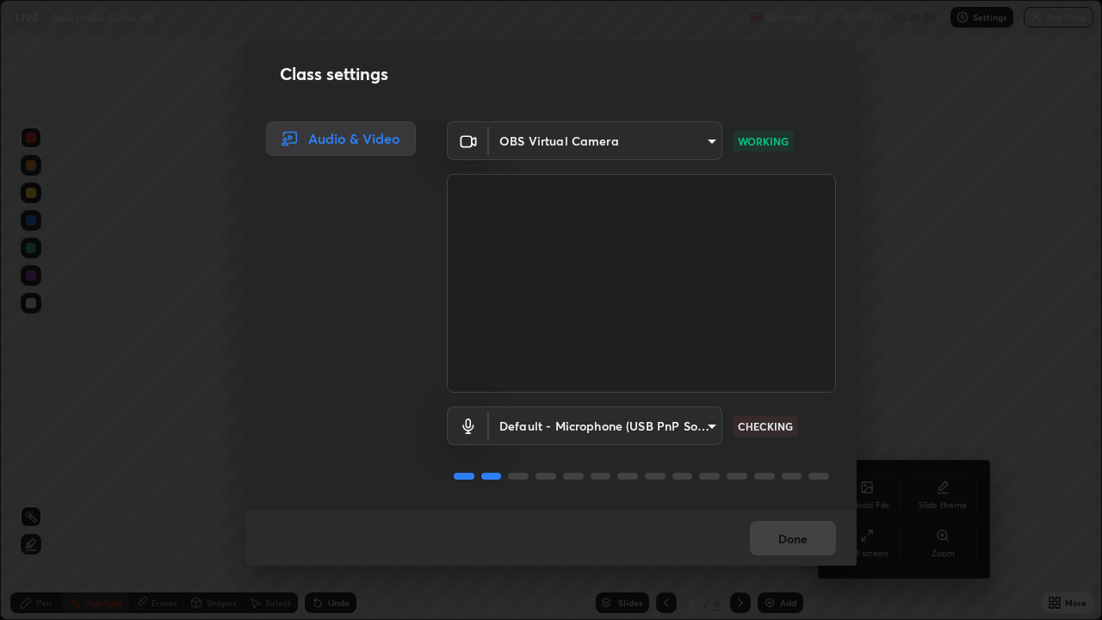
click at [708, 426] on body "Erase all LIVE Area Under Curve_04 Recording 00:56:51 / 01:20:00 Settings End C…" at bounding box center [551, 310] width 1102 height 620
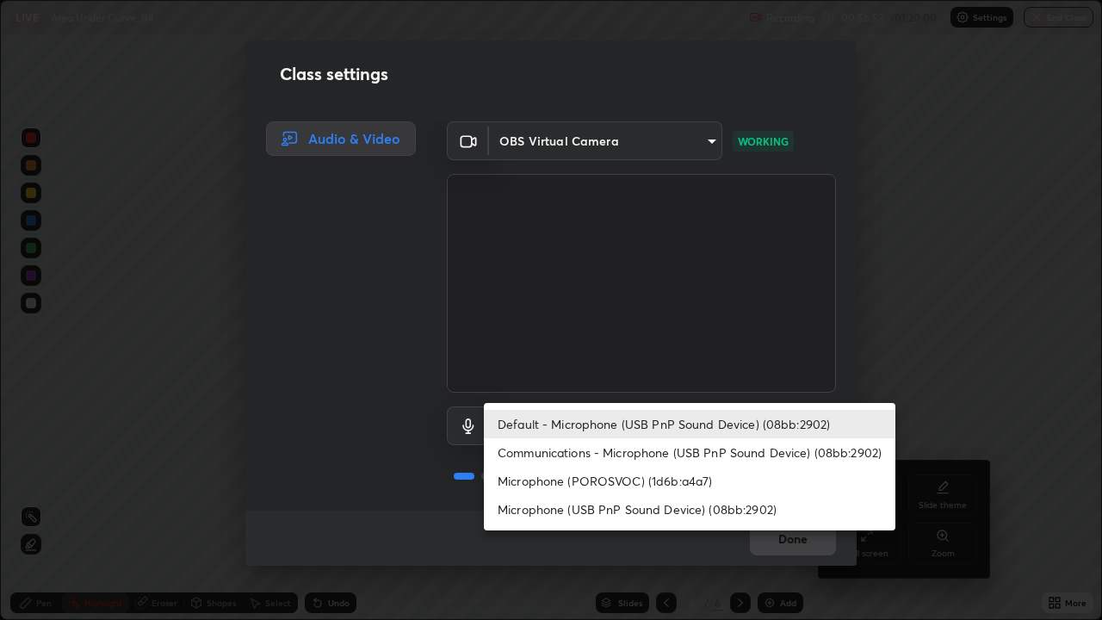
click at [674, 503] on li "Microphone (USB PnP Sound Device) (08bb:2902)" at bounding box center [689, 509] width 411 height 28
type input "4f06c2d6b51db1f9fe48d8ea370b420cdfdc57b065f61fb7ee4703c9f90ad683"
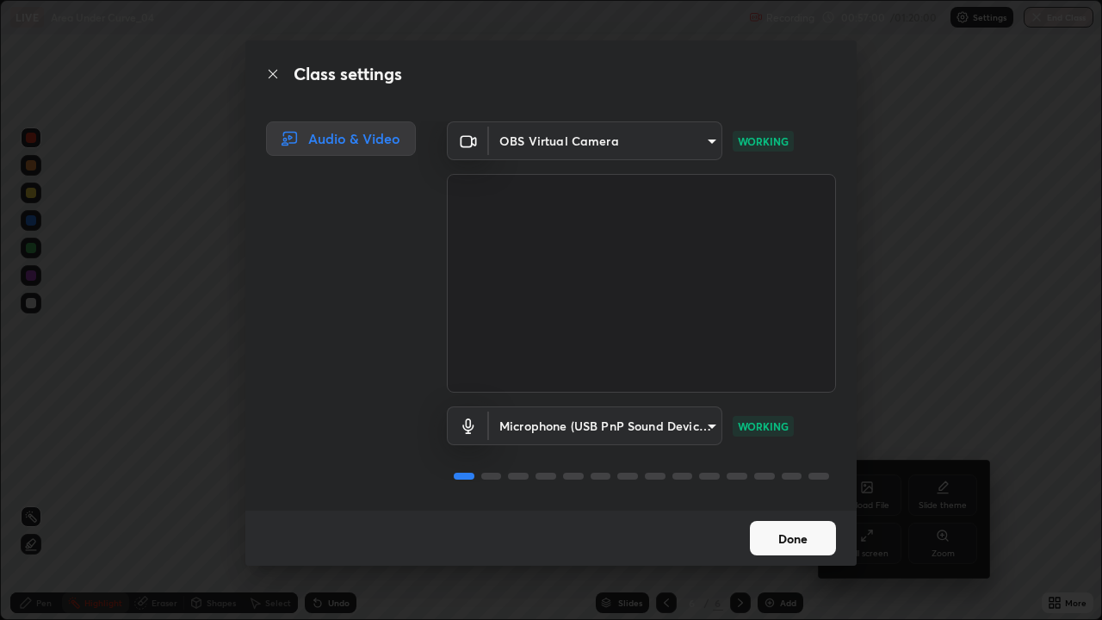
click at [823, 503] on button "Done" at bounding box center [793, 538] width 86 height 34
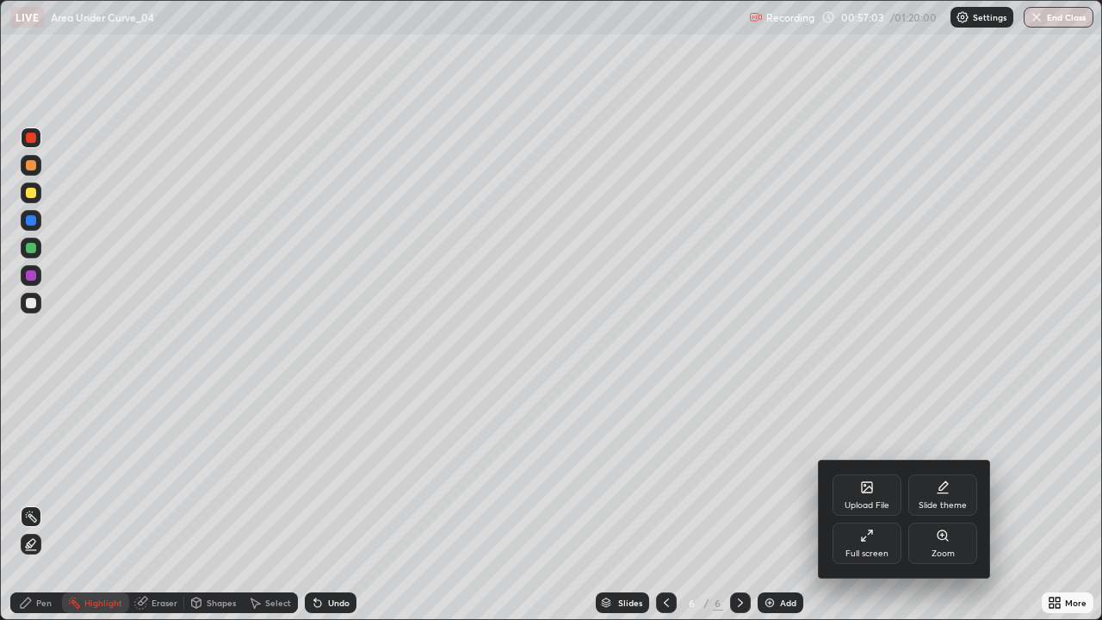
click at [34, 167] on div at bounding box center [551, 310] width 1102 height 620
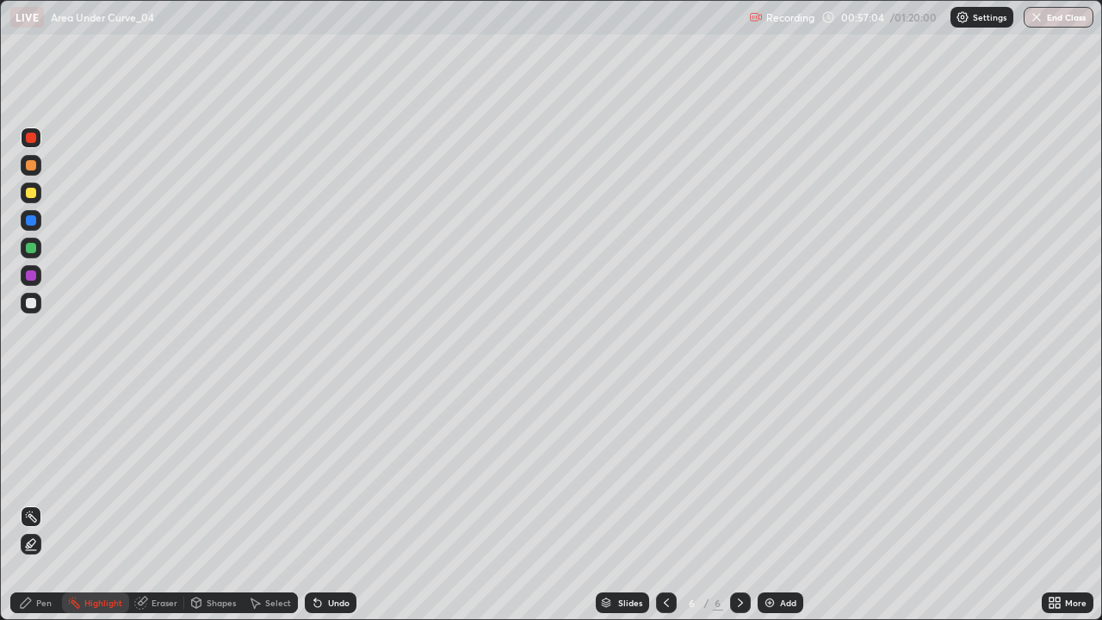
click at [30, 167] on div at bounding box center [31, 165] width 10 height 10
click at [46, 503] on div "Pen" at bounding box center [43, 602] width 15 height 9
click at [328, 503] on div "Undo" at bounding box center [339, 602] width 22 height 9
click at [331, 503] on div "Undo" at bounding box center [331, 602] width 52 height 21
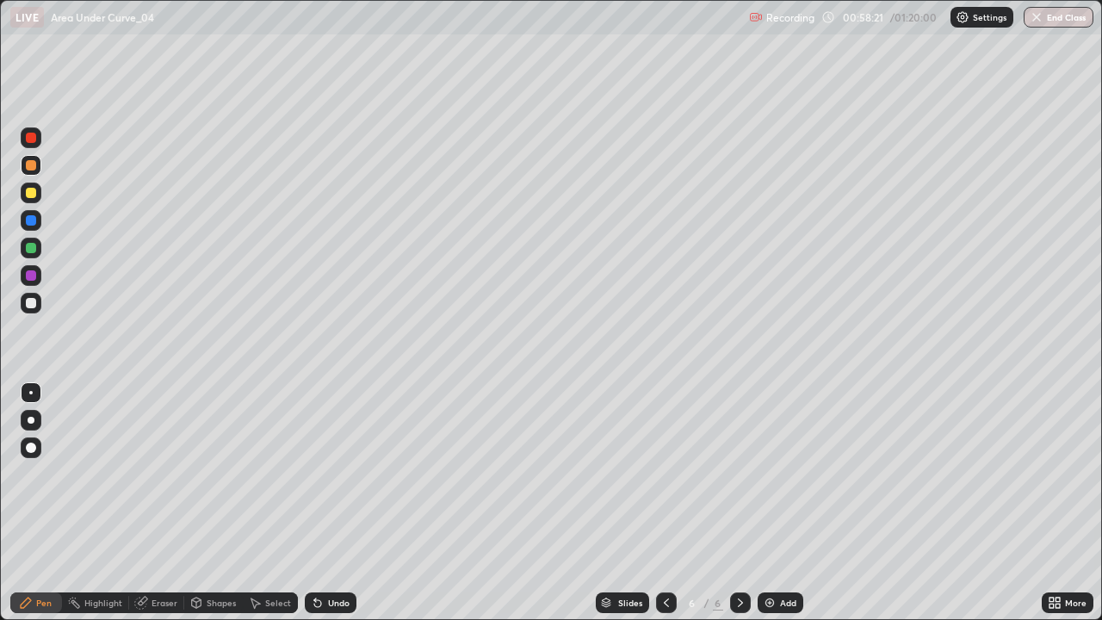
click at [328, 503] on div "Undo" at bounding box center [331, 602] width 52 height 21
click at [342, 503] on div "Undo" at bounding box center [339, 602] width 22 height 9
click at [339, 503] on div "Undo" at bounding box center [339, 602] width 22 height 9
click at [338, 503] on div "Undo" at bounding box center [339, 602] width 22 height 9
click at [335, 503] on div "Undo" at bounding box center [339, 602] width 22 height 9
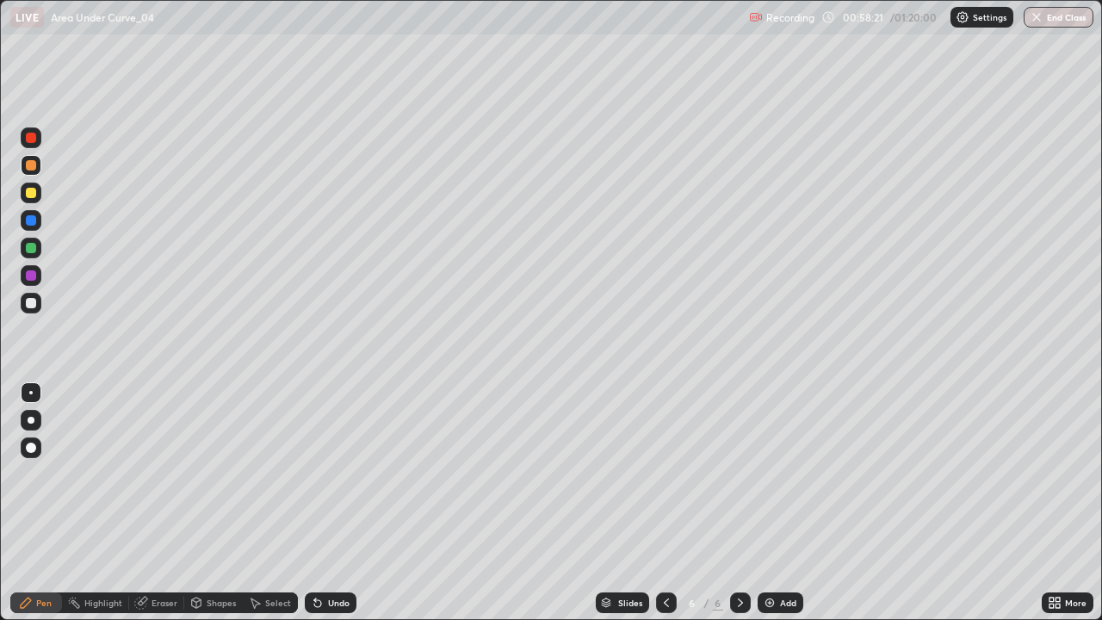
click at [335, 503] on div "Undo" at bounding box center [339, 602] width 22 height 9
click at [333, 503] on div "Undo" at bounding box center [339, 602] width 22 height 9
click at [331, 503] on div "Undo" at bounding box center [331, 602] width 52 height 21
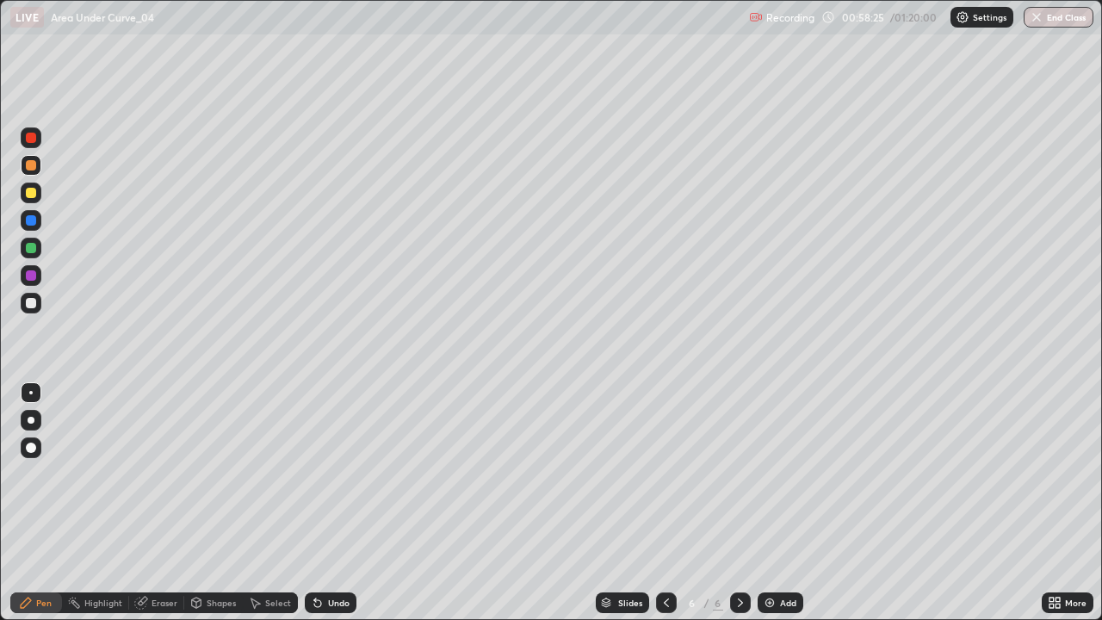
click at [46, 503] on div "Pen" at bounding box center [43, 602] width 15 height 9
click at [34, 192] on div at bounding box center [31, 193] width 10 height 10
click at [30, 138] on div at bounding box center [31, 138] width 10 height 10
click at [32, 248] on div at bounding box center [31, 248] width 10 height 10
click at [345, 503] on div "Undo" at bounding box center [339, 602] width 22 height 9
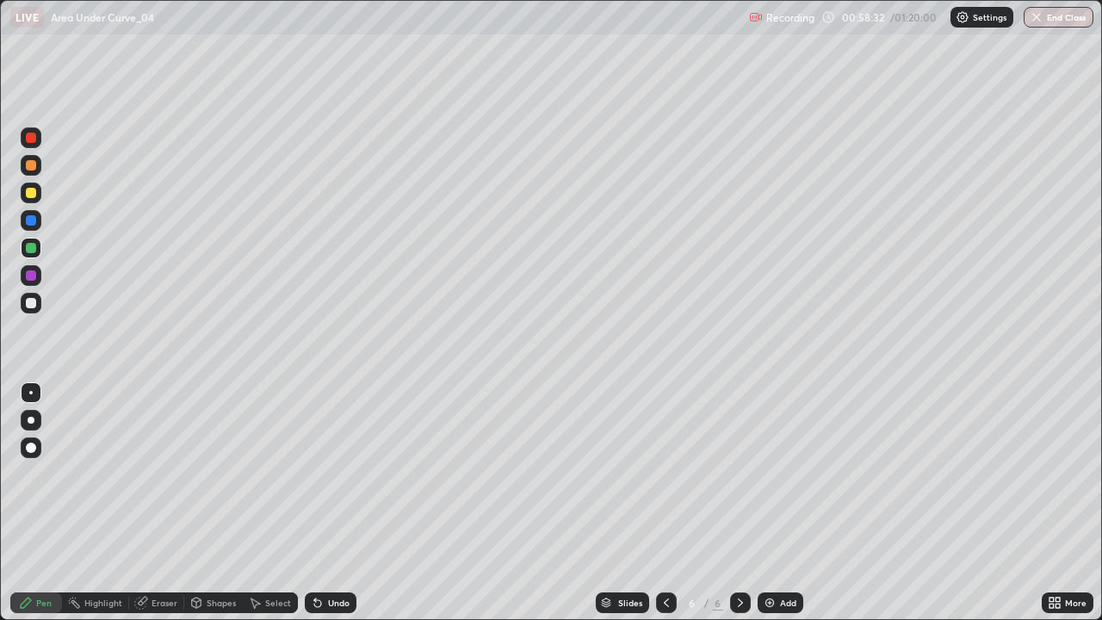
click at [176, 503] on div "Eraser" at bounding box center [156, 602] width 55 height 21
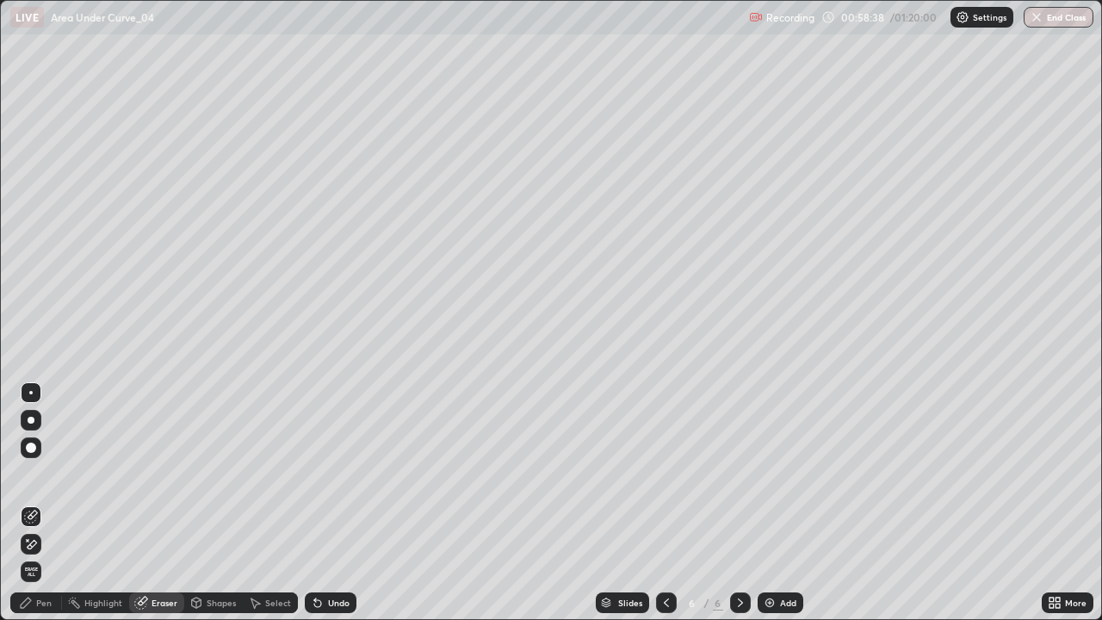
click at [51, 503] on div "Pen" at bounding box center [43, 602] width 15 height 9
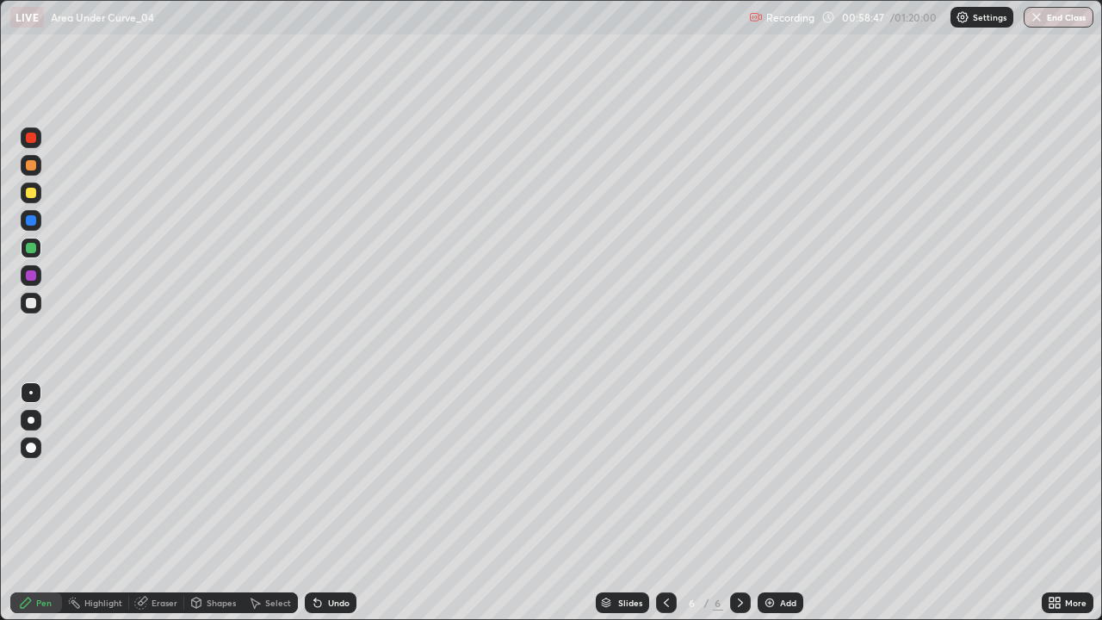
click at [332, 503] on div "Undo" at bounding box center [339, 602] width 22 height 9
click at [763, 503] on img at bounding box center [770, 603] width 14 height 14
click at [30, 195] on div at bounding box center [31, 193] width 10 height 10
click at [38, 307] on div at bounding box center [31, 303] width 21 height 21
click at [34, 195] on div at bounding box center [31, 193] width 10 height 10
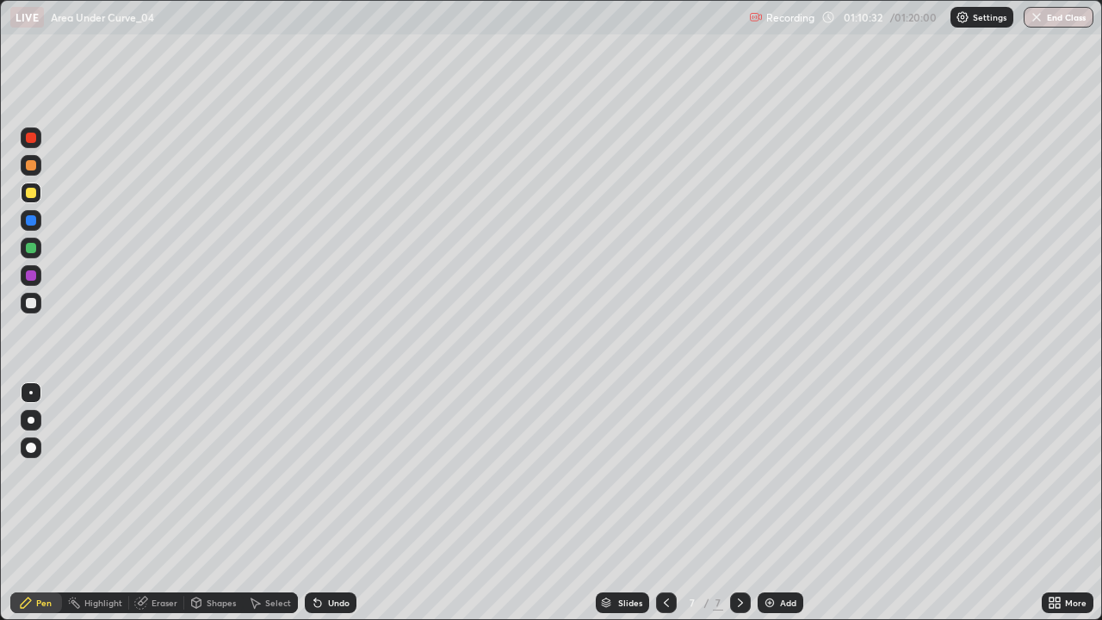
click at [35, 310] on div at bounding box center [31, 303] width 21 height 21
click at [775, 503] on div "Add" at bounding box center [781, 602] width 46 height 21
click at [28, 195] on div at bounding box center [31, 193] width 10 height 10
click at [1065, 25] on button "End Class" at bounding box center [1059, 17] width 68 height 21
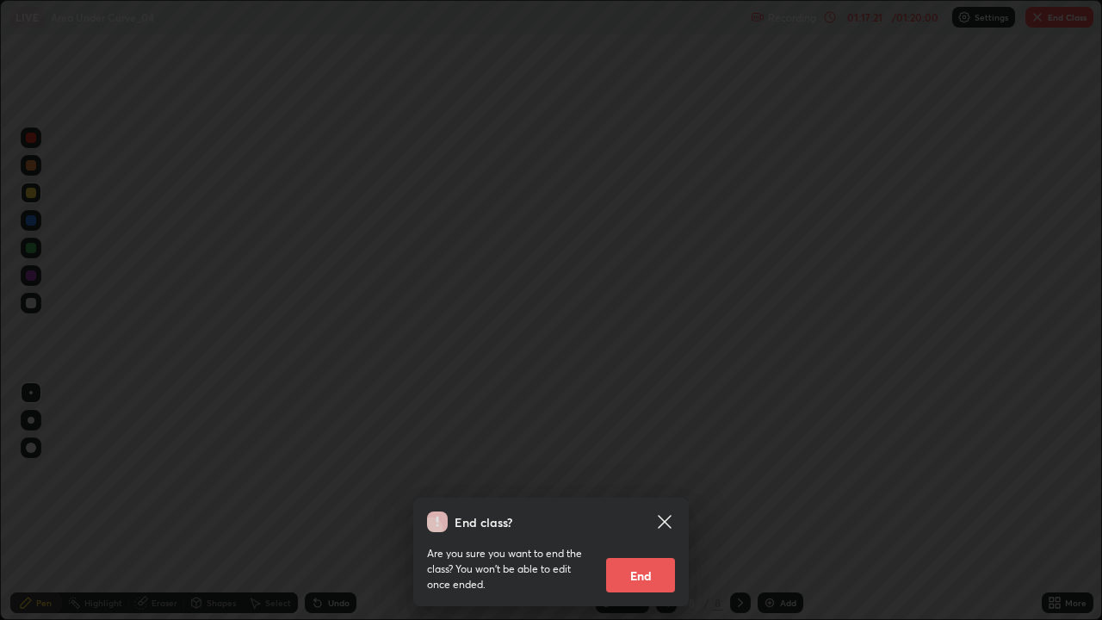
click at [662, 503] on button "End" at bounding box center [640, 575] width 69 height 34
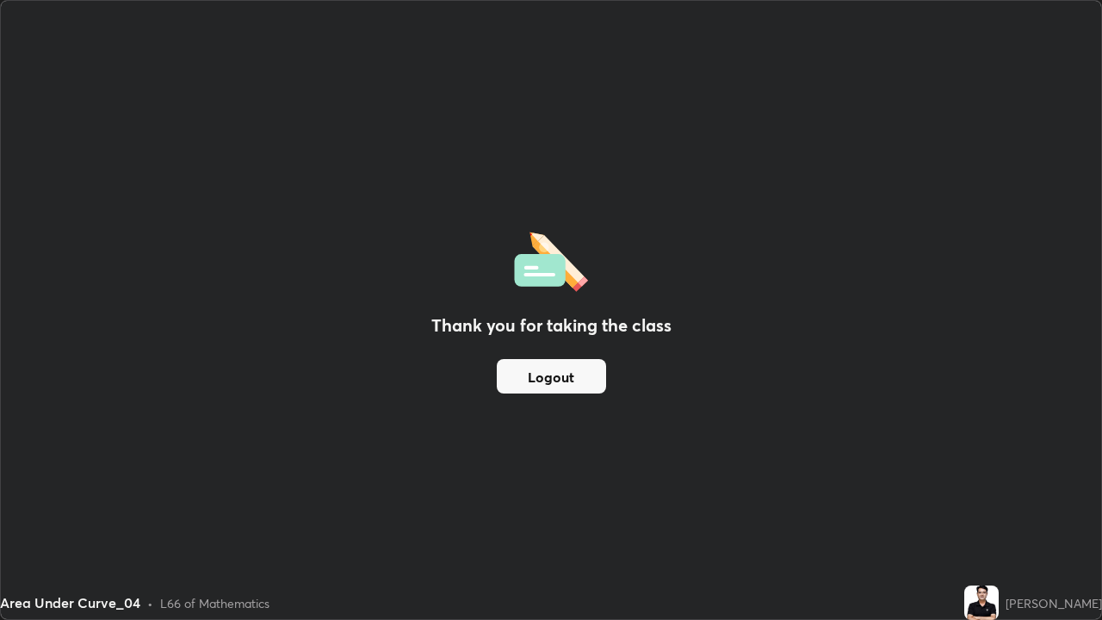
click at [553, 379] on button "Logout" at bounding box center [551, 376] width 109 height 34
